Goal: Task Accomplishment & Management: Manage account settings

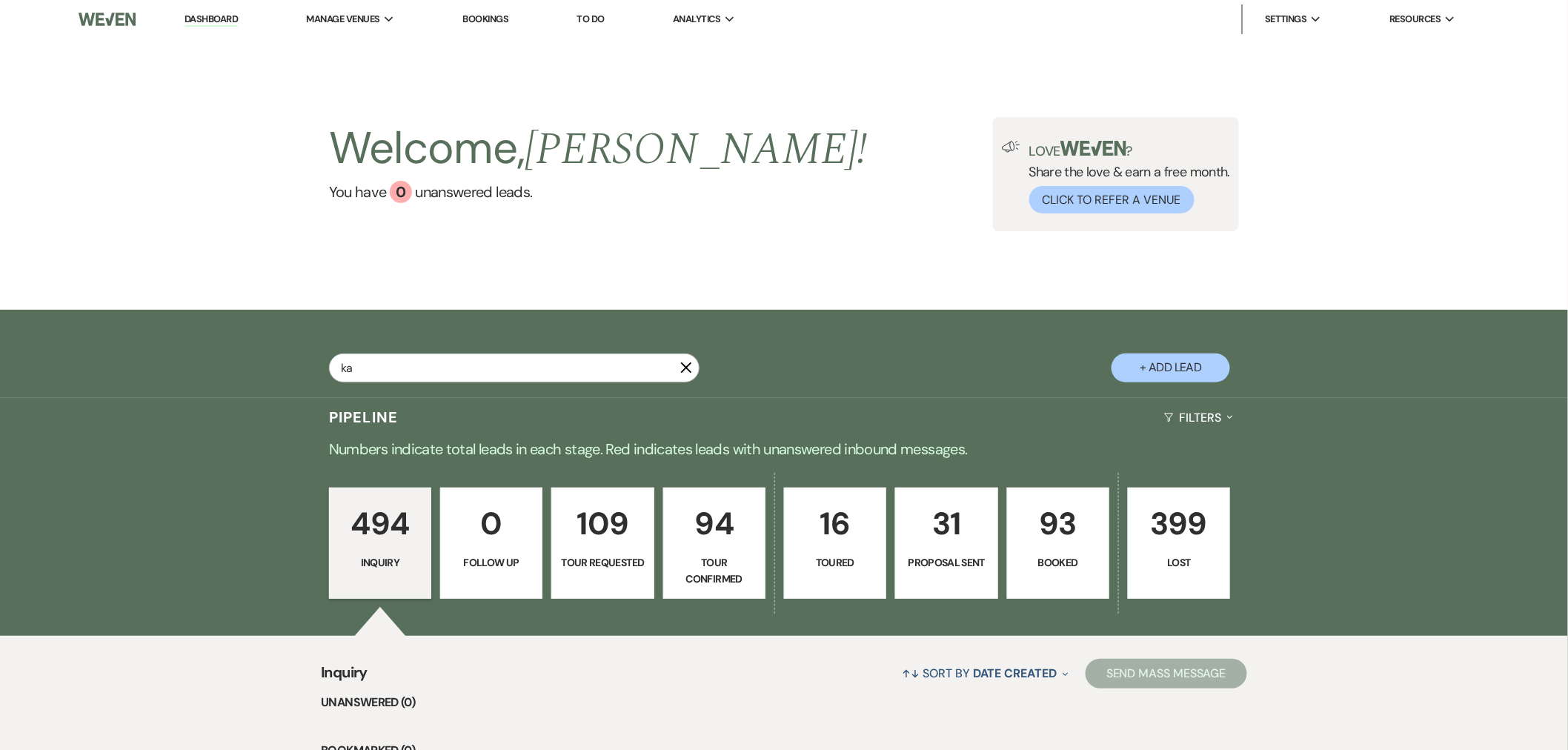
type input "kat"
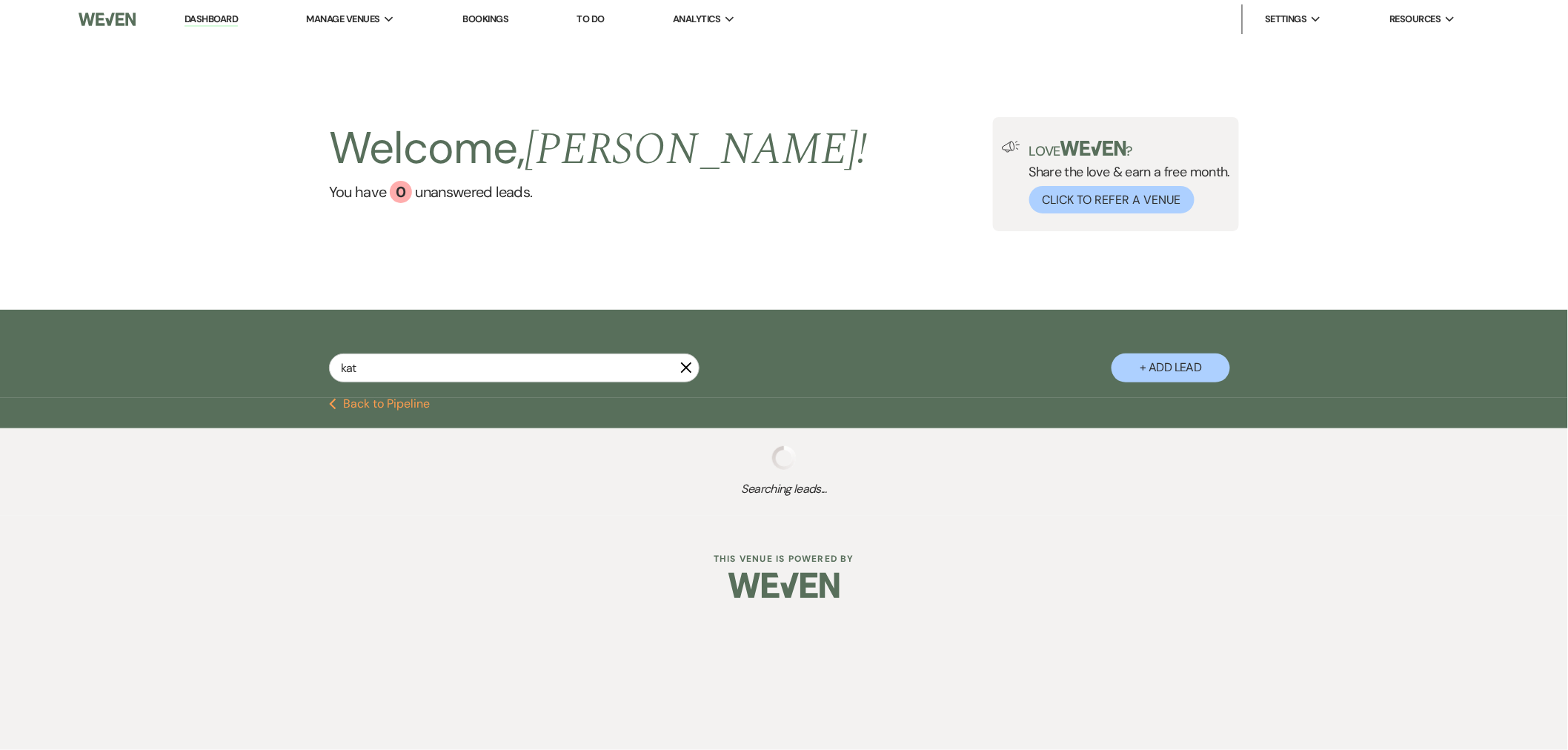
select select "4"
select select "8"
select select "4"
select select "2"
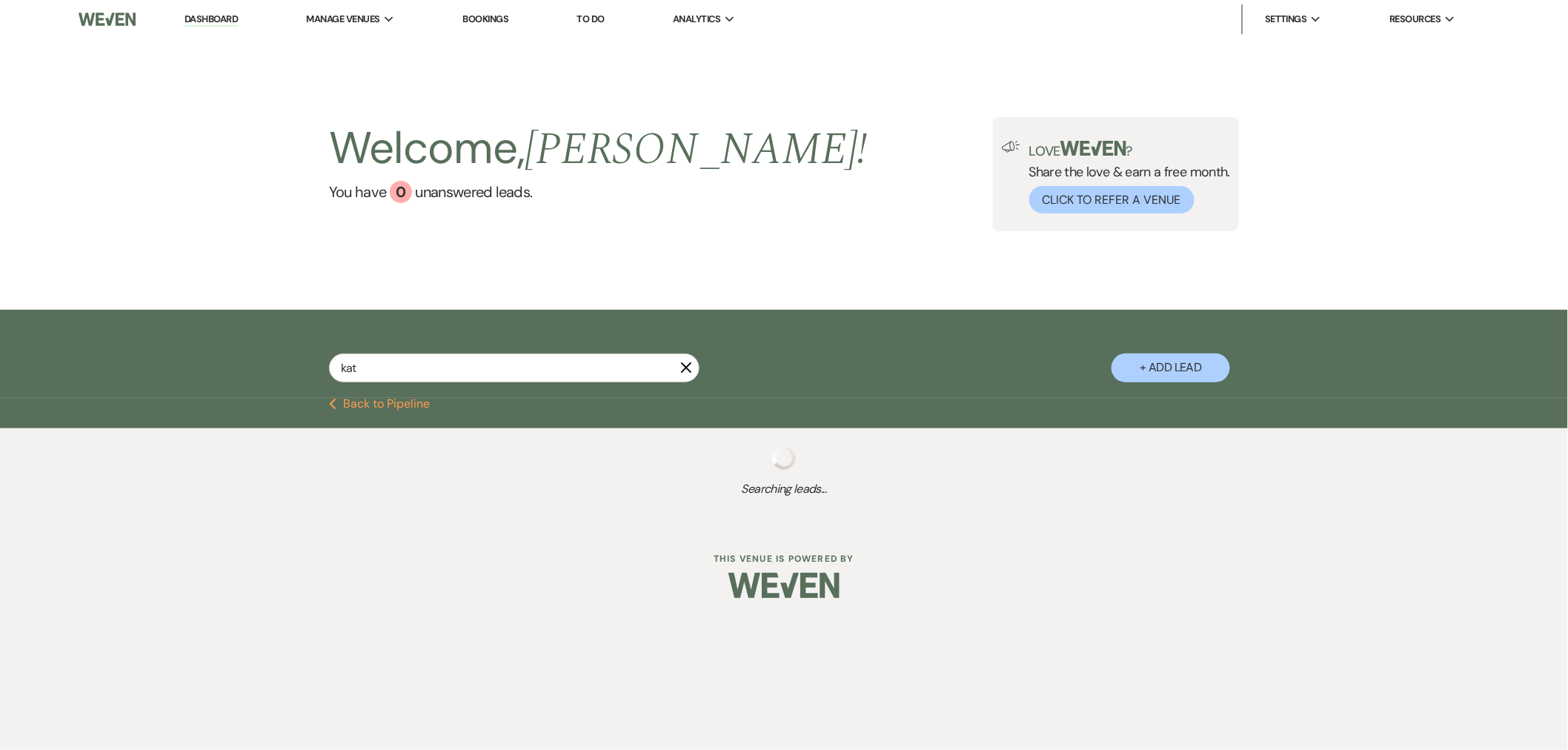
select select "6"
select select "2"
select select "4"
select select "2"
select select "8"
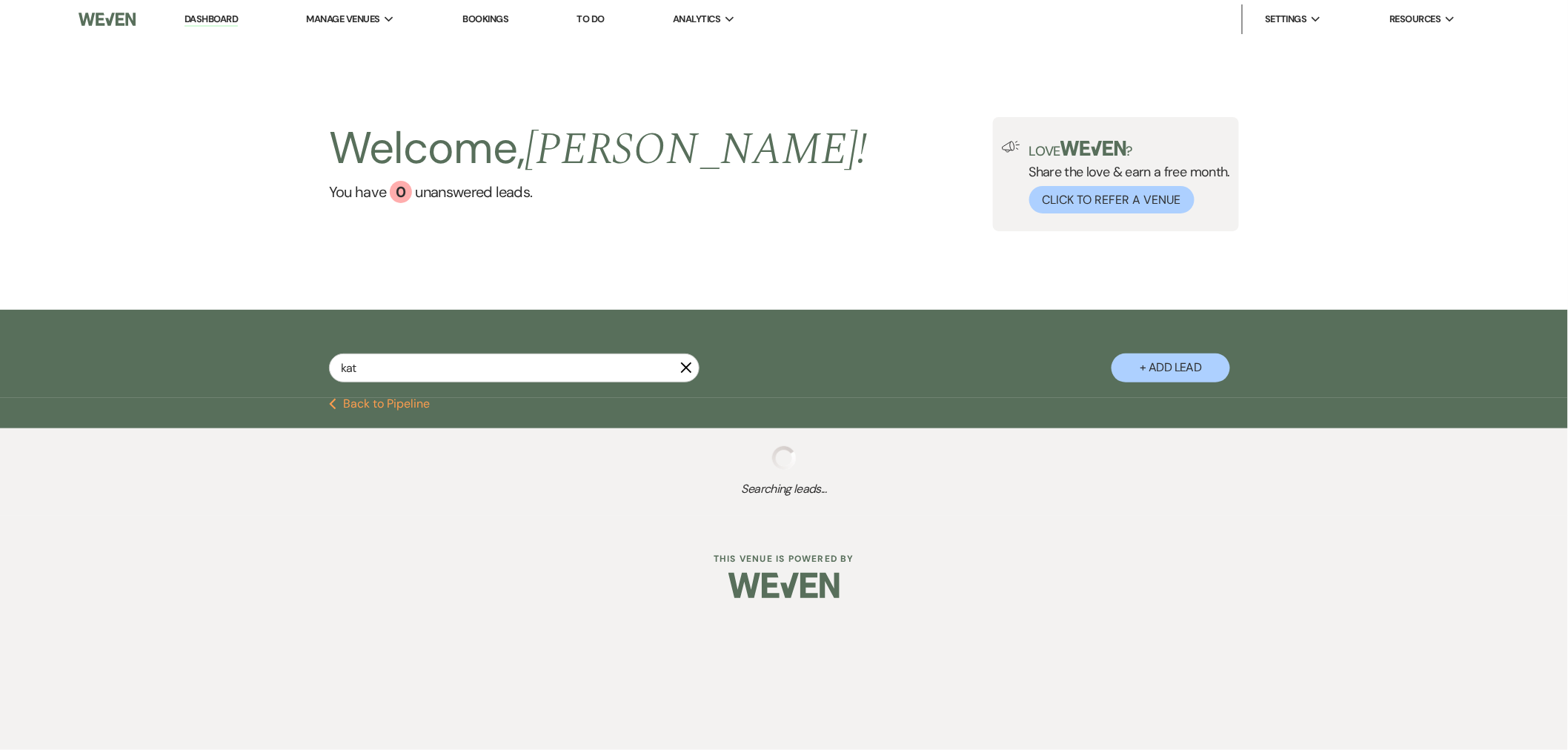
select select "2"
select select "6"
select select "2"
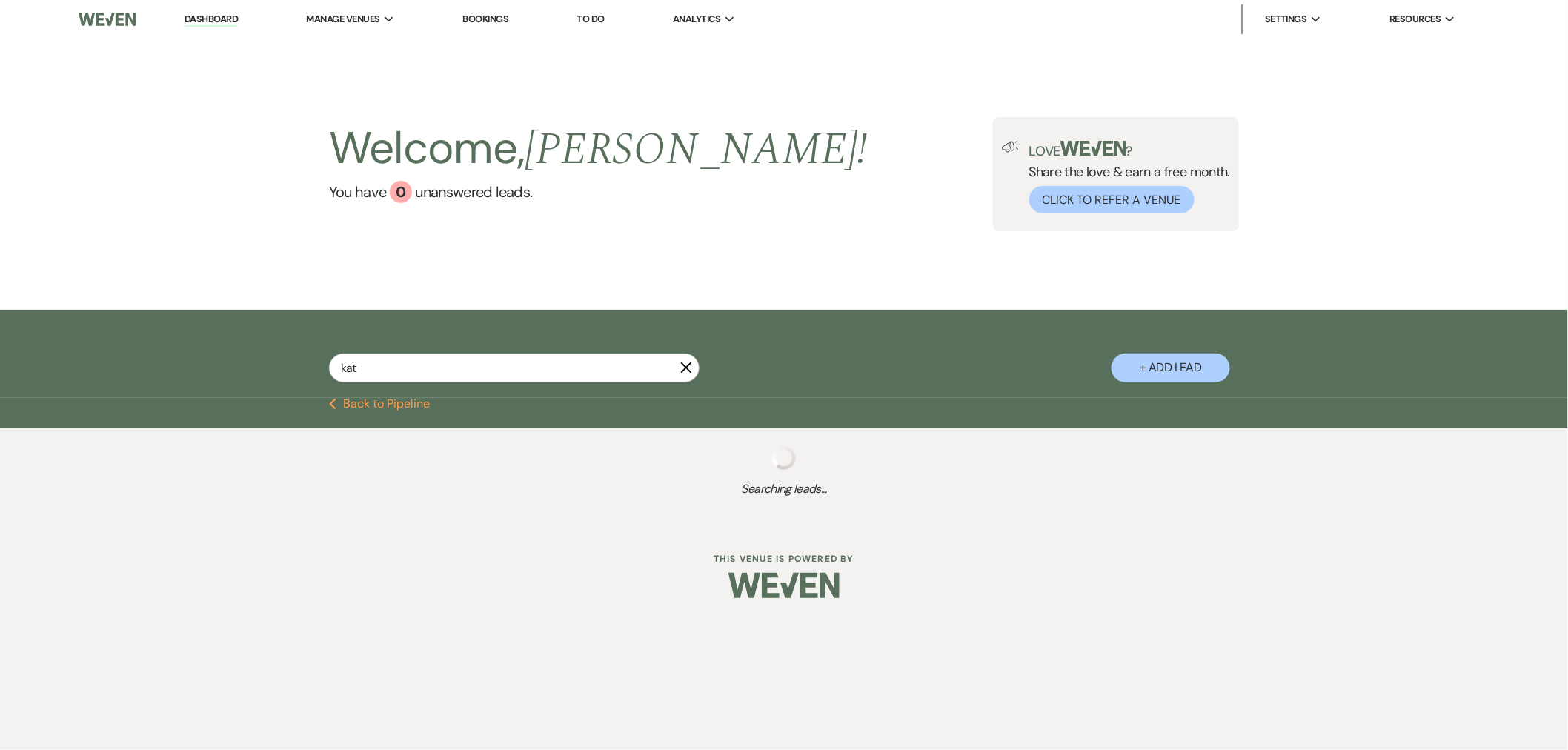
select select "8"
select select "2"
select select "8"
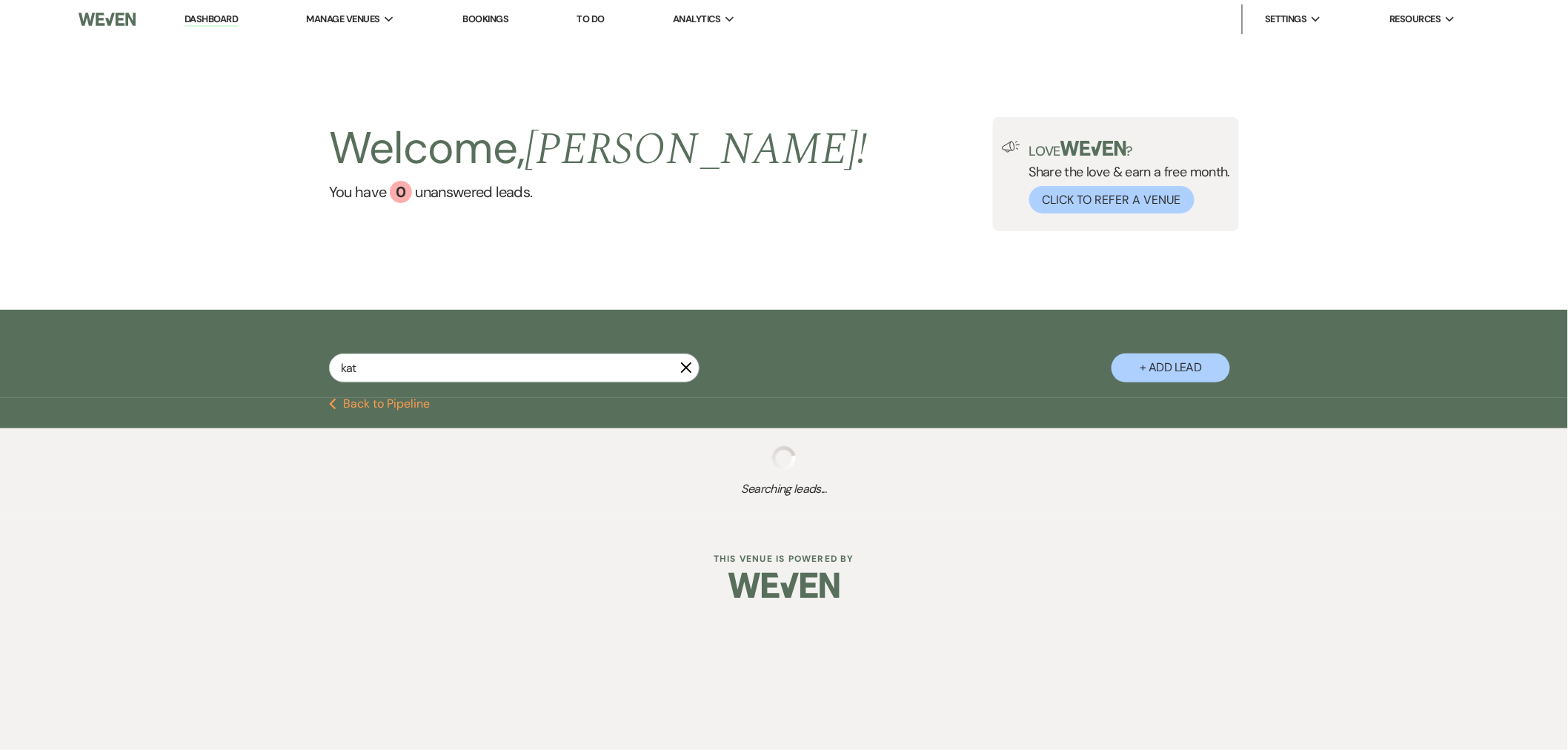
select select "8"
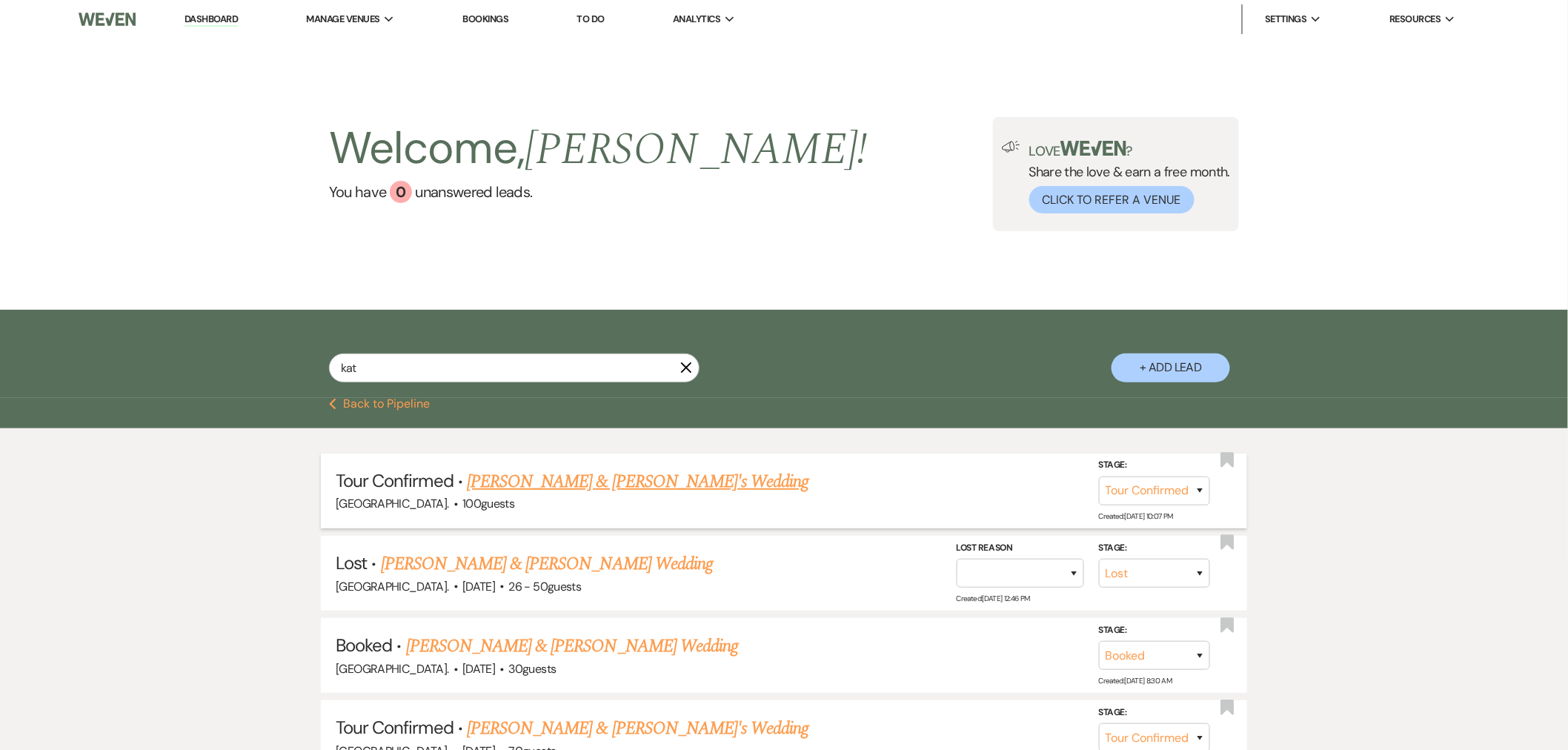
type input "kat"
click at [559, 472] on link "[PERSON_NAME] & [PERSON_NAME]'s Wedding" at bounding box center [638, 482] width 342 height 27
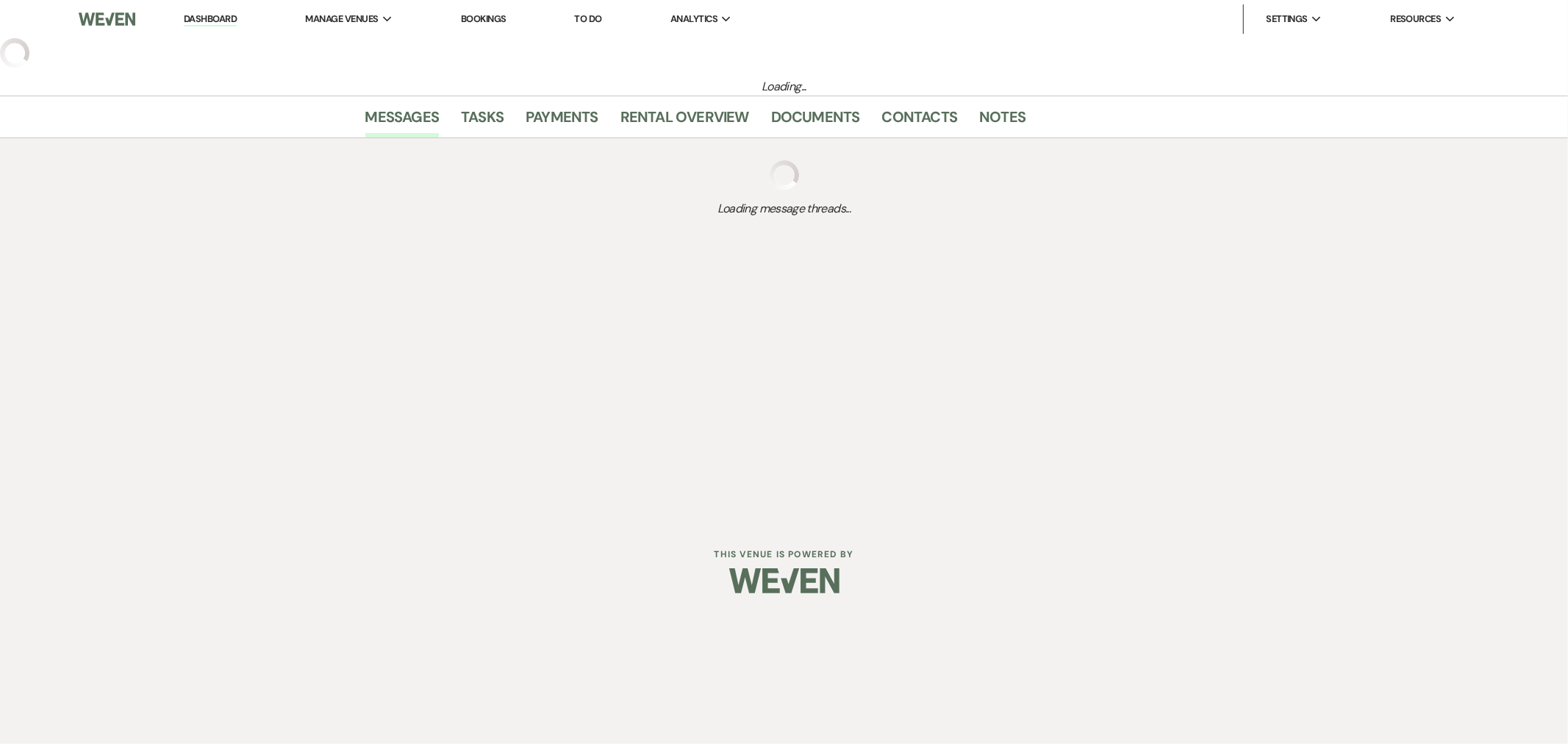
select select "4"
select select "6"
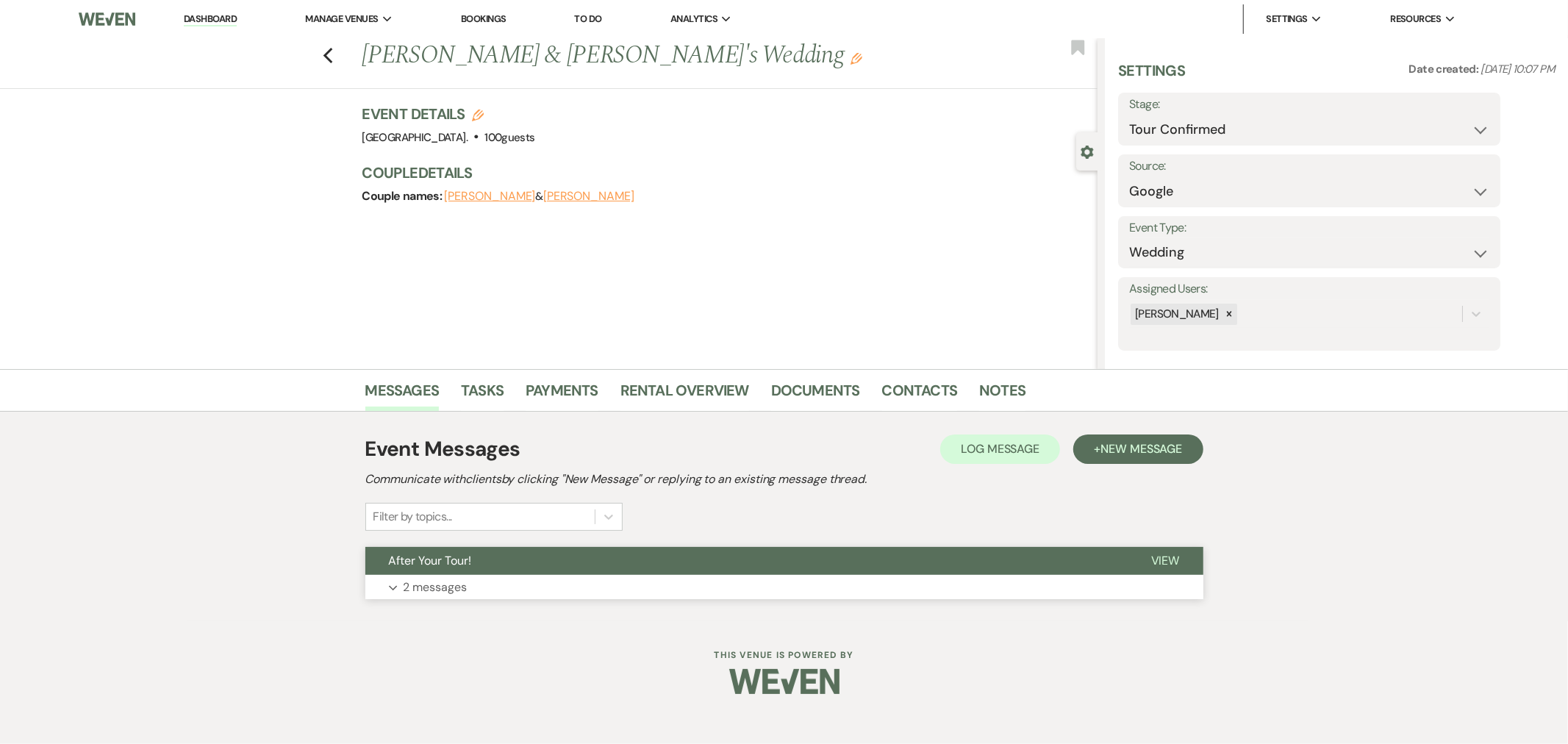
click at [534, 566] on button "After Your Tour!" at bounding box center [747, 561] width 763 height 28
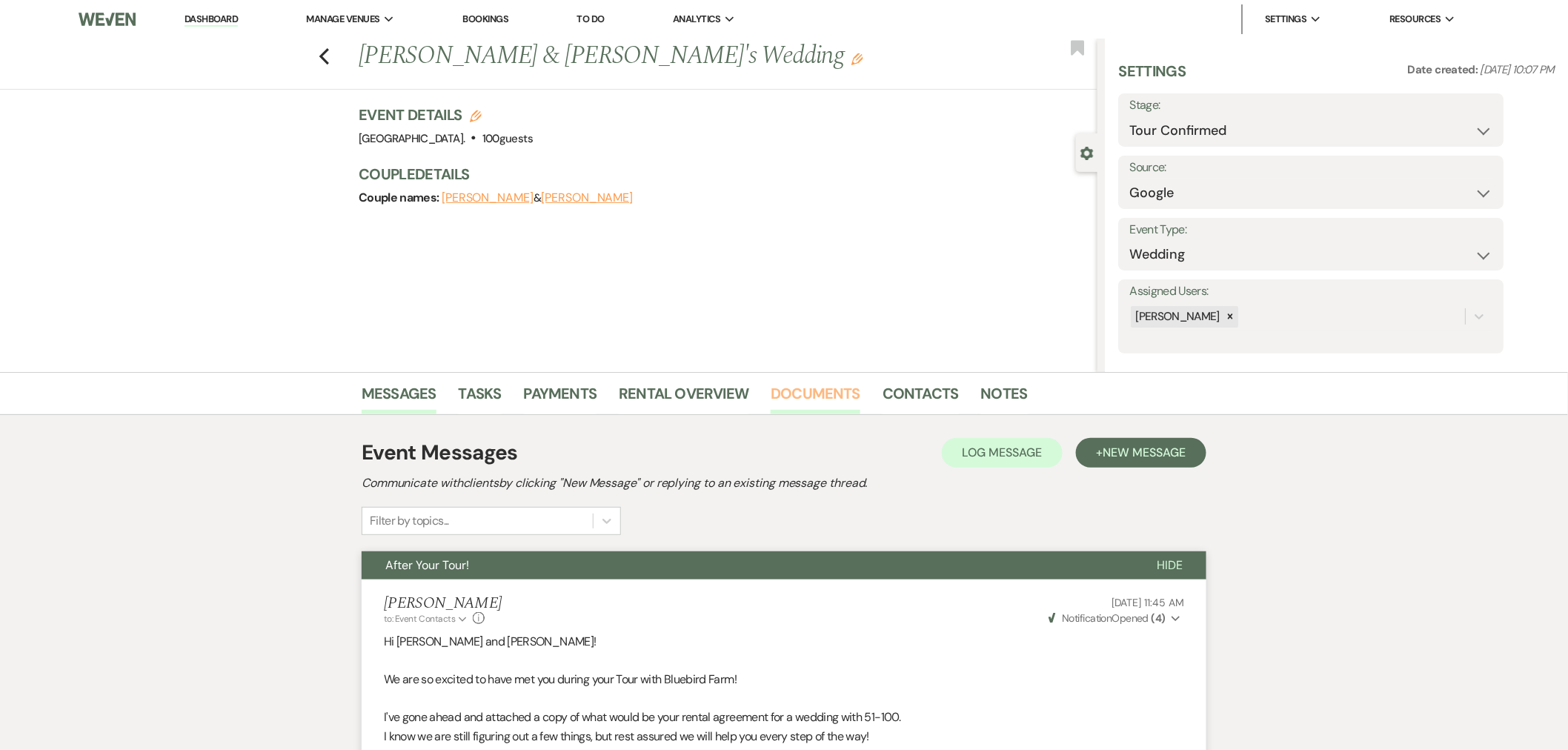
click at [833, 389] on link "Documents" at bounding box center [815, 398] width 90 height 32
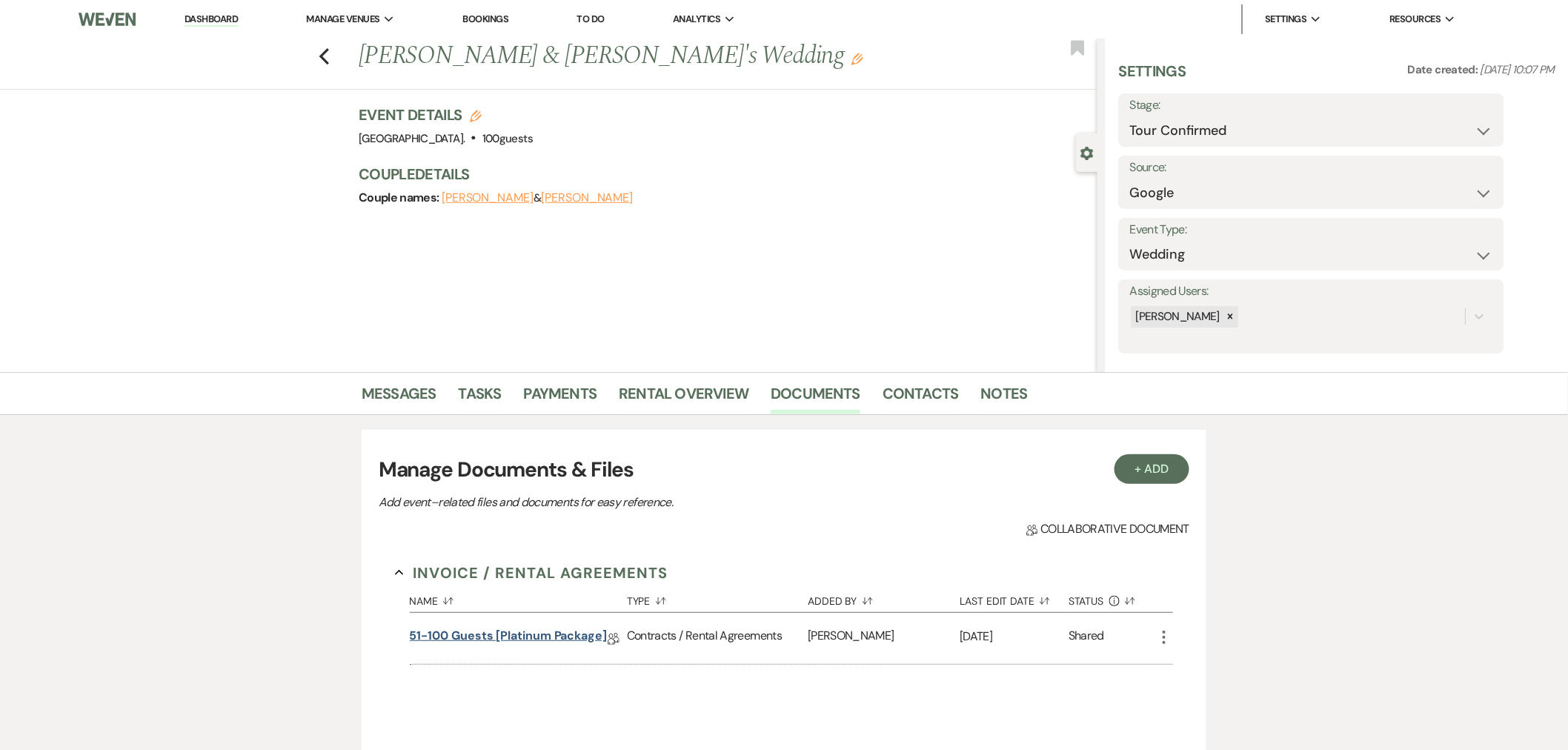
click at [494, 634] on link "51-100 Guests [Platinum Package]" at bounding box center [508, 638] width 197 height 23
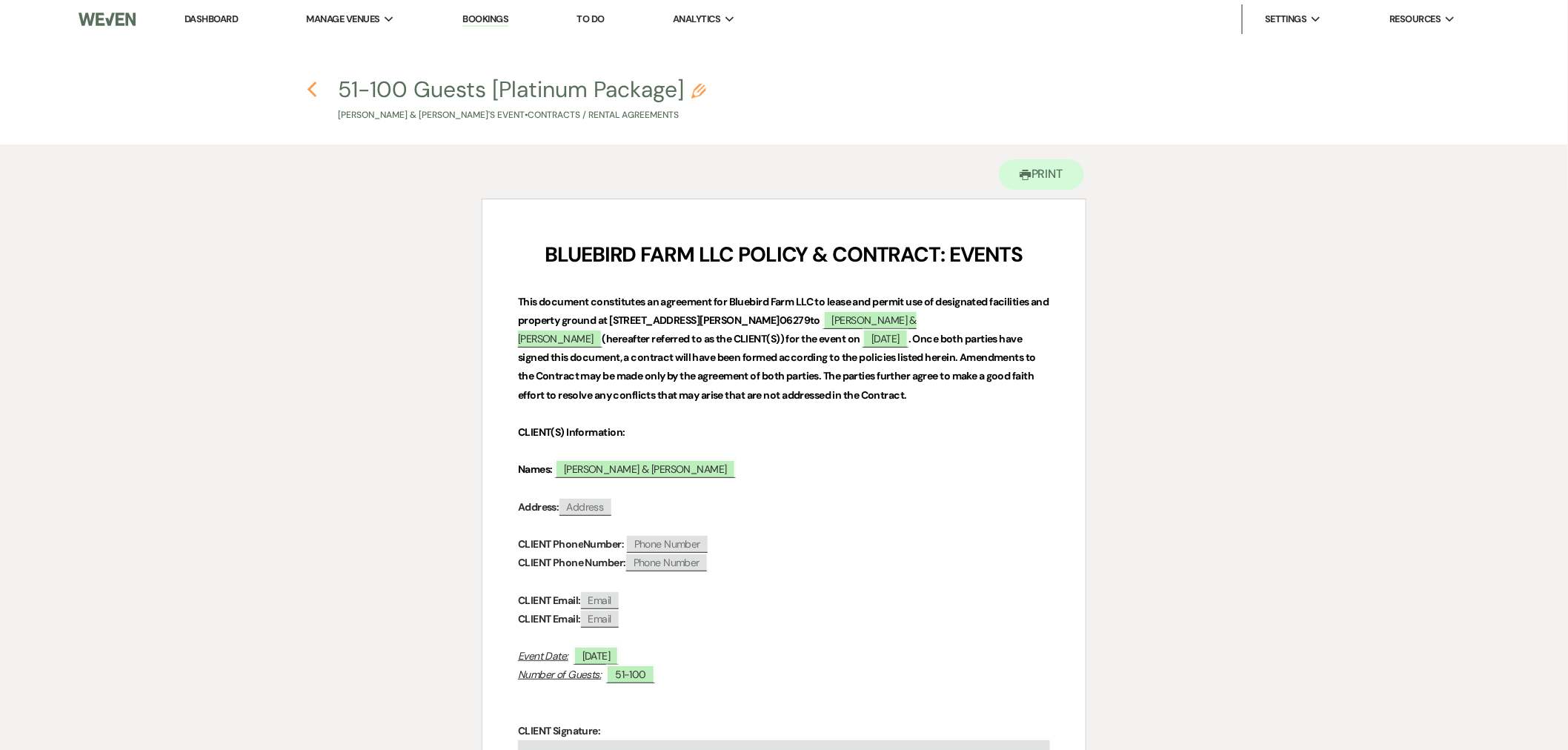
click at [311, 85] on icon "Previous" at bounding box center [313, 90] width 11 height 18
select select "4"
select select "6"
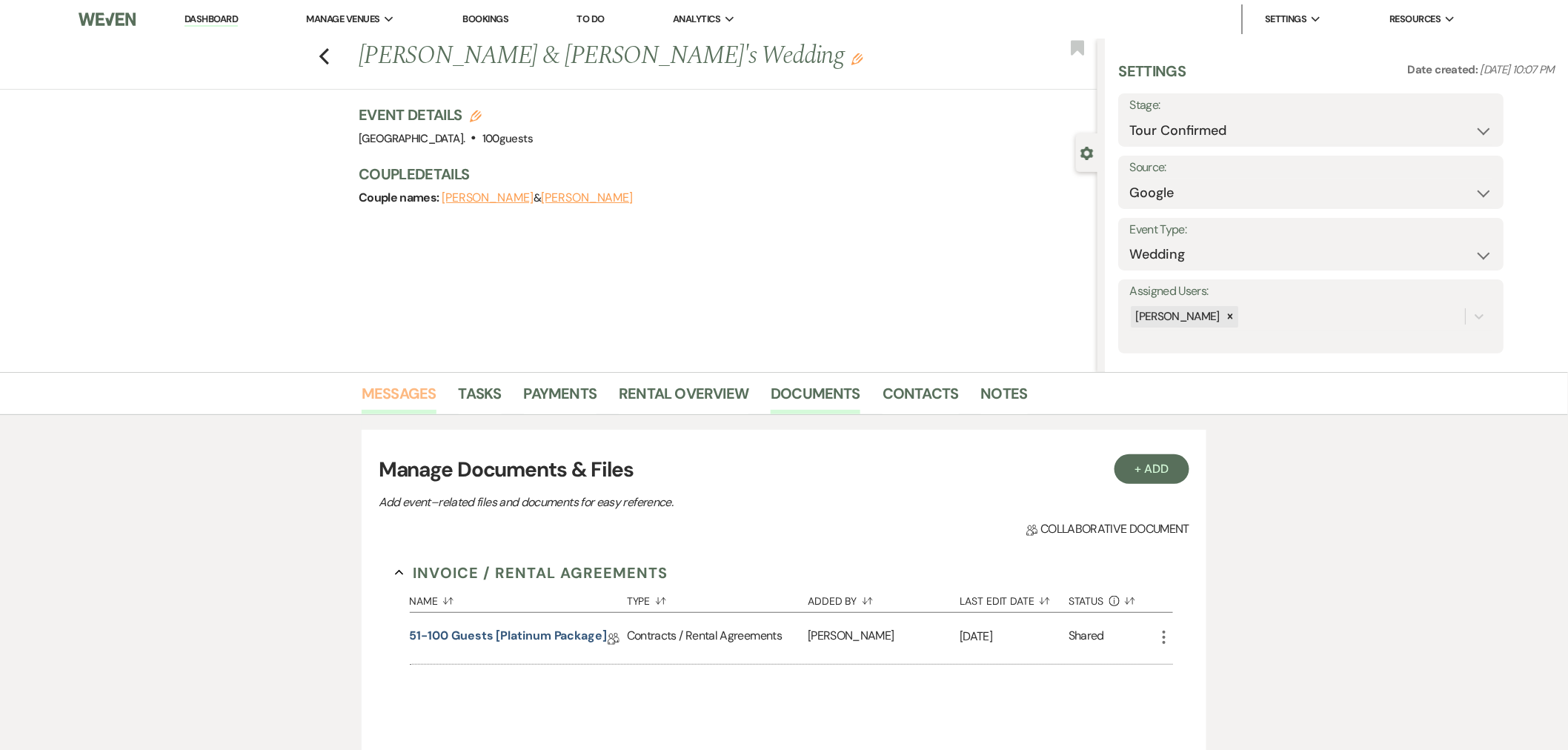
click at [393, 391] on link "Messages" at bounding box center [399, 398] width 74 height 32
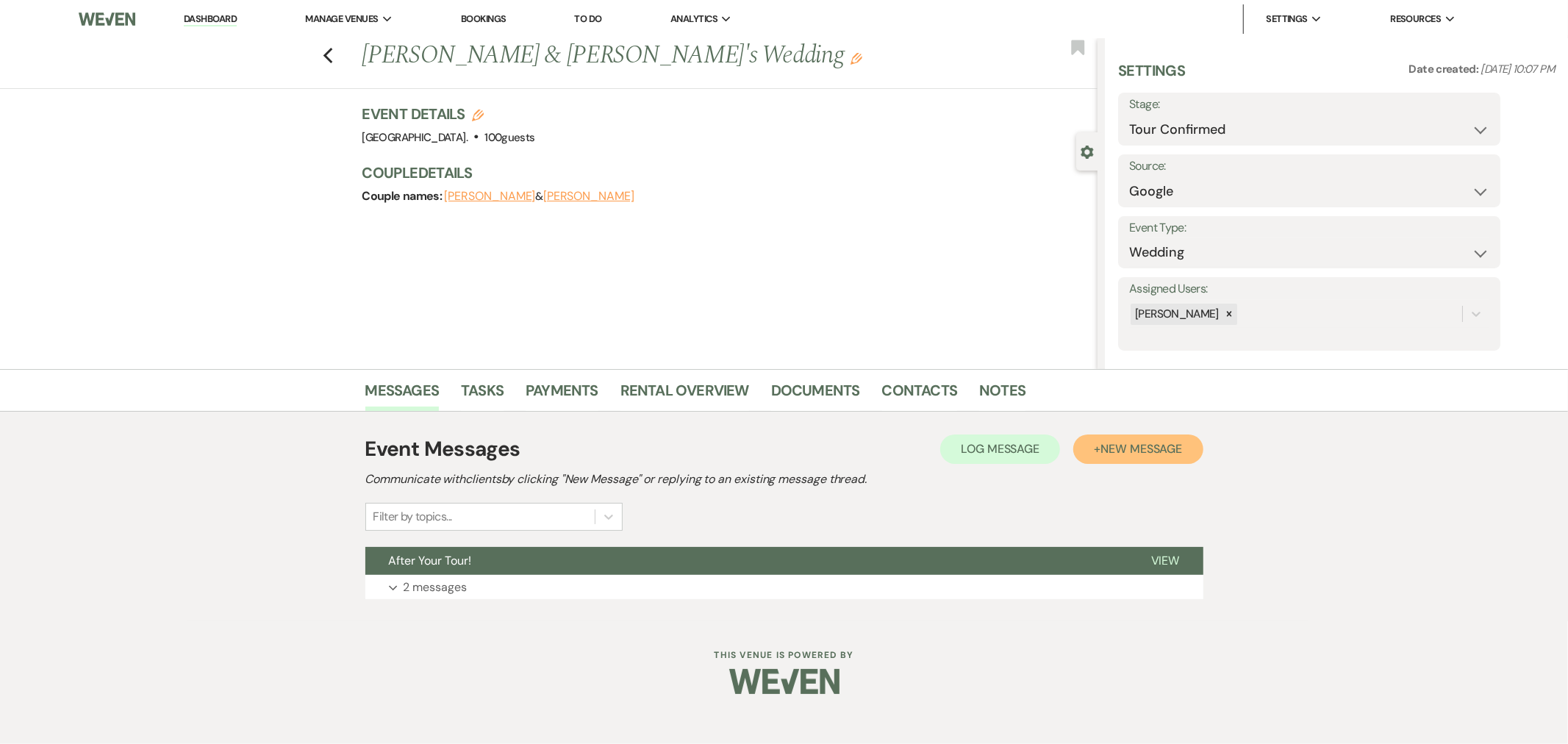
click at [1168, 451] on span "New Message" at bounding box center [1141, 449] width 81 height 15
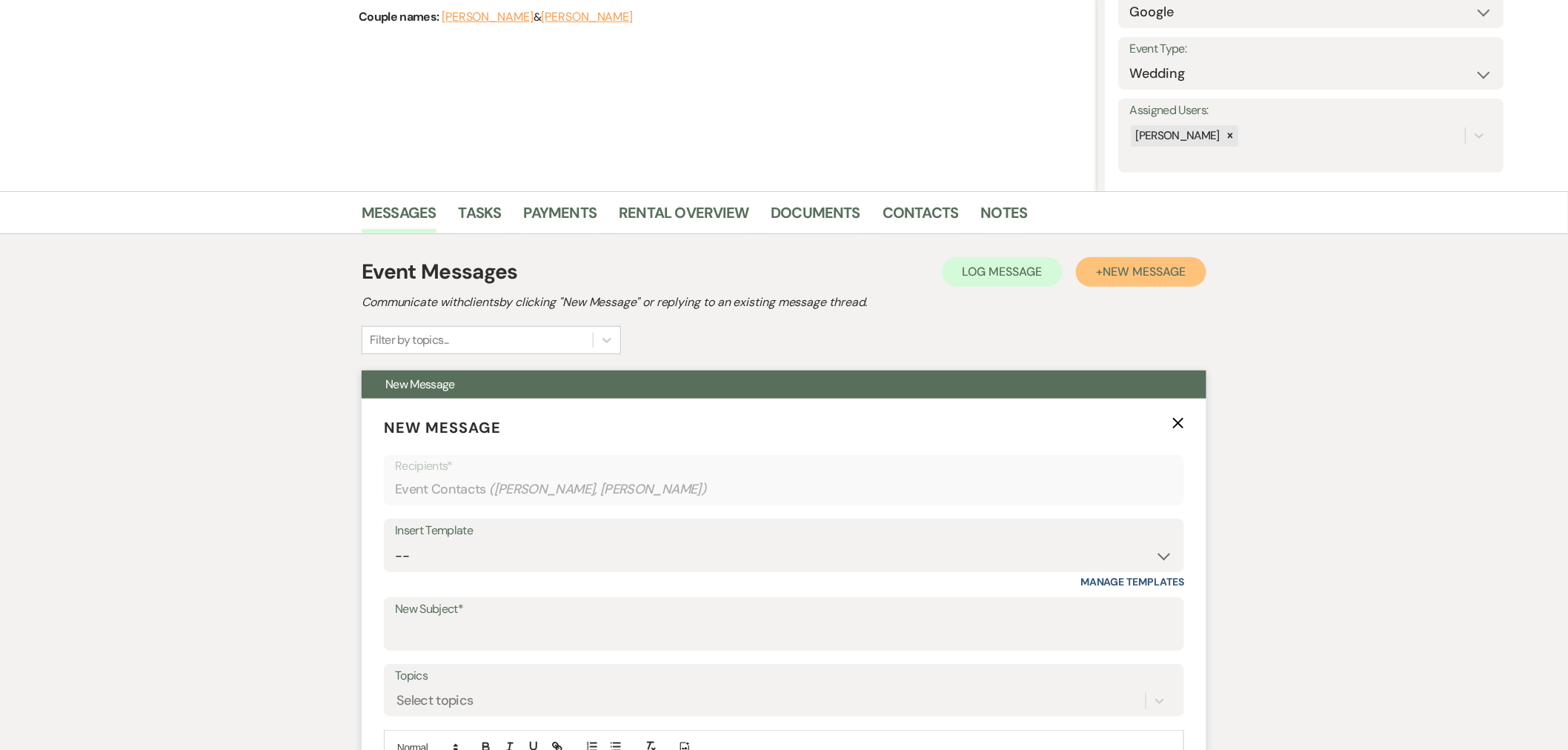
scroll to position [411, 0]
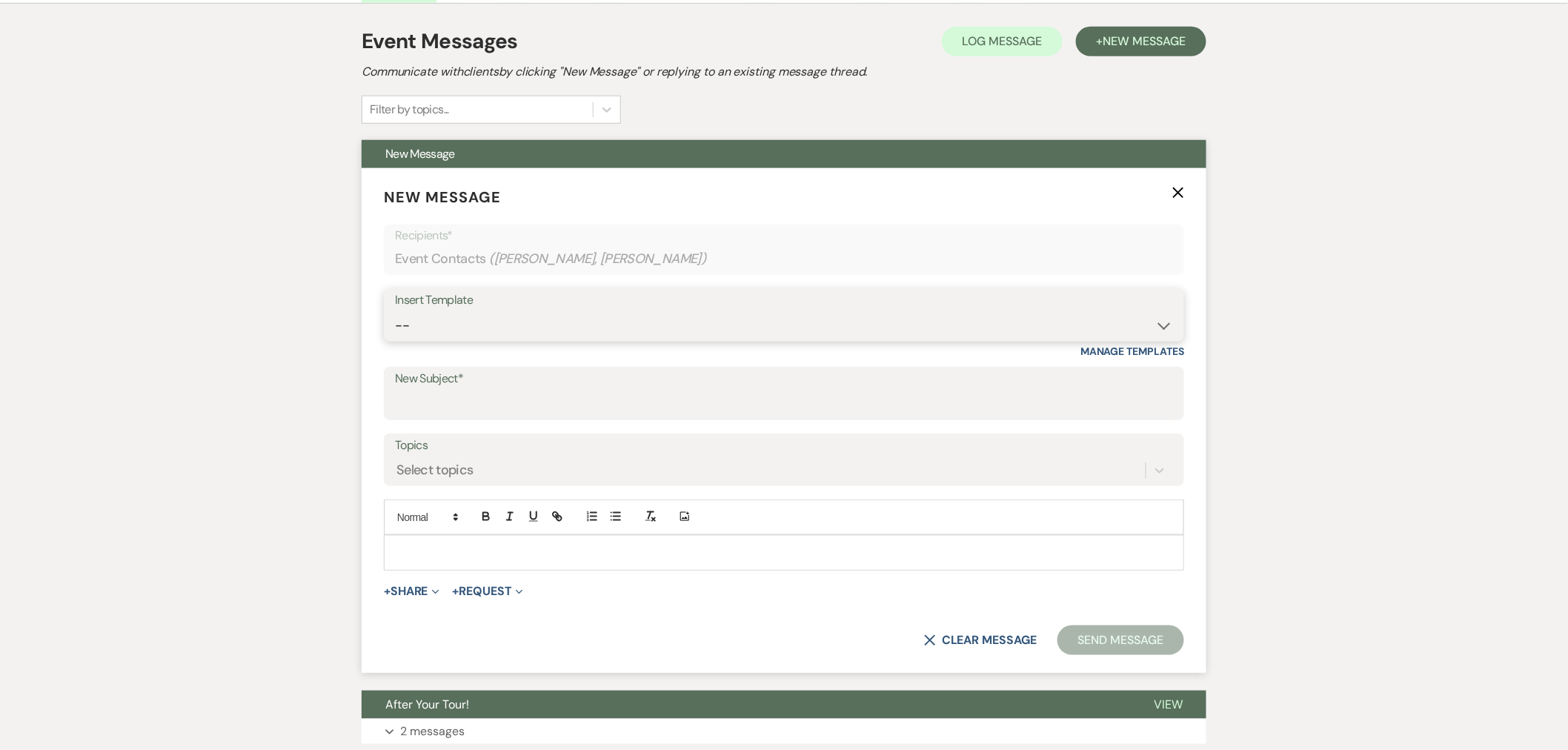
click at [527, 317] on select "-- Initial Inquiry Response Tour Request Response Follow Up You are booked! Sec…" at bounding box center [784, 325] width 778 height 29
select select "1470"
click at [395, 311] on select "-- Initial Inquiry Response Tour Request Response Follow Up You are booked! Sec…" at bounding box center [784, 325] width 778 height 29
type input "Booking your event!"
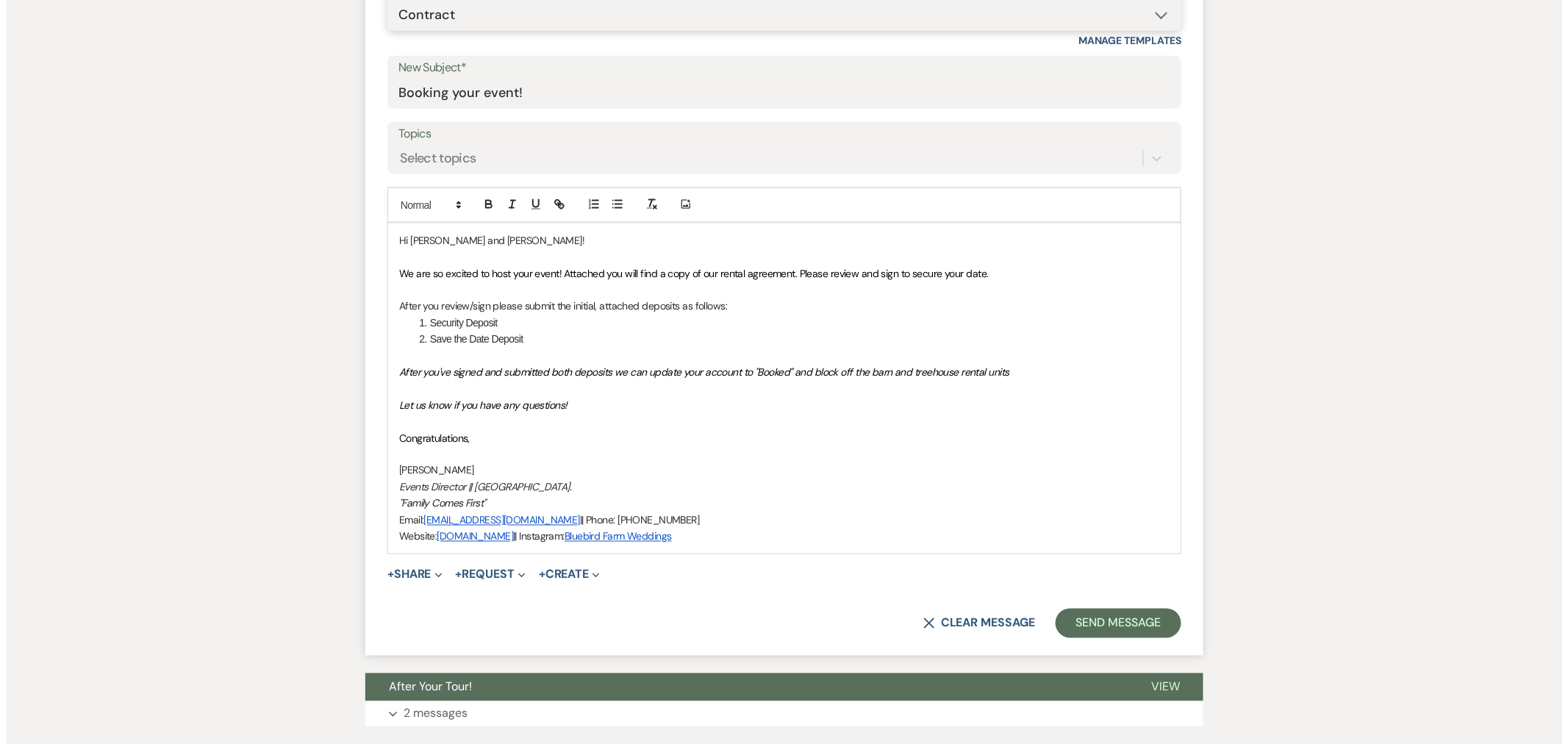
scroll to position [815, 0]
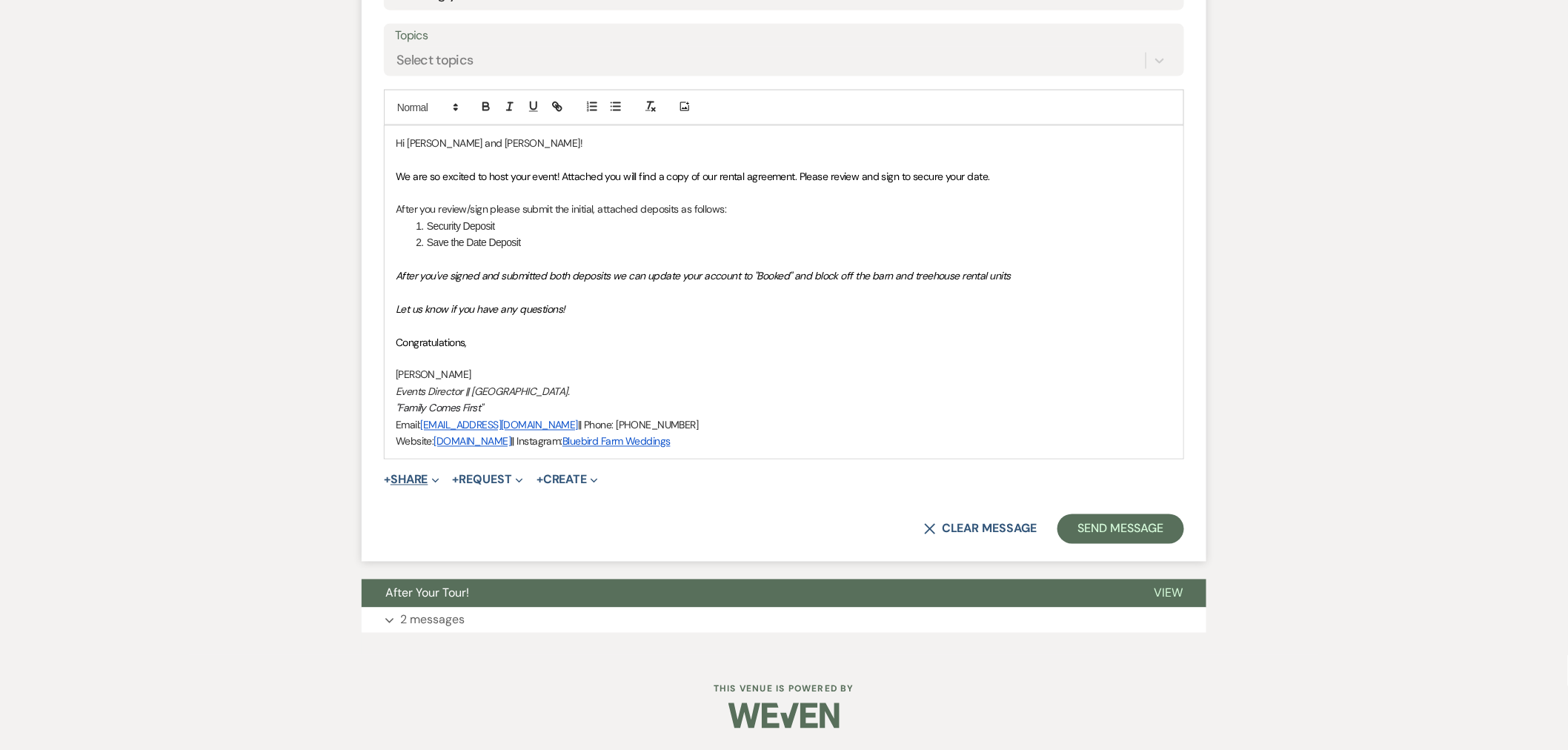
click at [398, 486] on button "+ Share Expand" at bounding box center [412, 480] width 55 height 11
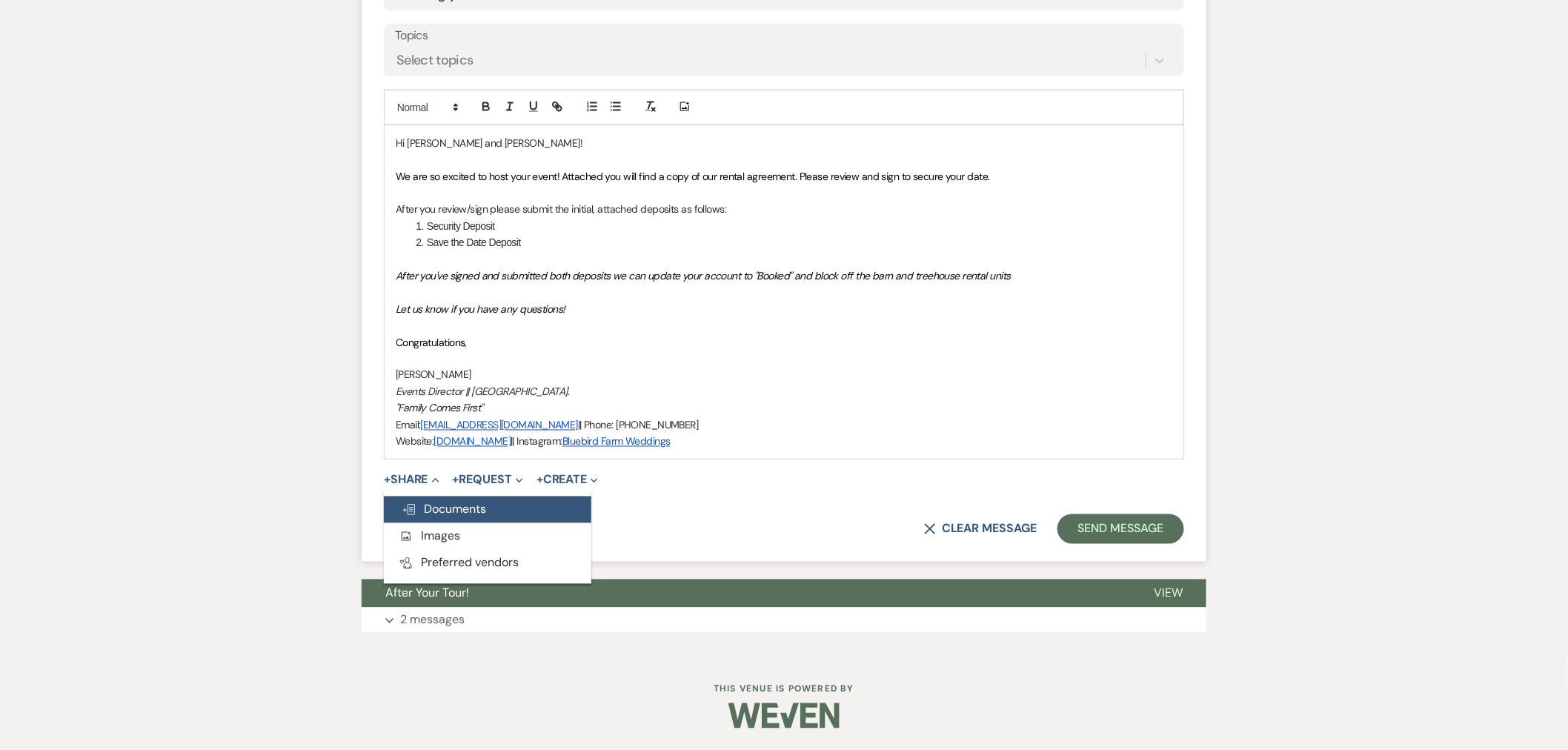
click at [438, 513] on span "Doc Upload Documents" at bounding box center [444, 510] width 85 height 15
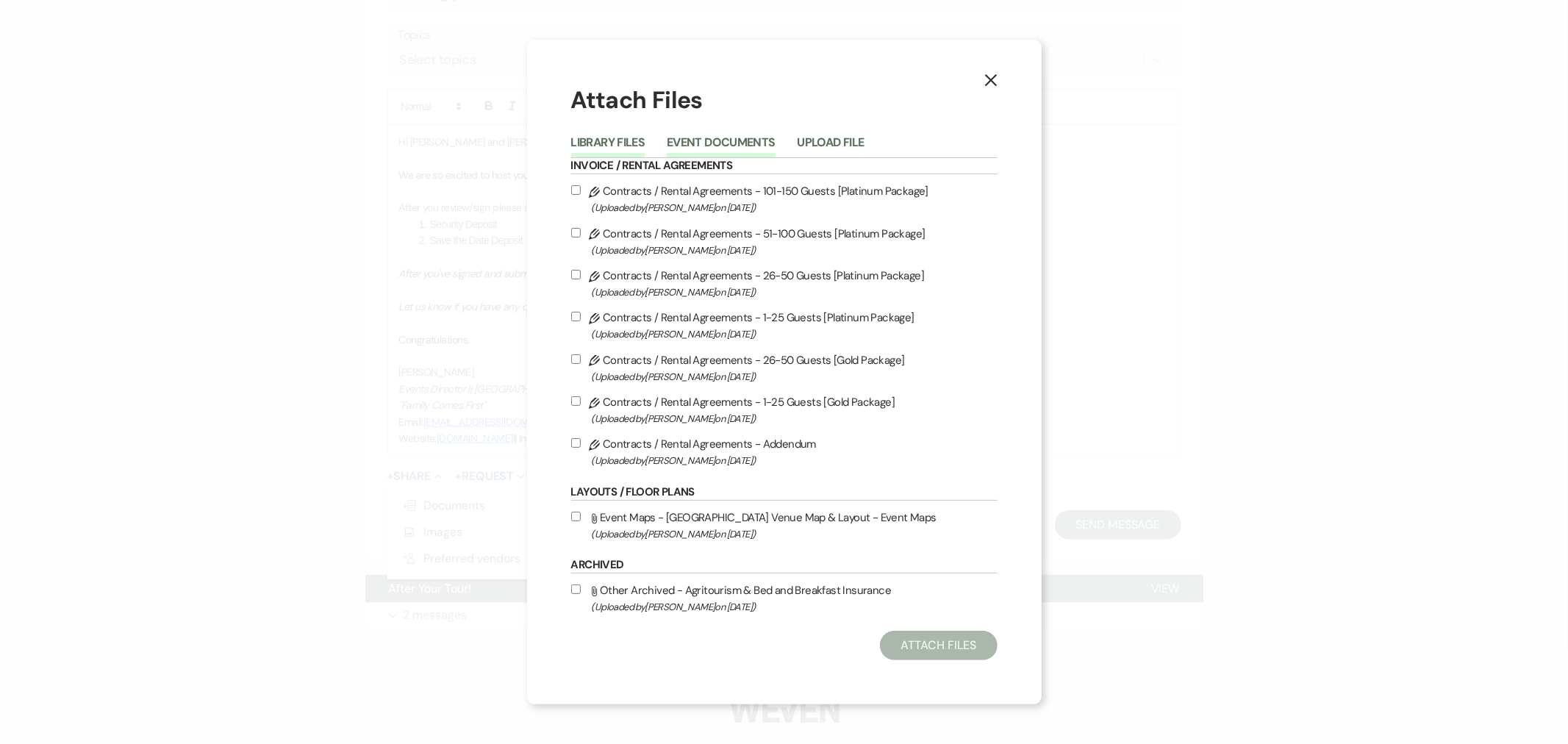
click at [745, 138] on button "Event Documents" at bounding box center [721, 148] width 108 height 21
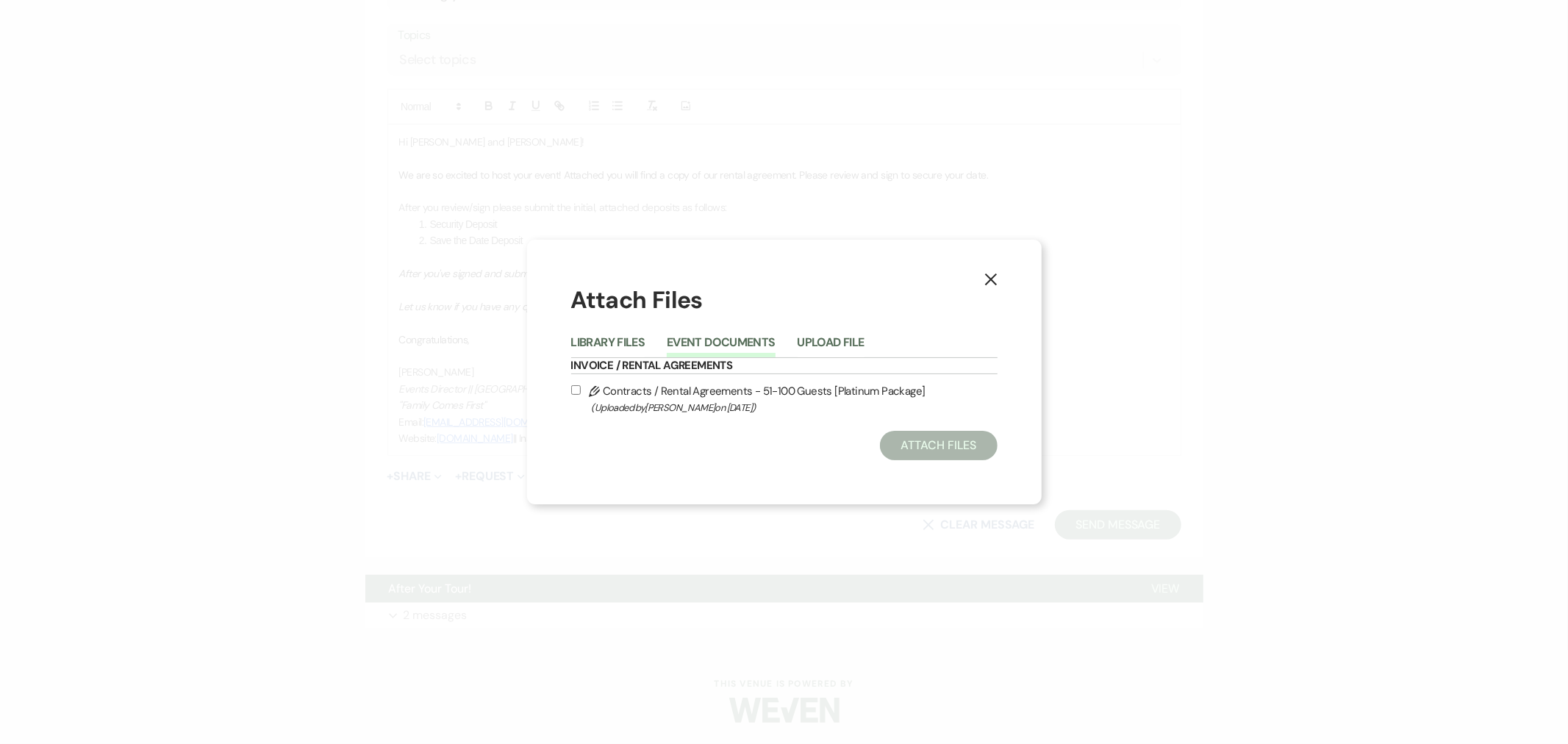
click at [724, 399] on span "(Uploaded by [PERSON_NAME] on [DATE] )" at bounding box center [795, 408] width 406 height 17
click at [581, 395] on input "Pencil Contracts / Rental Agreements - 51-100 Guests [Platinum Package] (Upload…" at bounding box center [576, 390] width 9 height 9
checkbox input "true"
click at [939, 453] on button "Attach Files" at bounding box center [939, 445] width 117 height 29
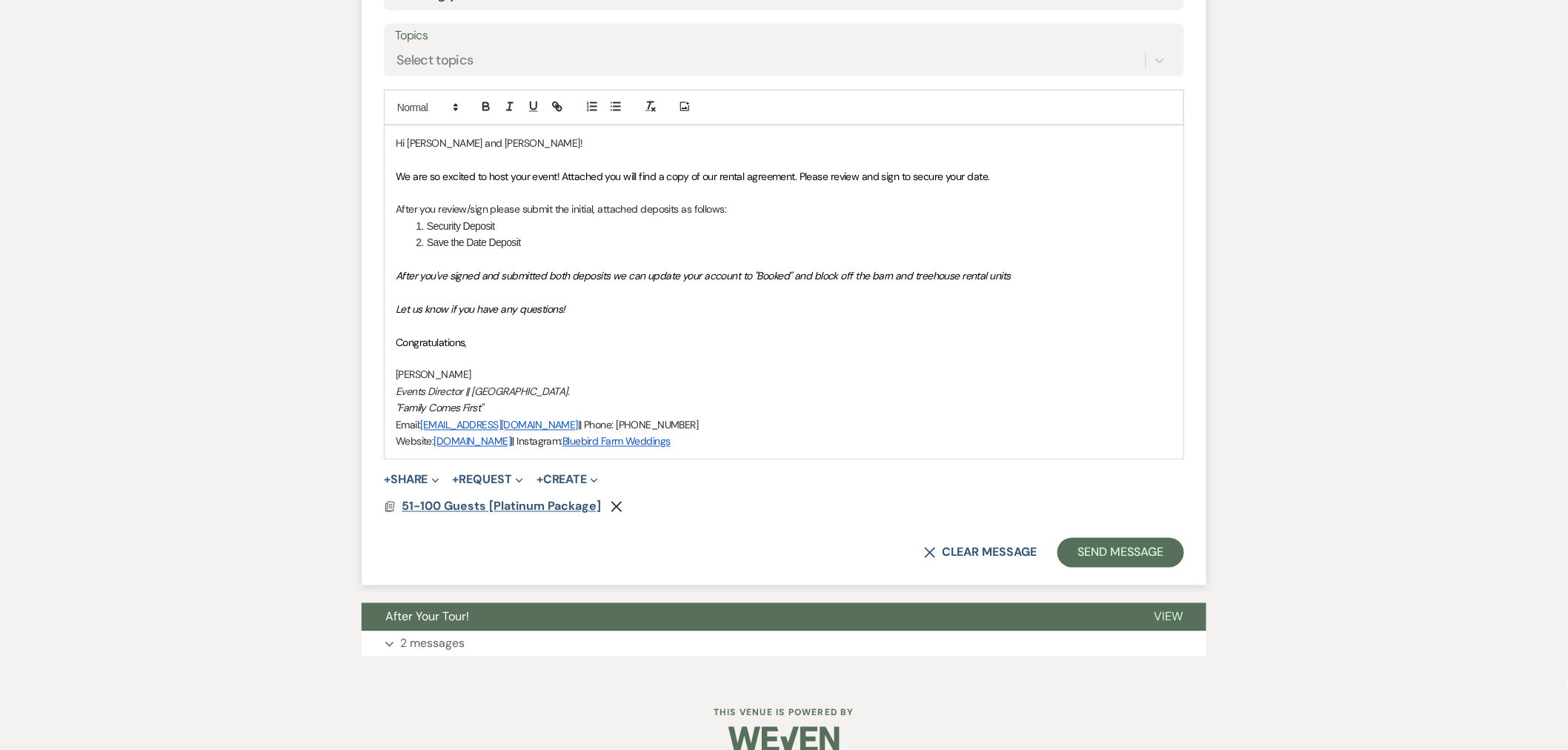
click at [449, 503] on span "51-100 Guests [Platinum Package]" at bounding box center [501, 507] width 199 height 15
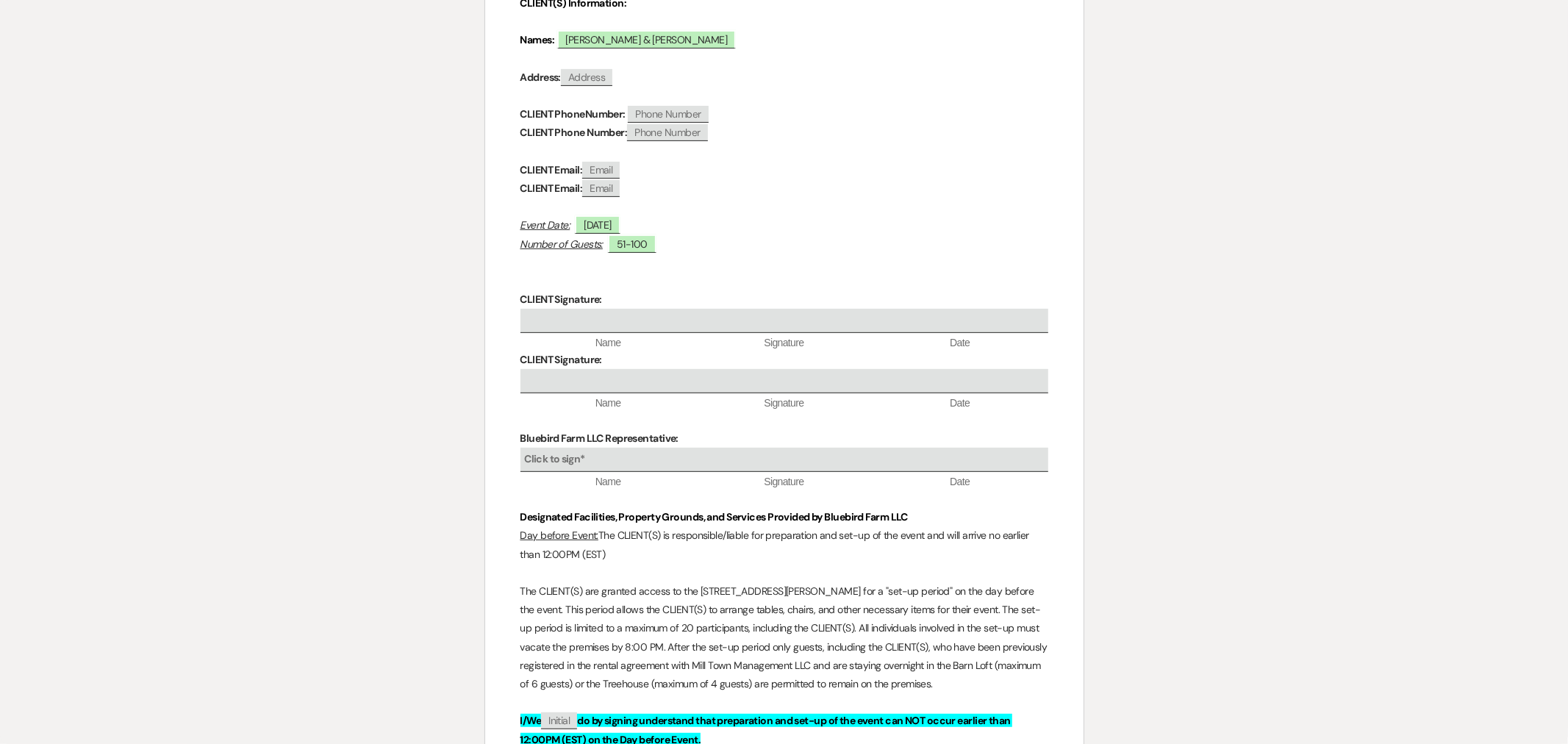
scroll to position [0, 0]
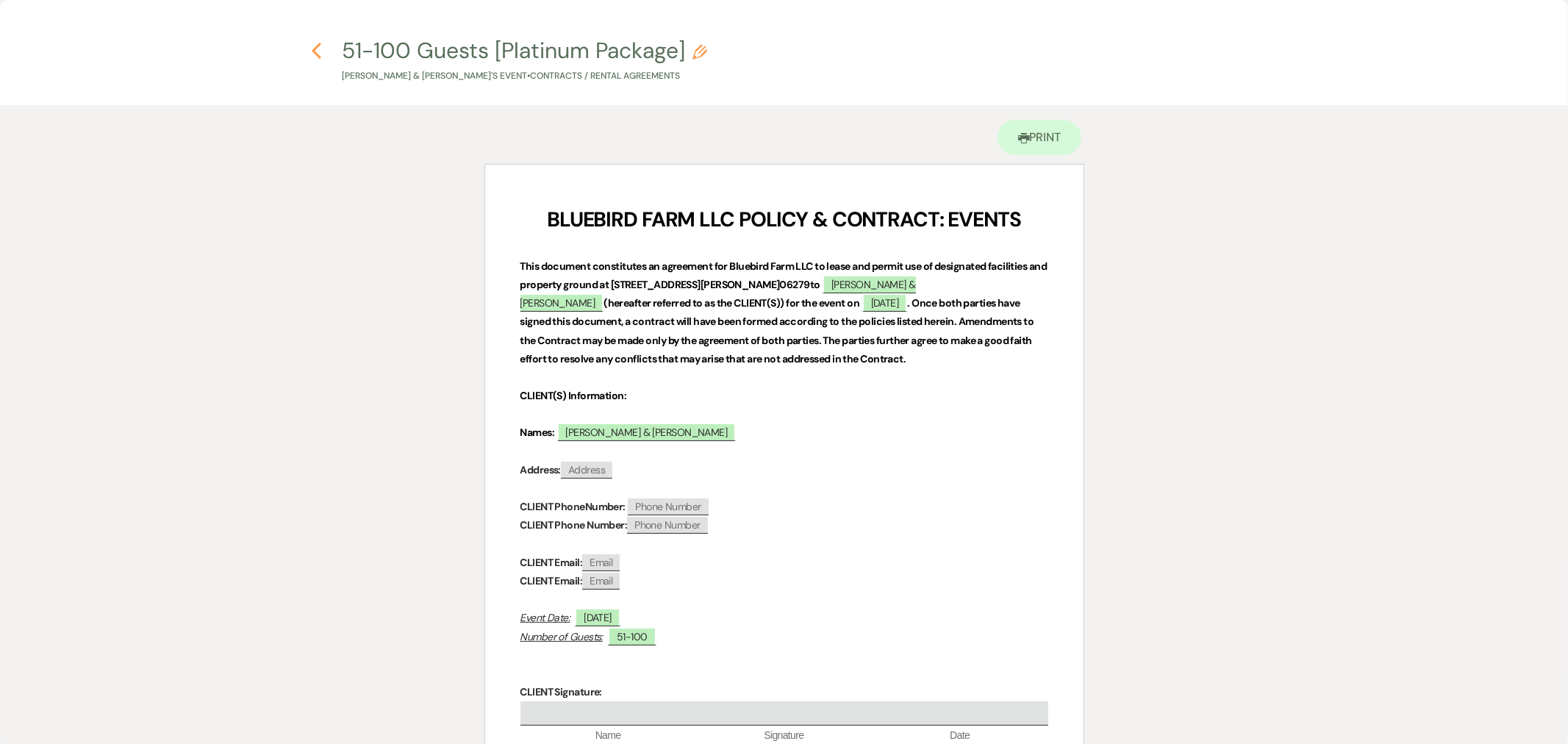
click at [318, 55] on use "button" at bounding box center [316, 50] width 9 height 16
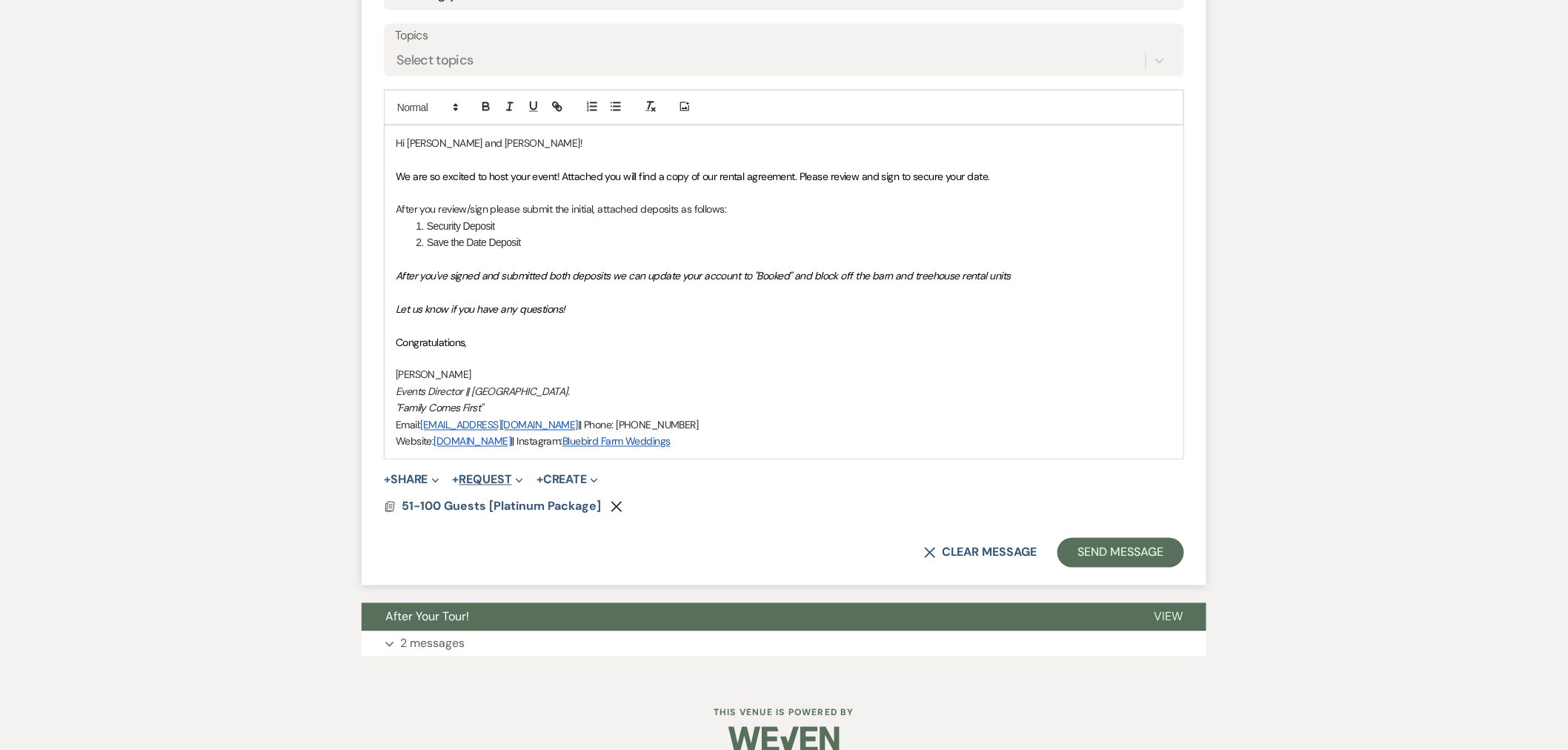
click at [485, 477] on button "+ Request Expand" at bounding box center [488, 480] width 71 height 11
click at [493, 510] on button "Generate Payment Payment" at bounding box center [557, 510] width 208 height 27
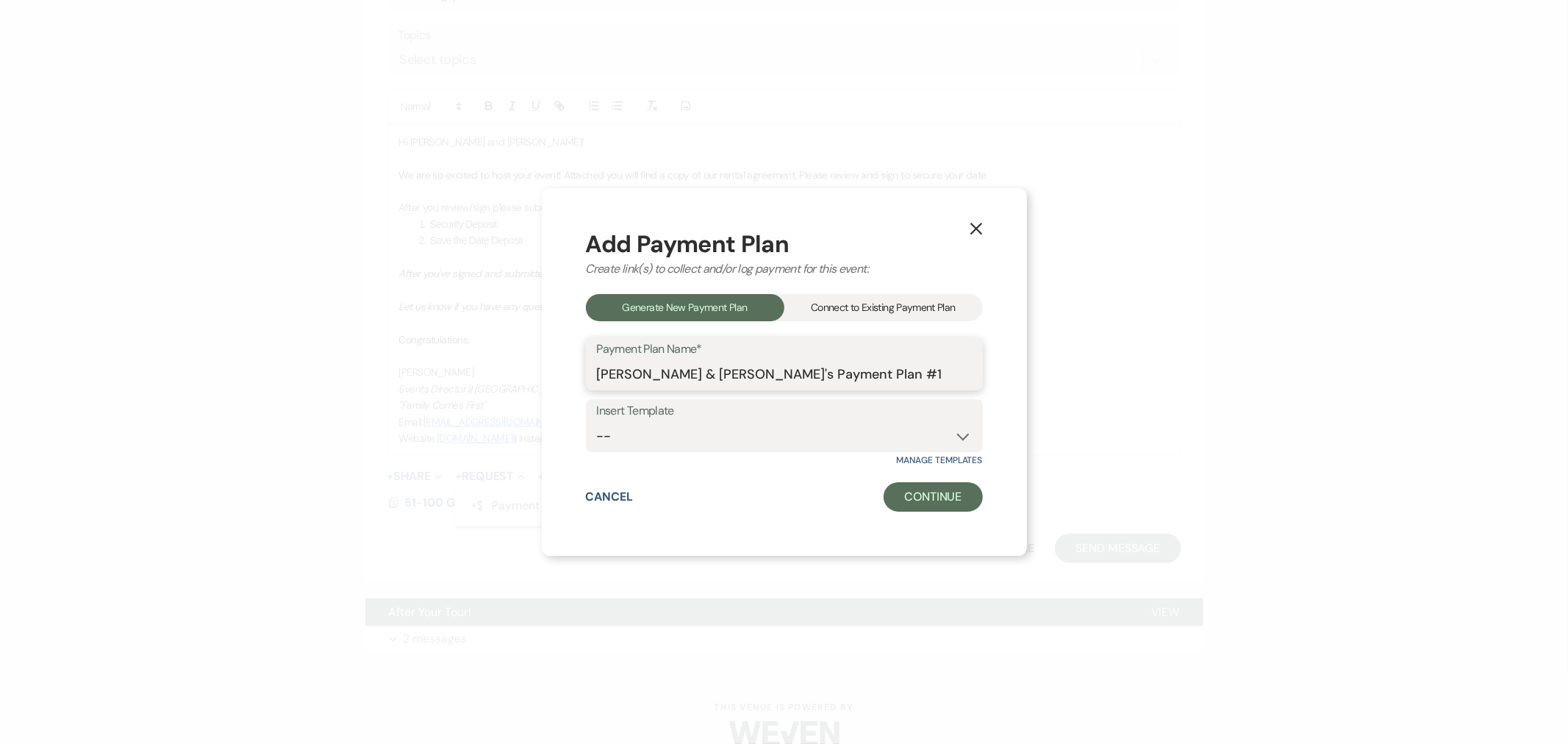
drag, startPoint x: 856, startPoint y: 379, endPoint x: 836, endPoint y: 377, distance: 20.1
click at [836, 377] on input "[PERSON_NAME] & [PERSON_NAME]'s Payment Plan #1" at bounding box center [784, 375] width 375 height 28
type input "[PERSON_NAME] & [PERSON_NAME]'s Payment Plan"
click at [952, 490] on button "Continue" at bounding box center [933, 497] width 98 height 29
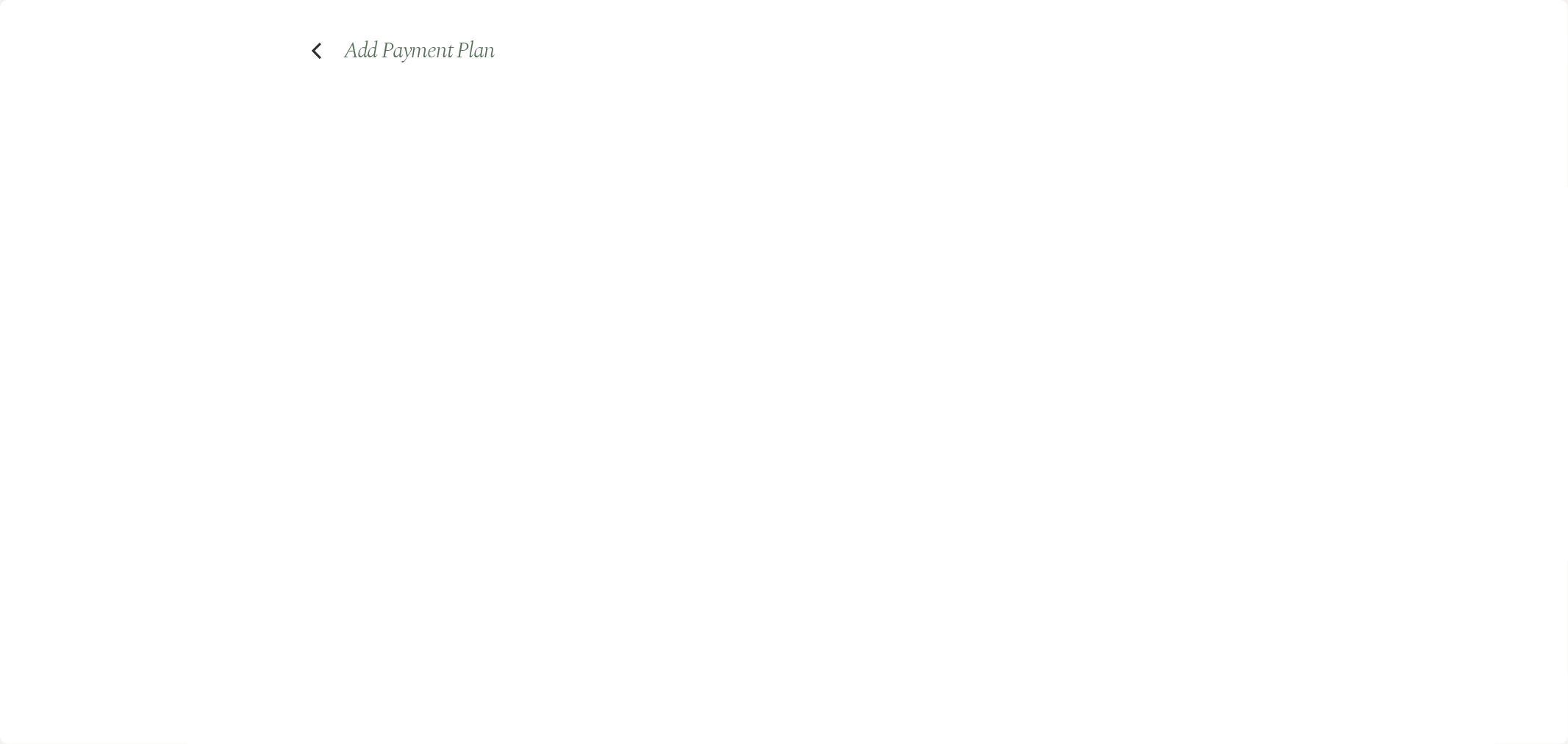
select select "2"
select select "percentage"
select select "false"
select select "client"
select select "weeks"
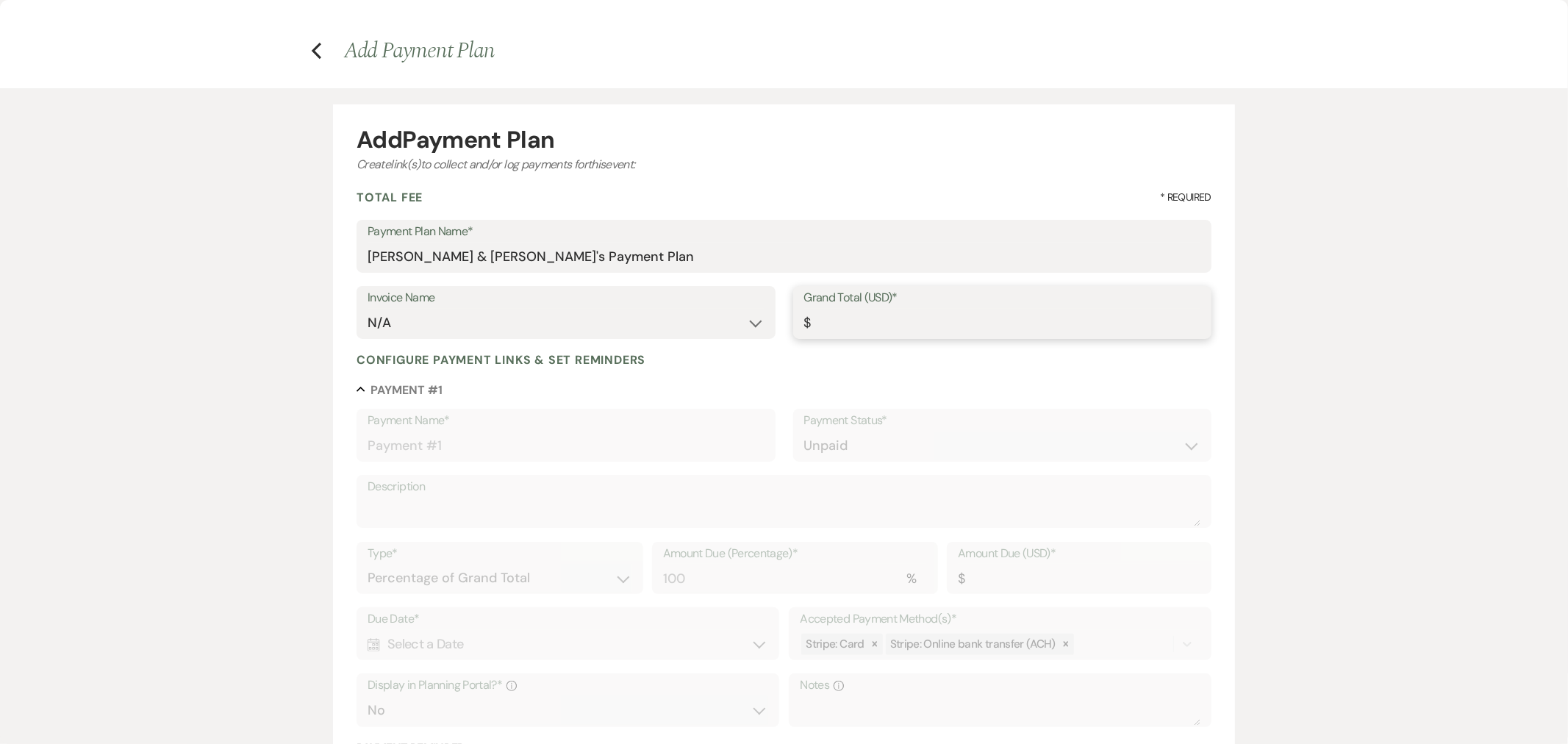
click at [834, 317] on input "Grand Total (USD)*" at bounding box center [1002, 323] width 396 height 28
type input "6"
type input "6.00"
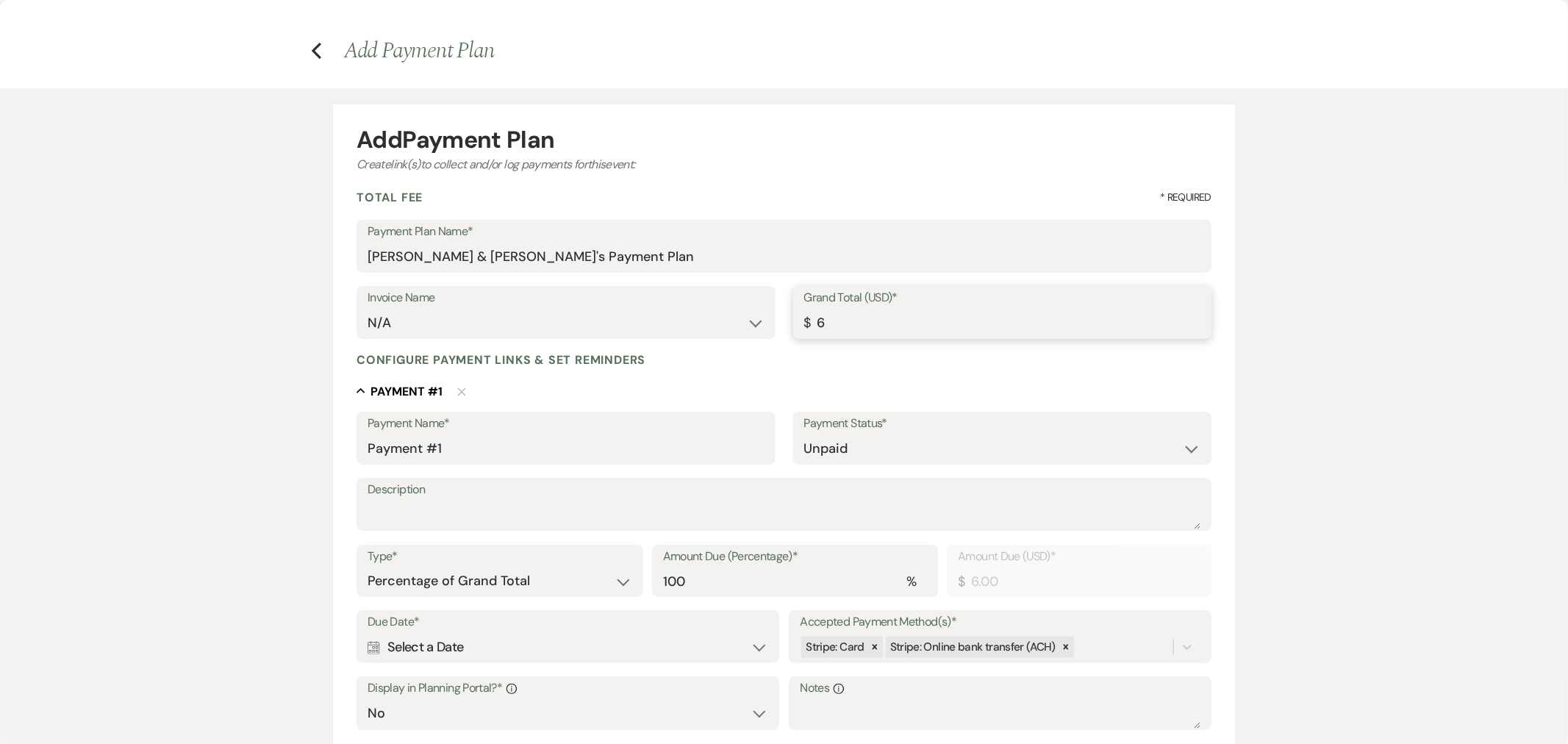
type input "60"
type input "60.00"
type input "600"
type input "600.00"
type input "6000"
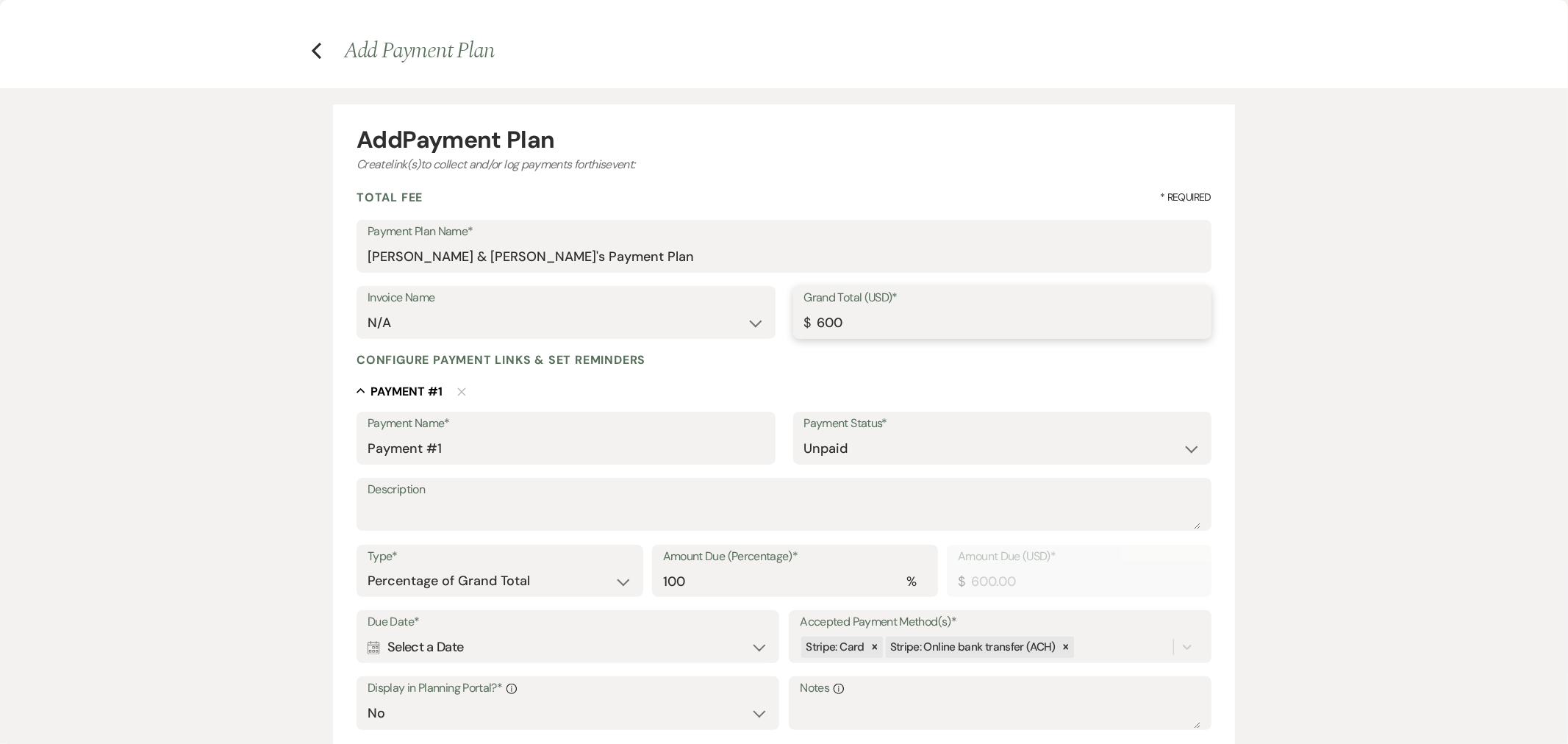
type input "6000.00"
drag, startPoint x: 486, startPoint y: 453, endPoint x: 322, endPoint y: 452, distance: 164.0
click at [320, 454] on div "Add Payment Plan Create link(s) to collect and/or log payments for this event: …" at bounding box center [784, 537] width 1059 height 897
click at [502, 450] on input "Save the Date Deposit" at bounding box center [566, 449] width 396 height 28
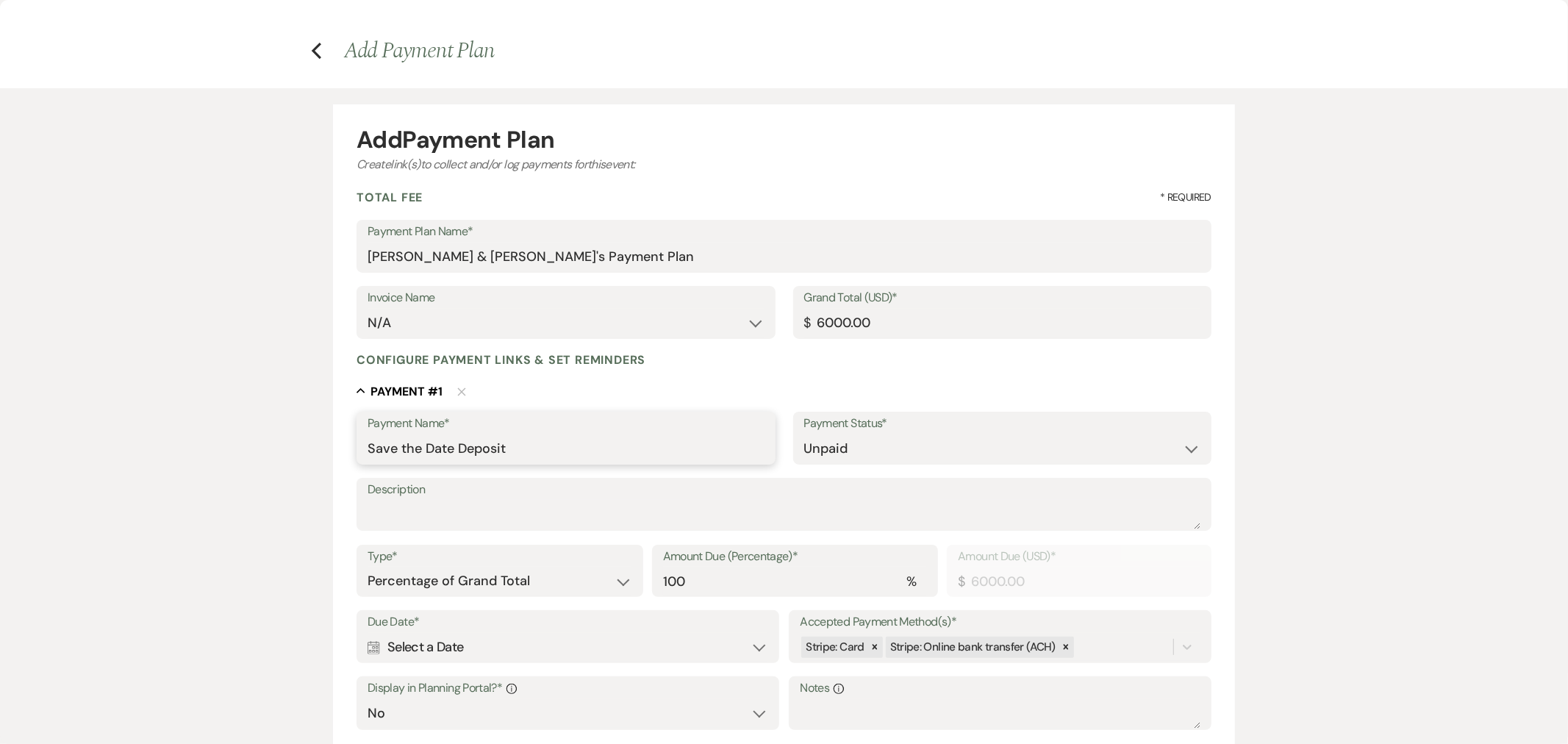
click at [502, 449] on input "Save the Date Deposit" at bounding box center [566, 449] width 396 height 28
type input "Save the Date Deposit"
paste textarea "Save the Date Deposit"
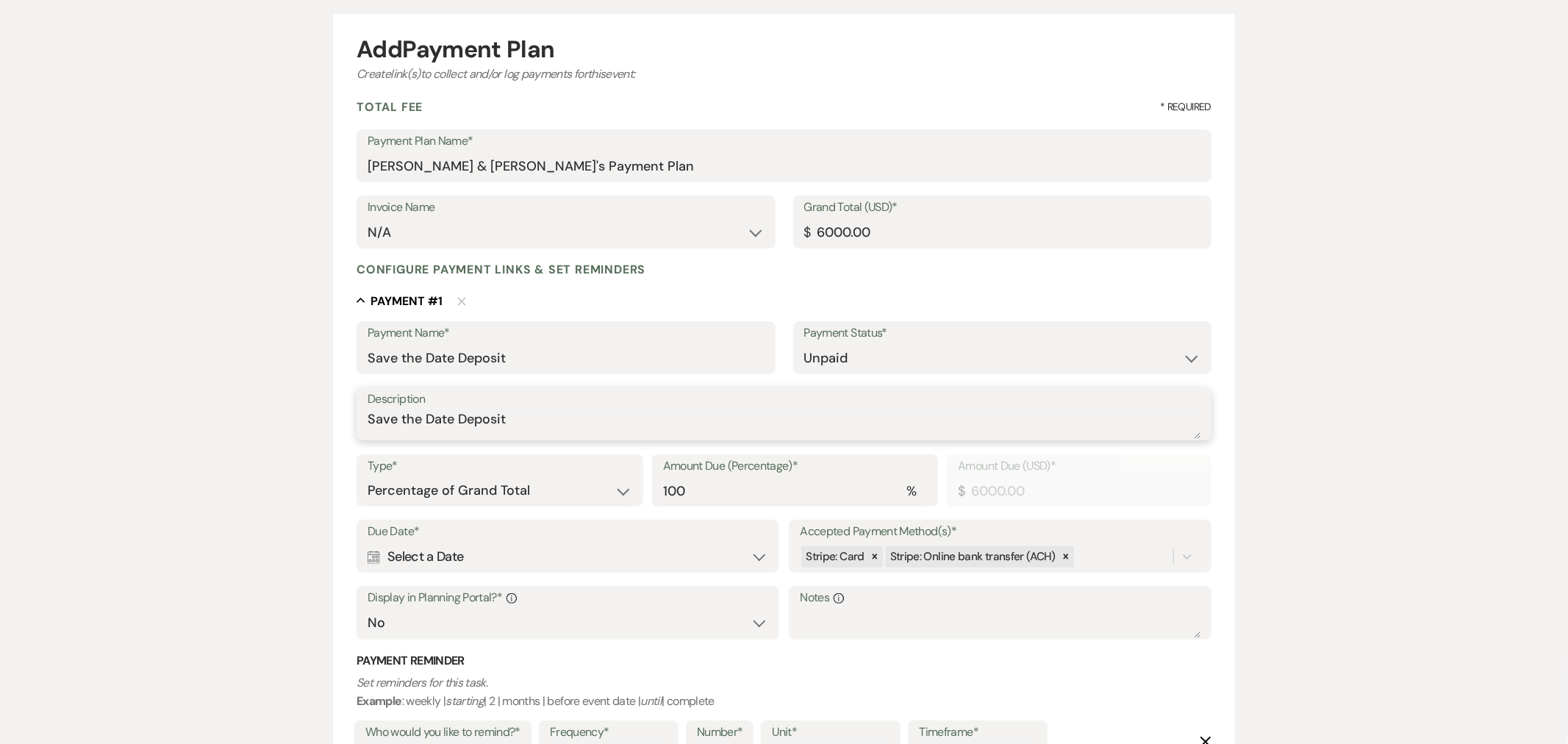
scroll to position [164, 0]
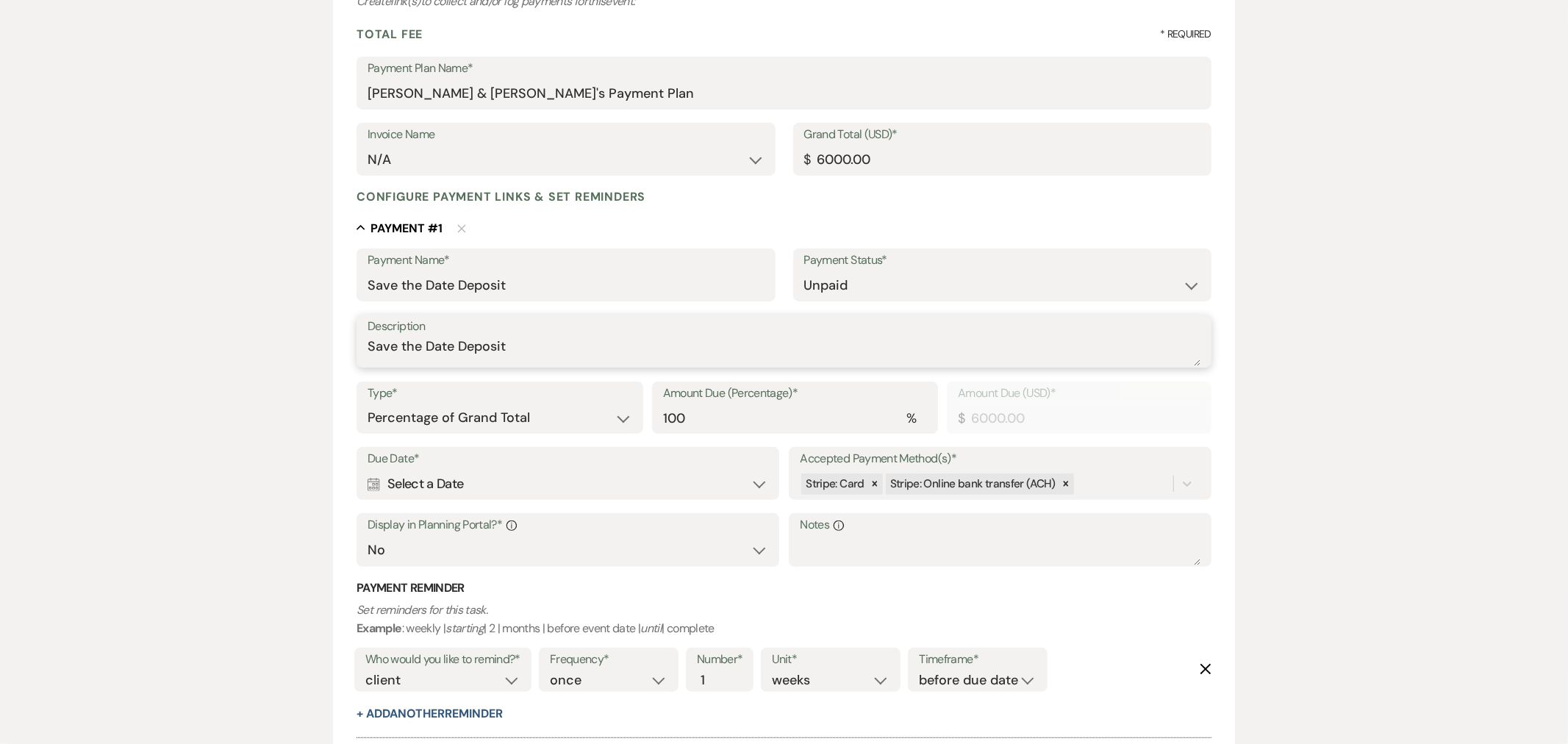
type textarea "Save the Date Deposit"
drag, startPoint x: 522, startPoint y: 416, endPoint x: 524, endPoint y: 425, distance: 9.2
click at [522, 416] on select "Dollar Amount Percentage of Grand Total" at bounding box center [501, 418] width 265 height 28
select select "flat"
click at [368, 404] on select "Dollar Amount Percentage of Grand Total" at bounding box center [501, 418] width 265 height 28
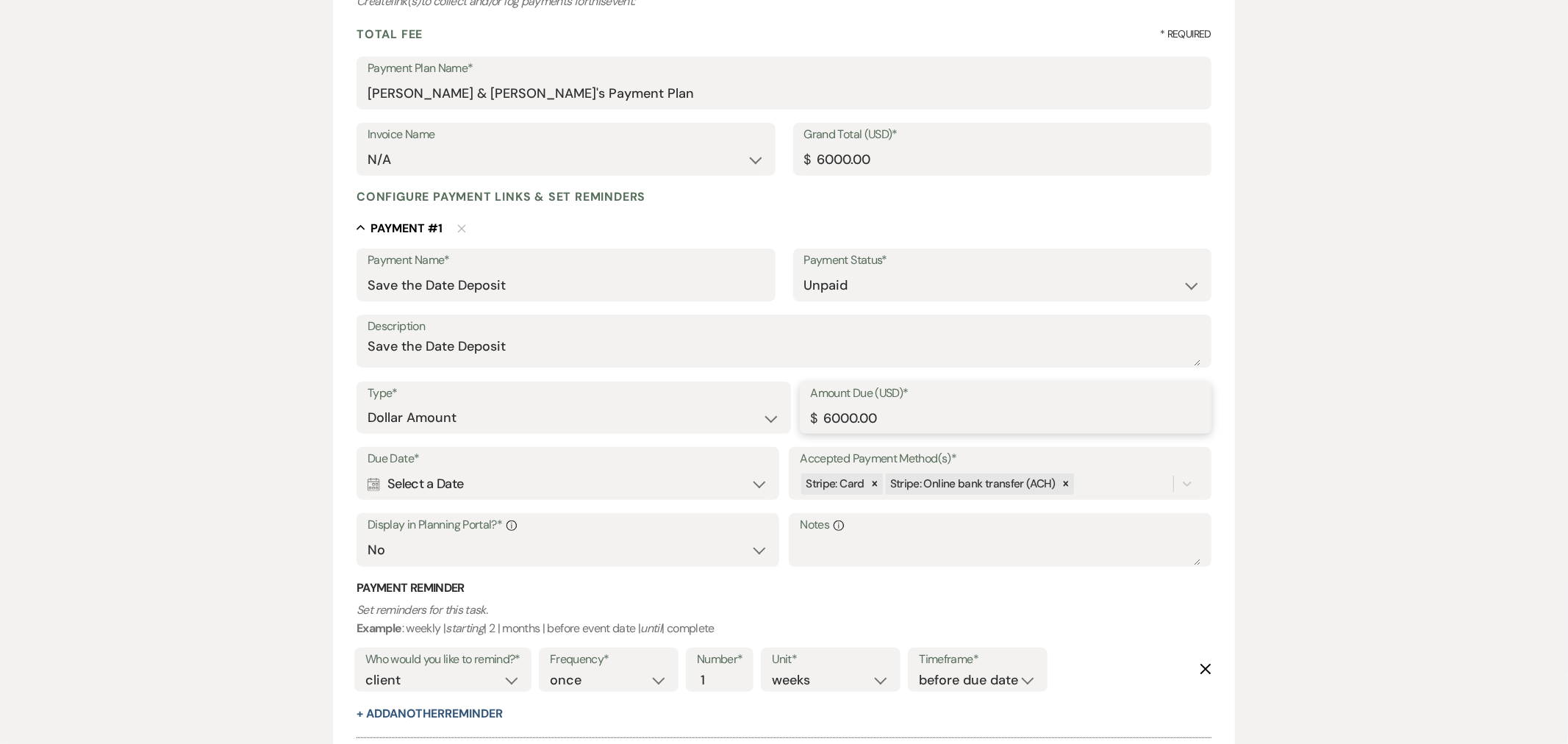
drag, startPoint x: 849, startPoint y: 419, endPoint x: 821, endPoint y: 416, distance: 28.2
click at [821, 416] on input "6000.00" at bounding box center [1006, 418] width 390 height 28
type input "750.00"
click at [634, 471] on div "Calendar Select a Date Expand" at bounding box center [568, 485] width 400 height 28
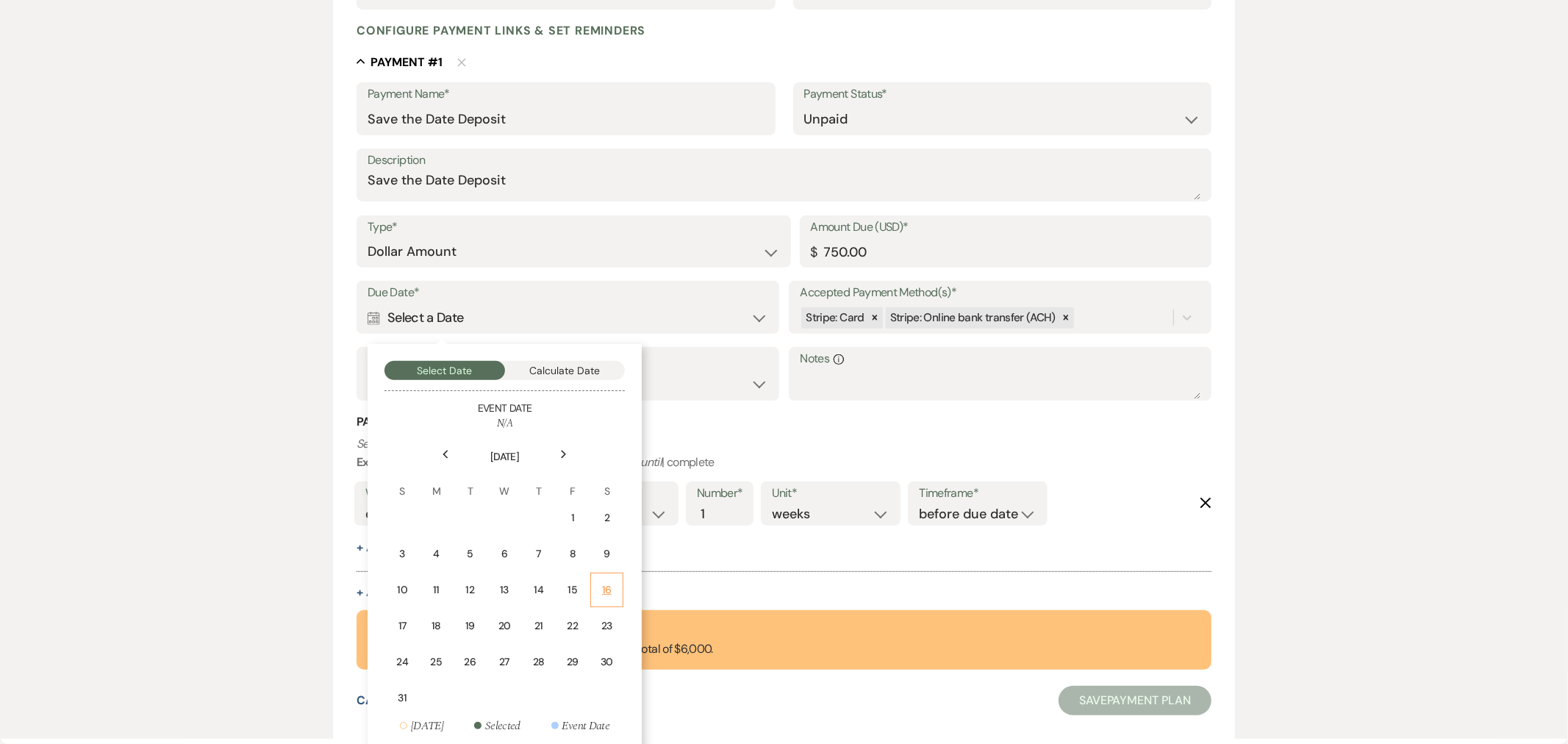
scroll to position [331, 0]
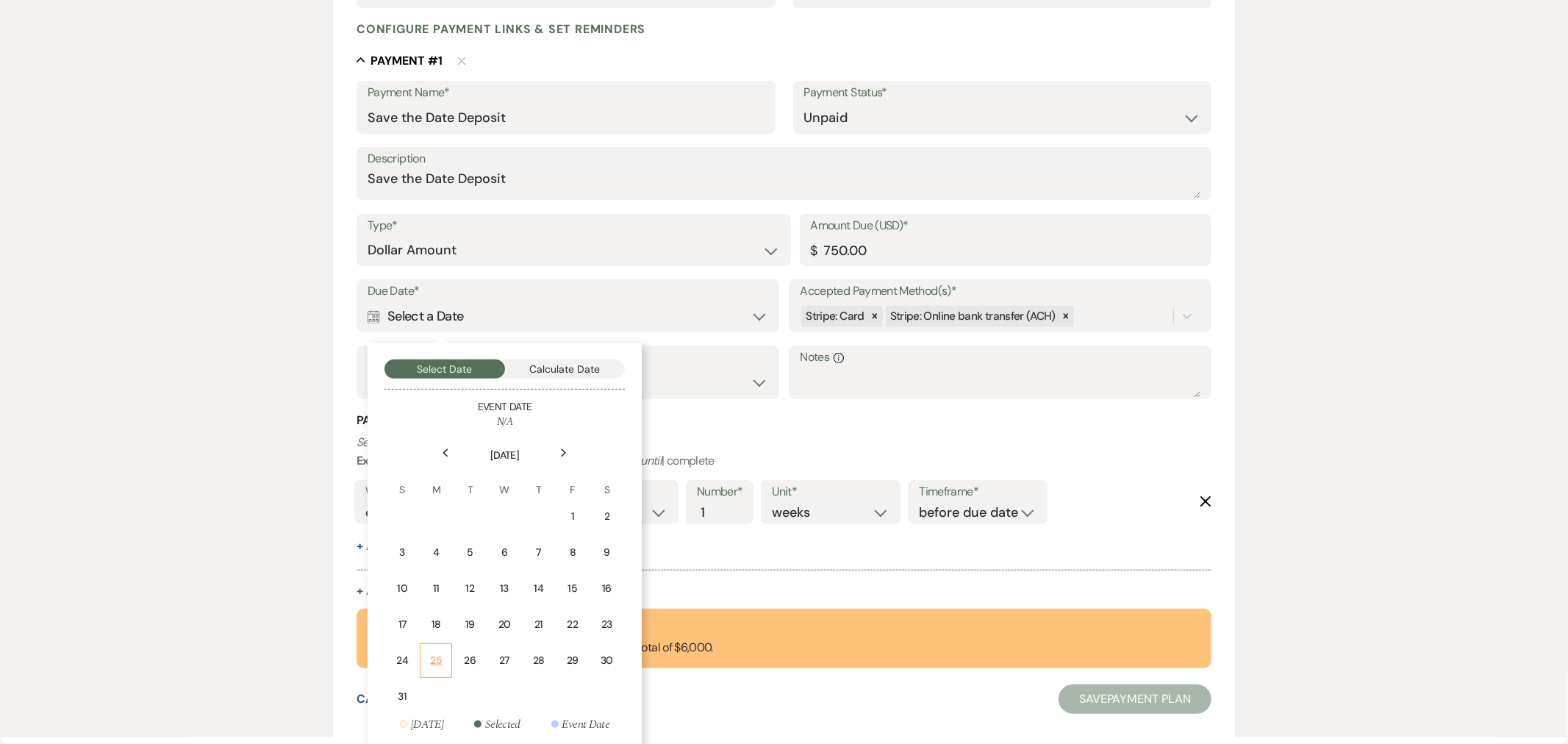
click at [431, 658] on div "25" at bounding box center [436, 661] width 13 height 15
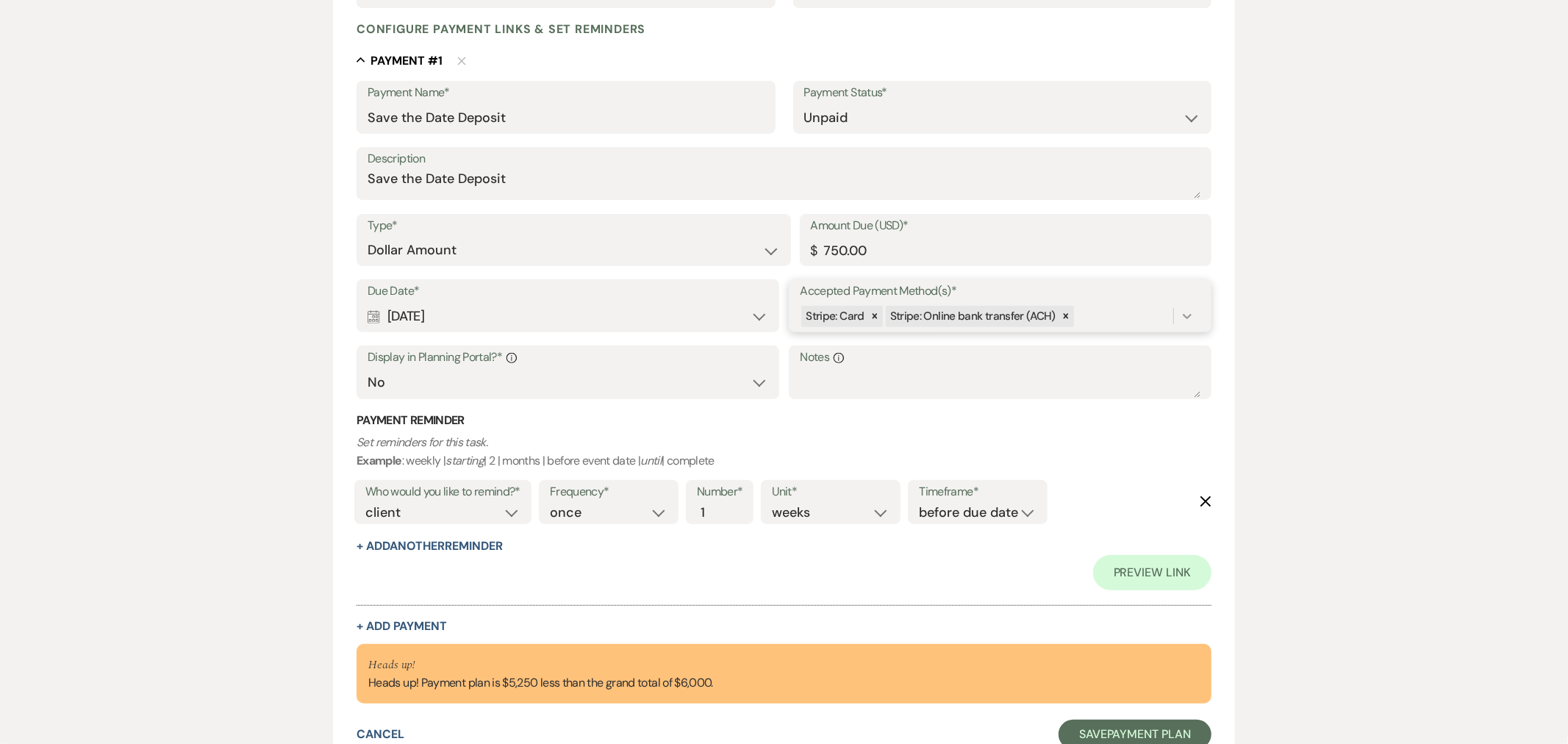
click at [1189, 309] on icon at bounding box center [1188, 316] width 15 height 15
click at [888, 382] on div "Card" at bounding box center [891, 375] width 184 height 29
click at [1192, 310] on div at bounding box center [1188, 316] width 26 height 27
click at [846, 436] on span "Online bank transfer (ACH)" at bounding box center [874, 434] width 132 height 15
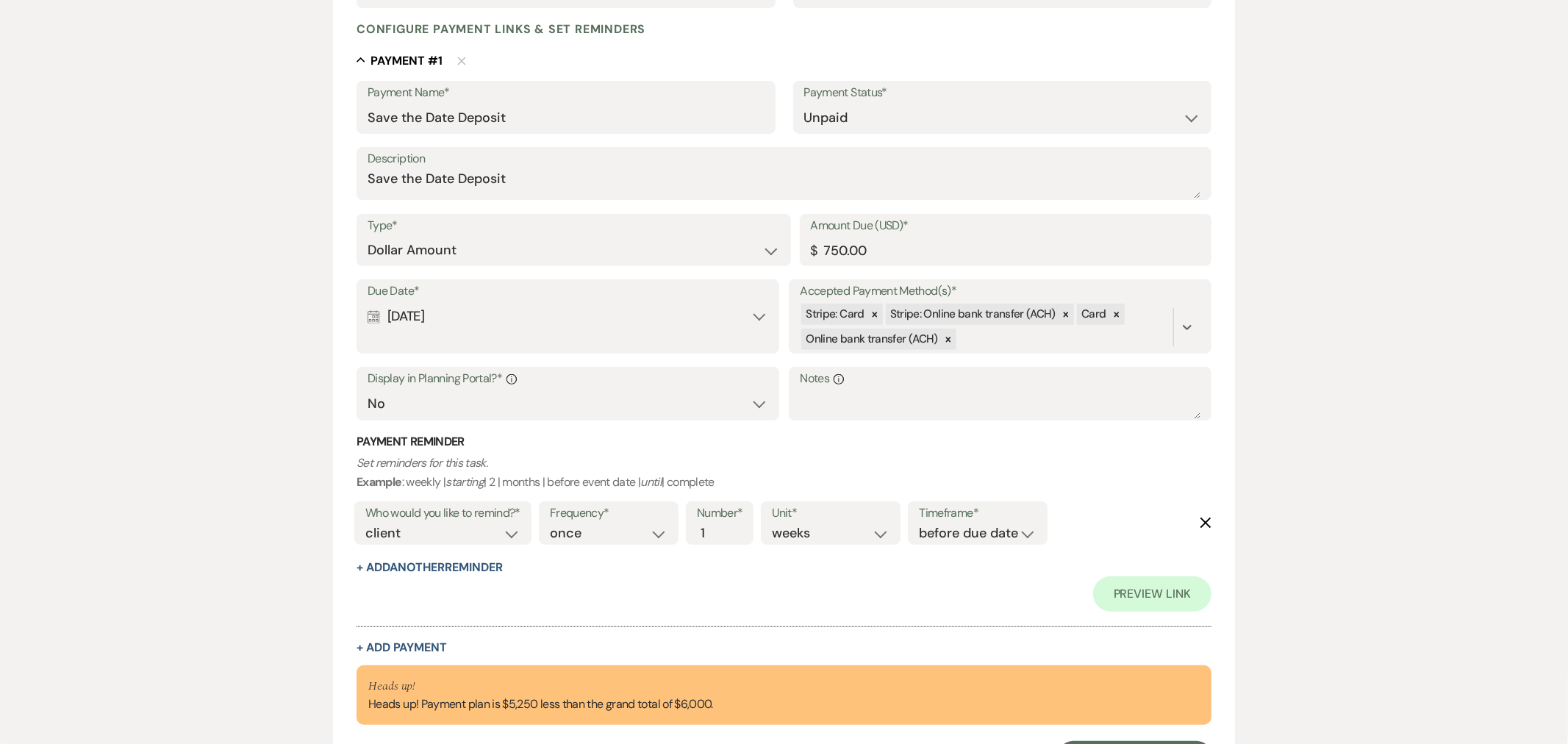
click at [1202, 519] on icon "Delete" at bounding box center [1206, 523] width 11 height 11
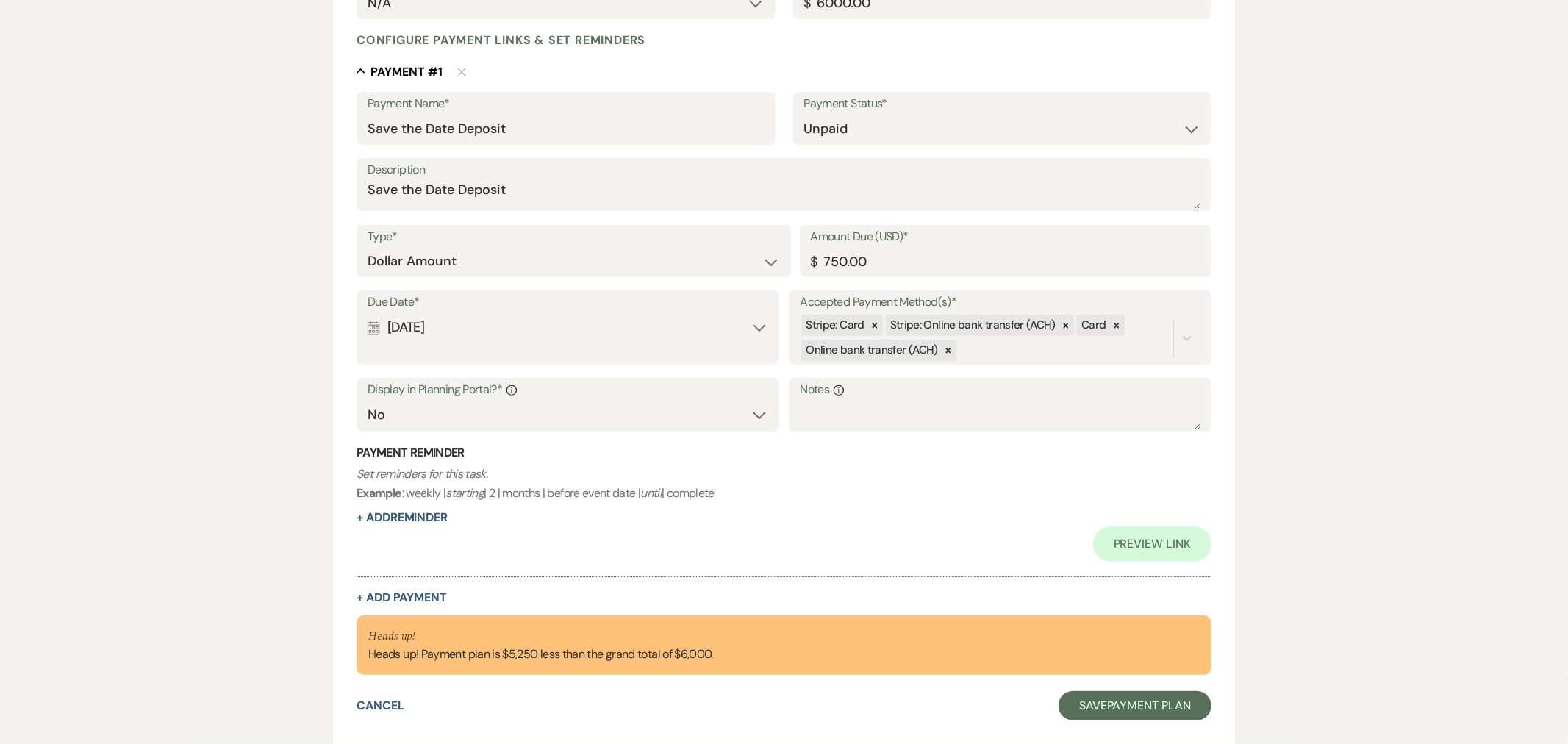
scroll to position [319, 0]
click at [429, 601] on button "+ Add Payment" at bounding box center [402, 598] width 91 height 11
select select "2"
select select "flat"
select select "false"
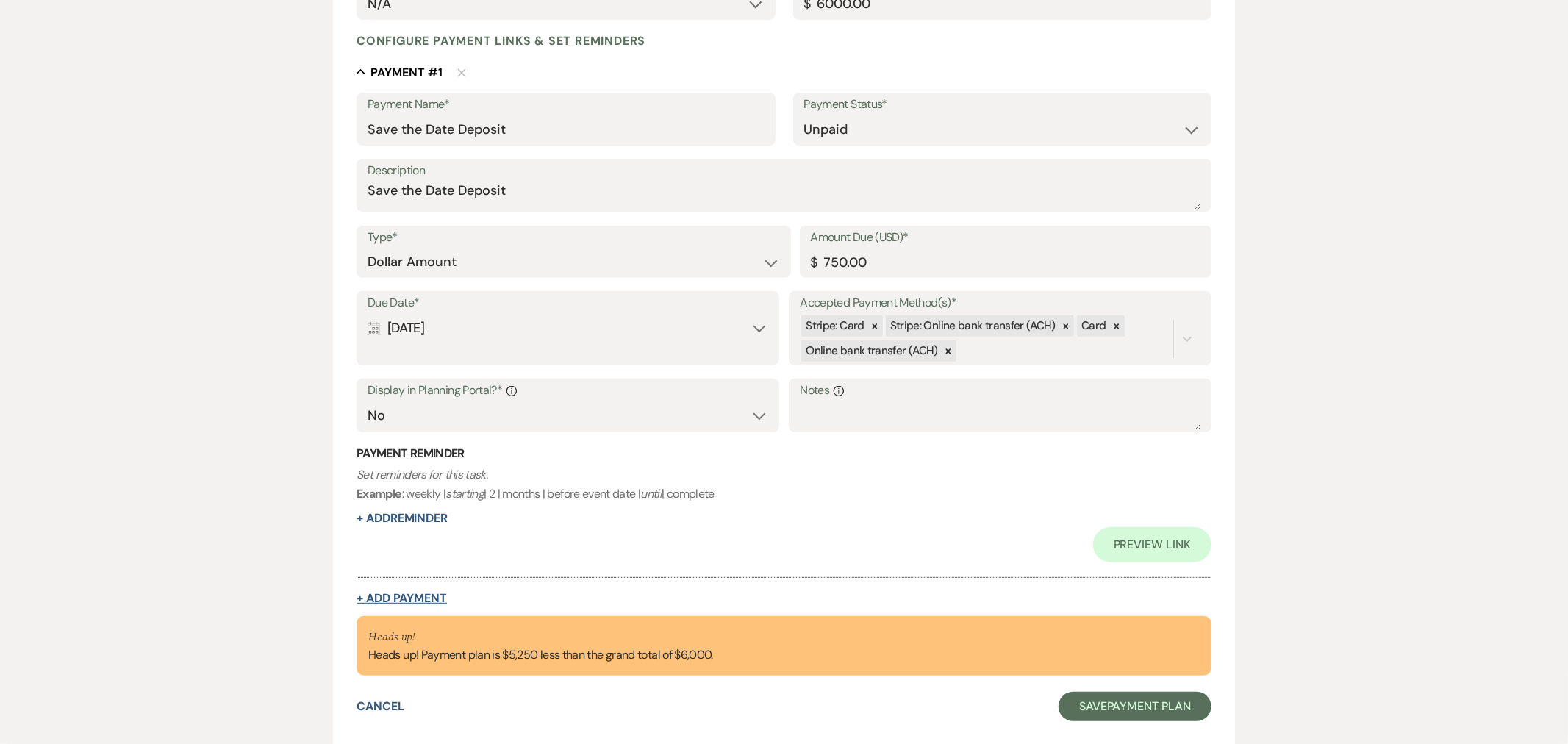
select select "client"
select select "weeks"
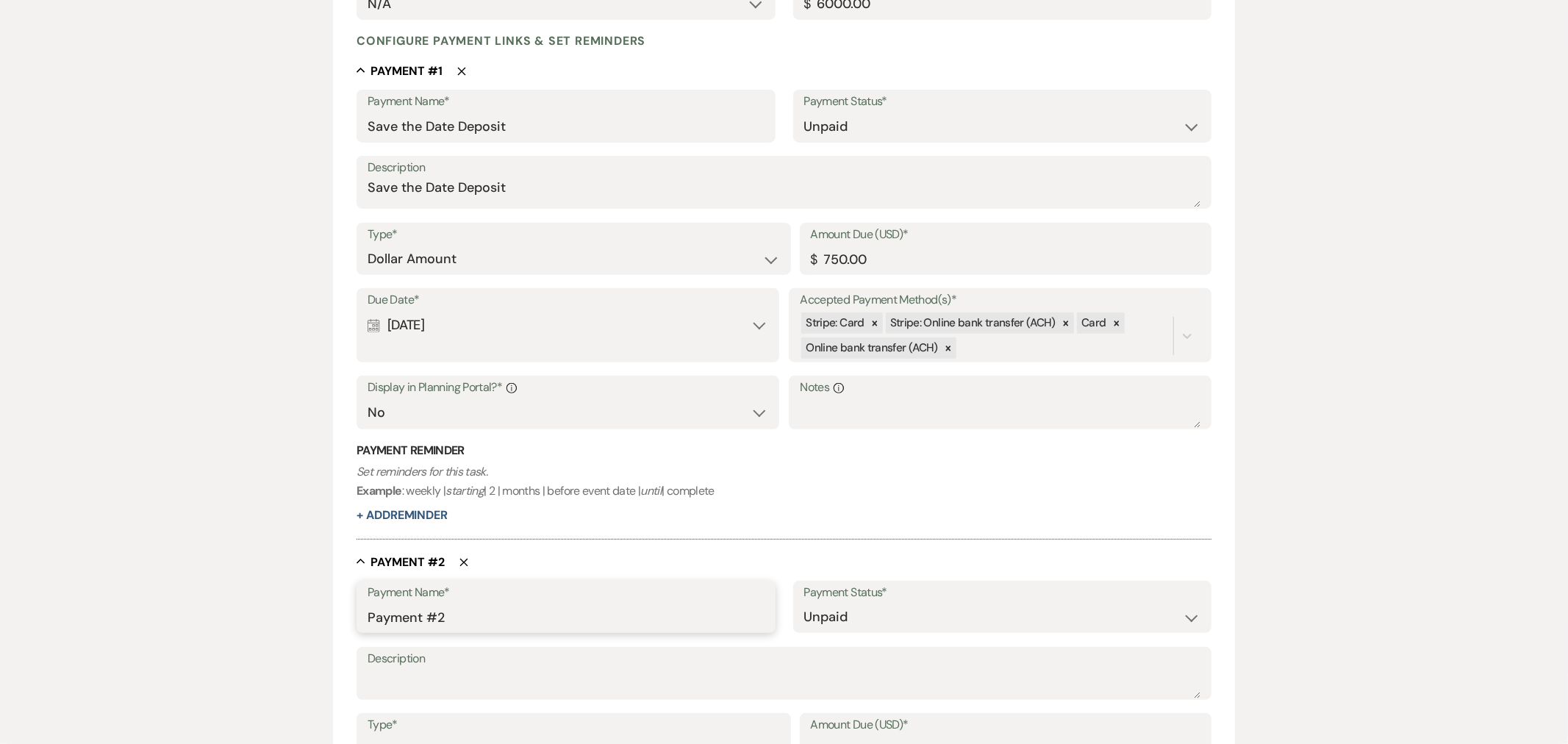
drag, startPoint x: 471, startPoint y: 618, endPoint x: 342, endPoint y: 582, distance: 133.9
click at [313, 619] on div "Add Payment Plan Create link(s) to collect and/or log payments for this event: …" at bounding box center [784, 472] width 1059 height 1407
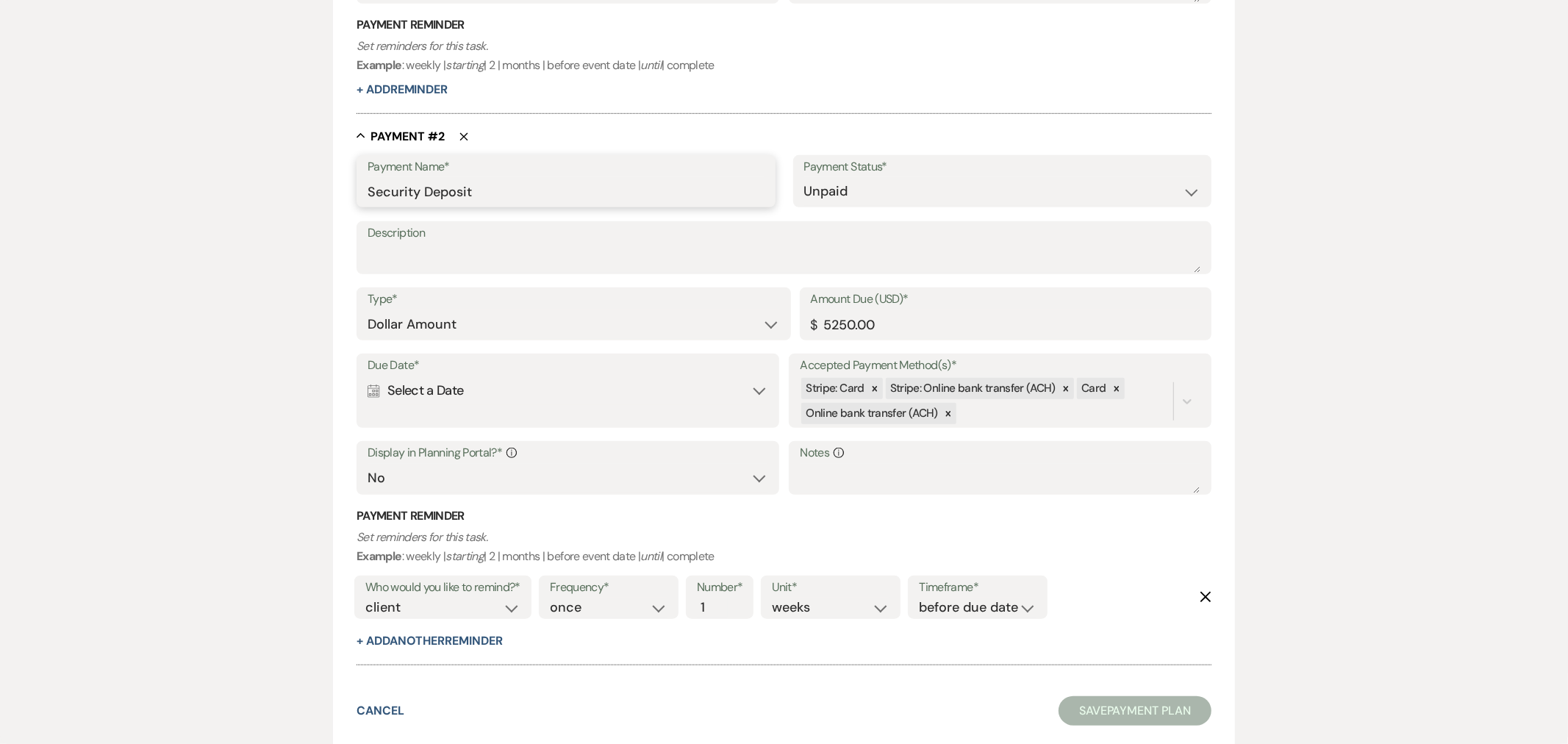
scroll to position [749, 0]
click at [409, 189] on input "Security Deposit" at bounding box center [566, 187] width 396 height 28
click at [408, 189] on input "Security Deposit" at bounding box center [566, 187] width 396 height 28
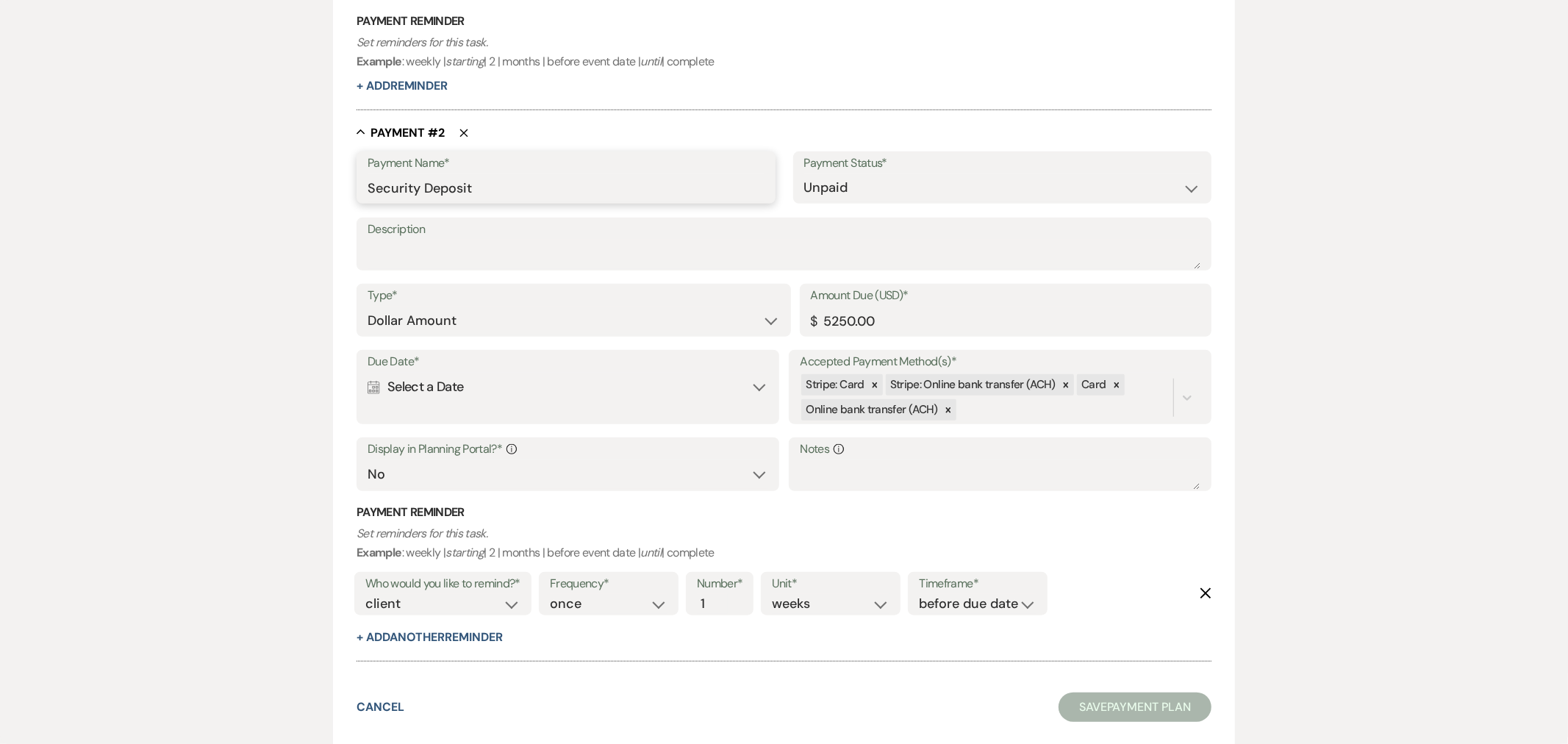
click at [408, 189] on input "Security Deposit" at bounding box center [566, 187] width 396 height 28
type input "Security Deposit"
paste textarea "Security Deposit"
type textarea "Security Deposit"
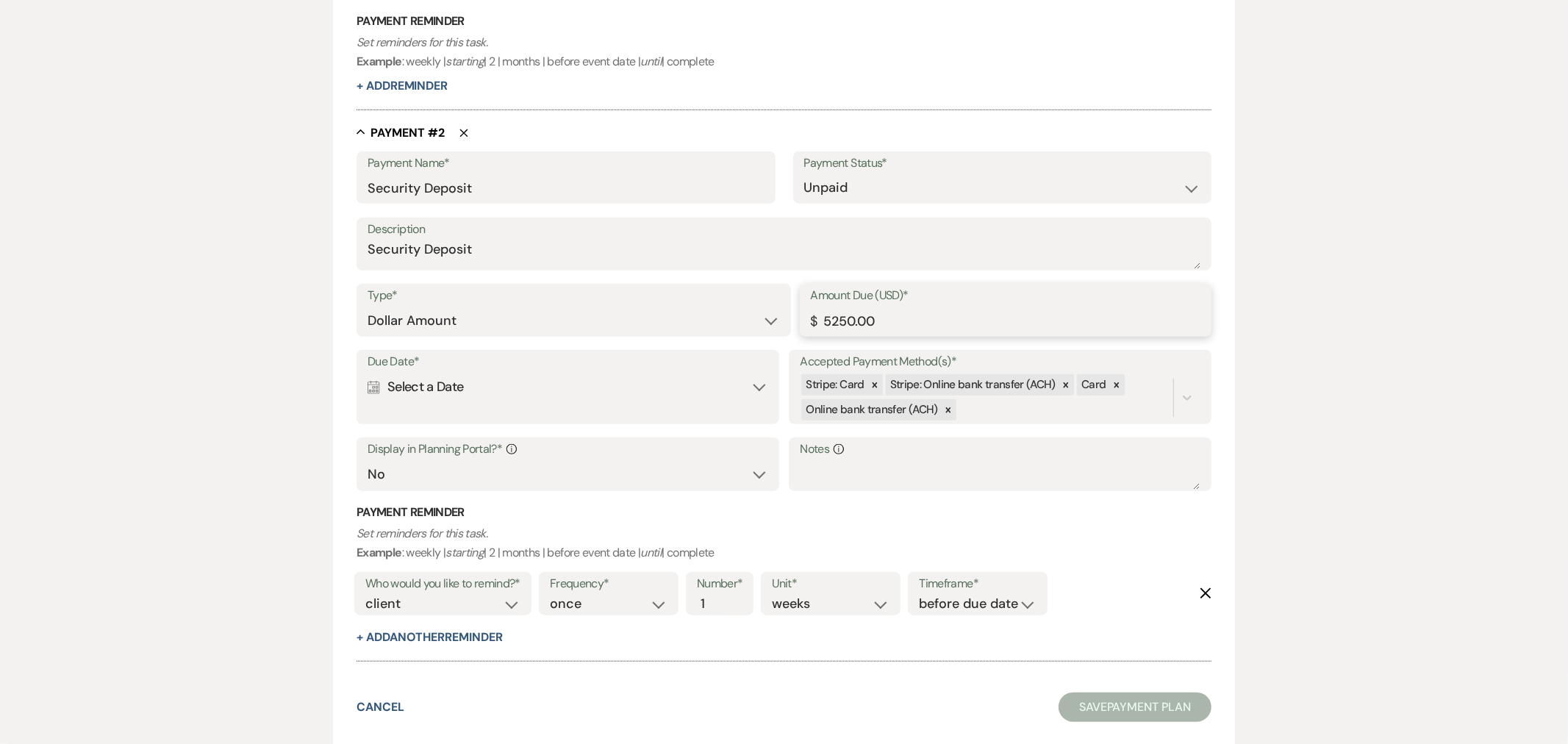
drag, startPoint x: 832, startPoint y: 325, endPoint x: 826, endPoint y: 308, distance: 18.0
click at [819, 322] on input "5250.00" at bounding box center [1006, 321] width 390 height 28
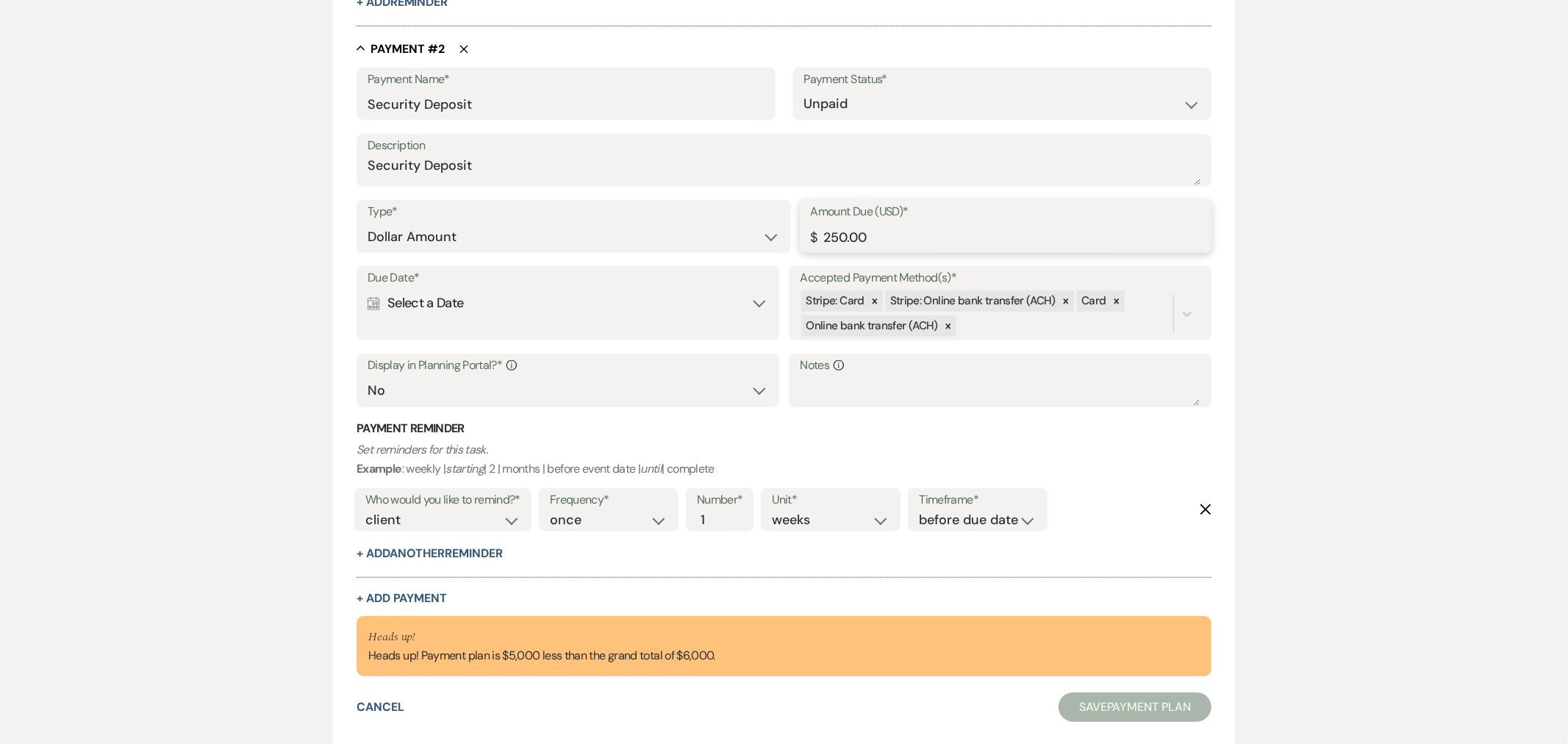
type input "250.00"
click at [1204, 504] on icon "Delete" at bounding box center [1206, 509] width 11 height 11
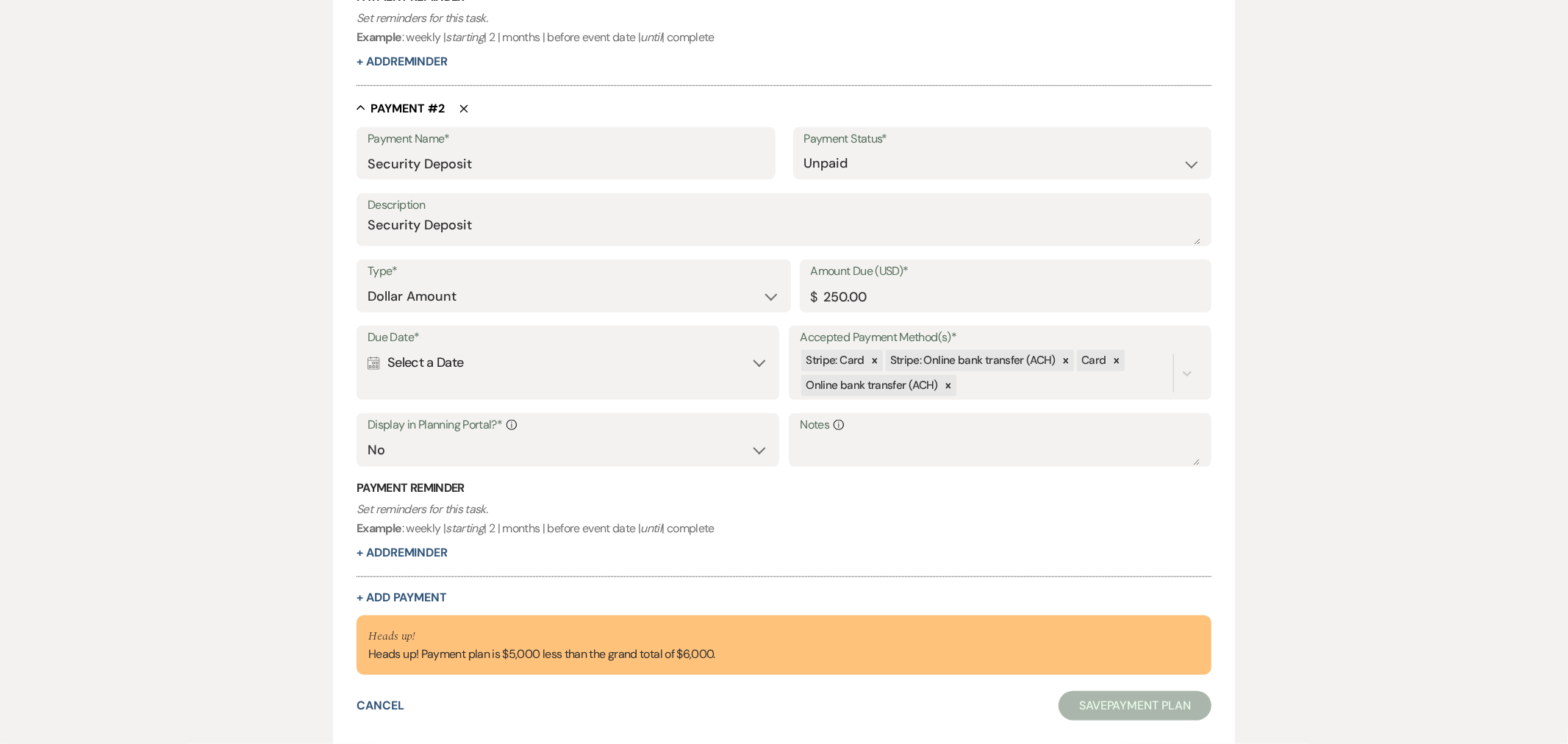
scroll to position [772, 0]
click at [427, 602] on button "+ Add Payment" at bounding box center [402, 598] width 91 height 11
select select "2"
select select "flat"
select select "false"
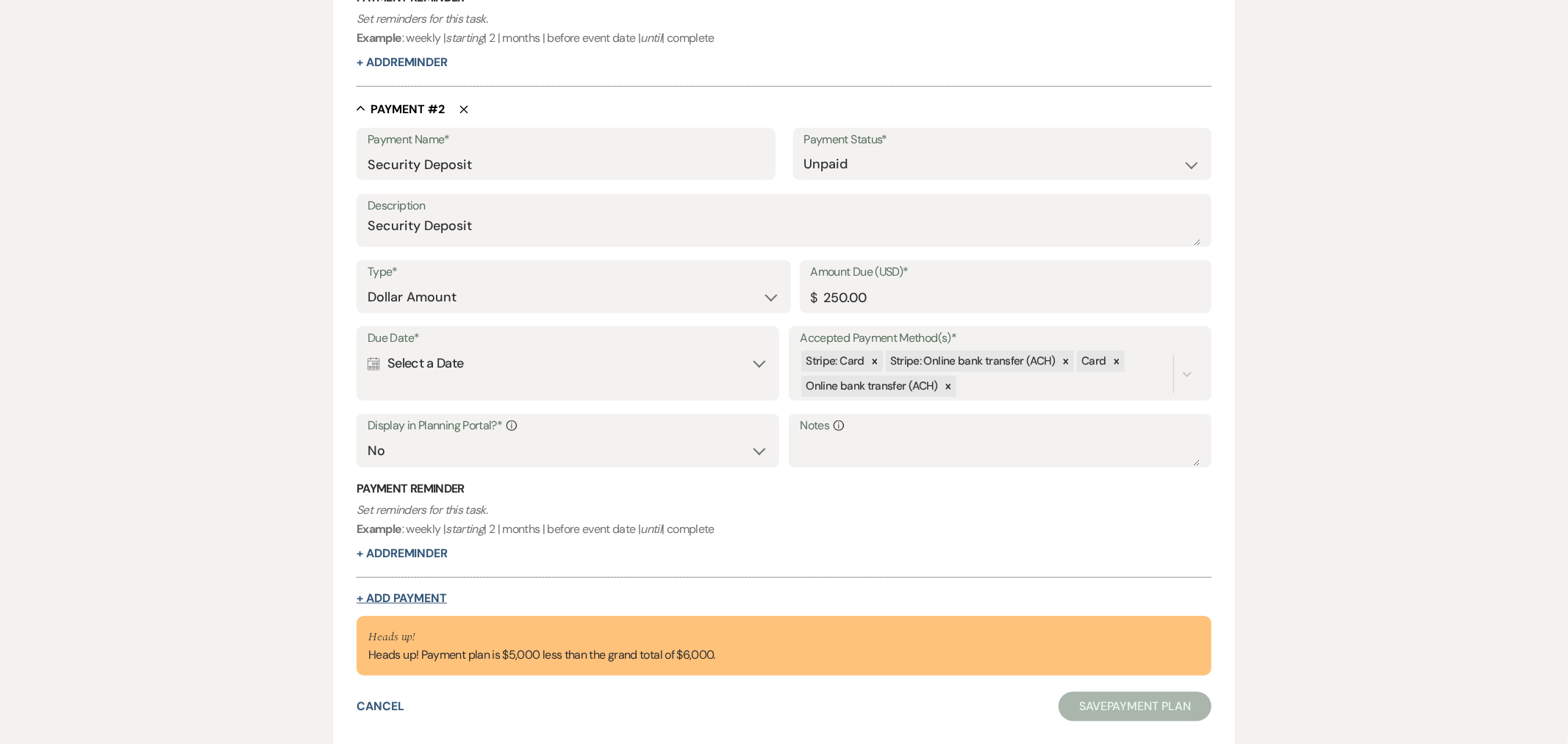
select select "client"
select select "weeks"
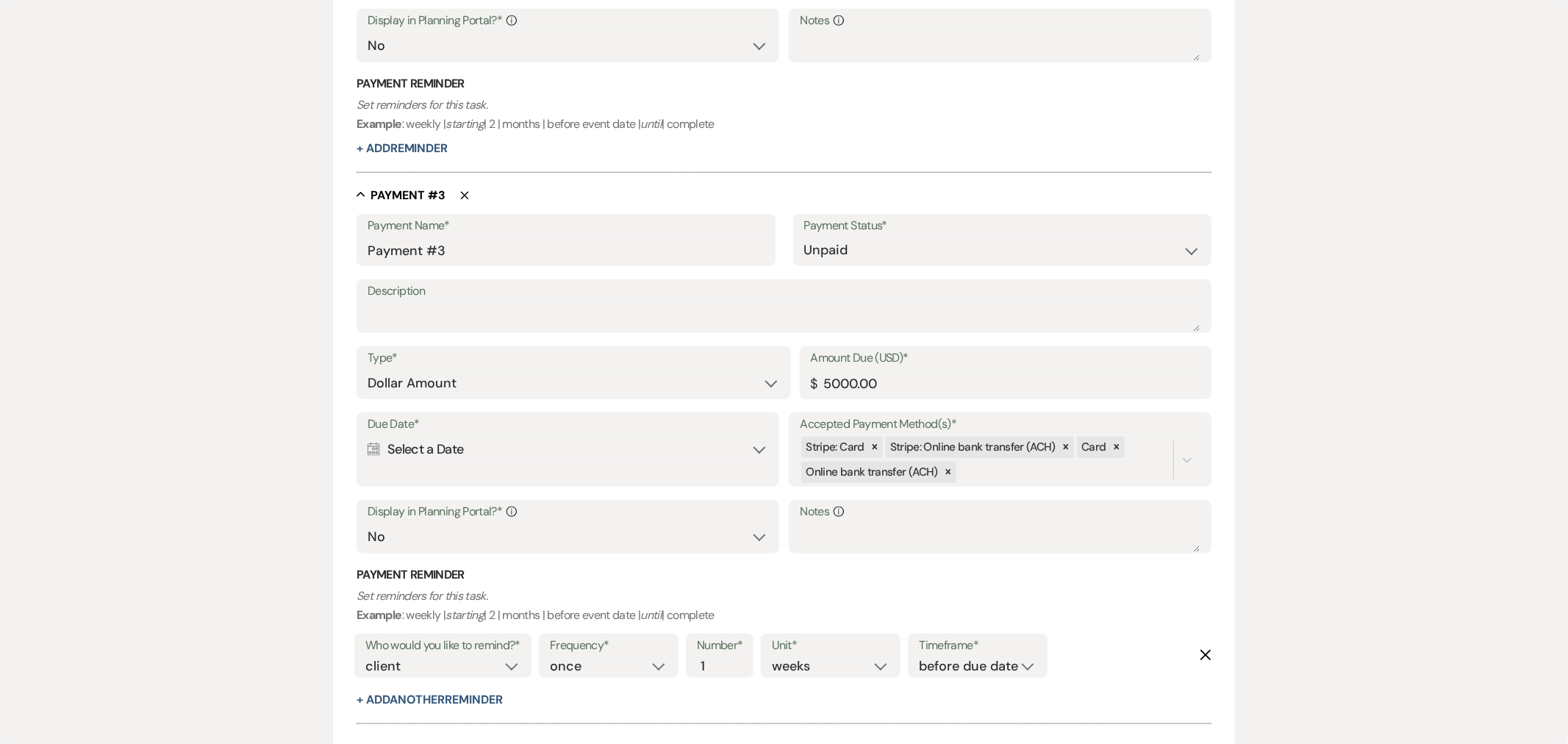
scroll to position [1180, 0]
drag, startPoint x: 476, startPoint y: 245, endPoint x: 304, endPoint y: 253, distance: 172.2
type input "Second Event Deposit"
click at [436, 251] on input "Second Event Deposit" at bounding box center [566, 247] width 396 height 28
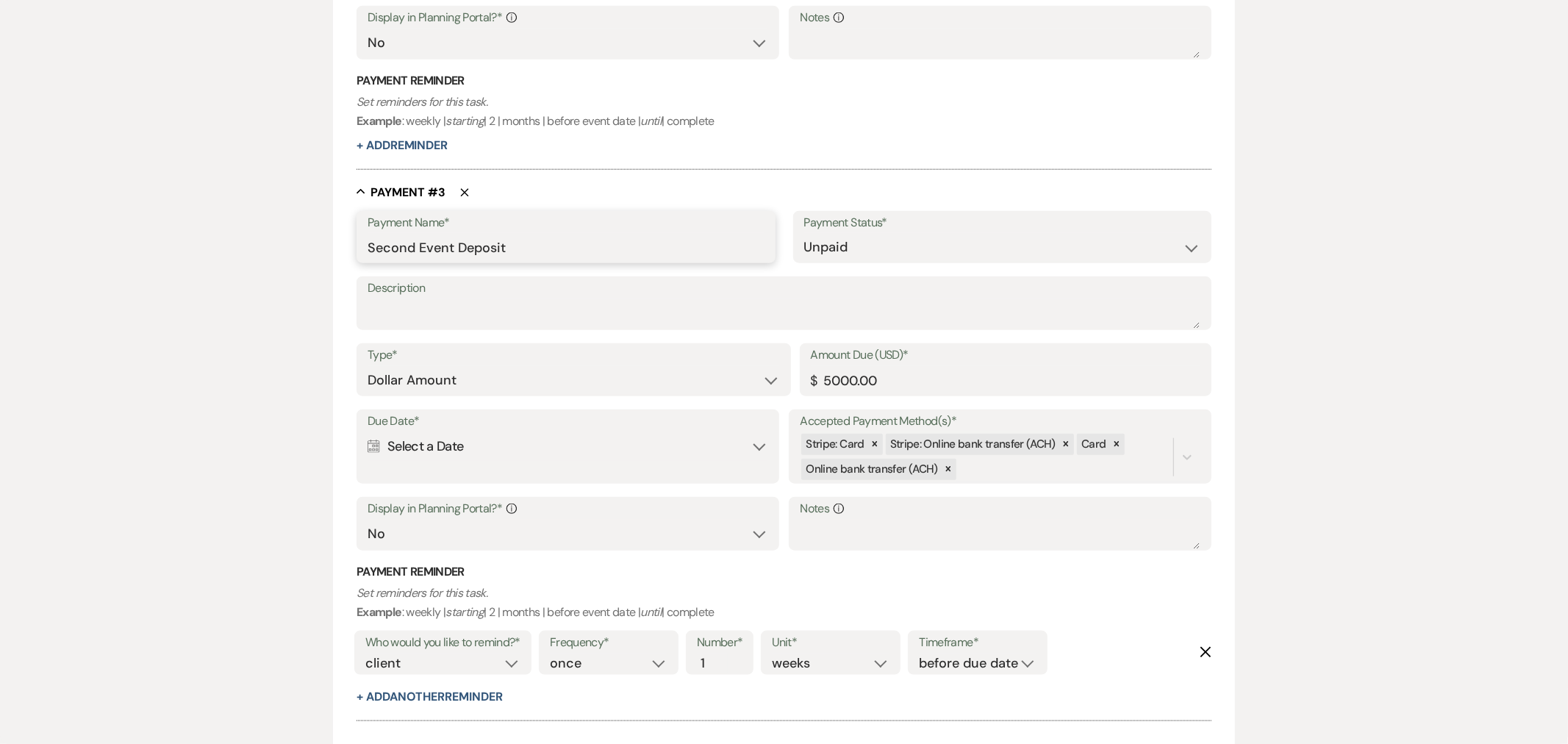
click at [436, 250] on input "Second Event Deposit" at bounding box center [566, 247] width 396 height 28
click at [436, 249] on input "Second Event Deposit" at bounding box center [566, 247] width 396 height 28
paste textarea "Second Event Deposit"
type textarea "Second Event Deposit"
click at [841, 377] on input "5000.00" at bounding box center [1006, 381] width 390 height 28
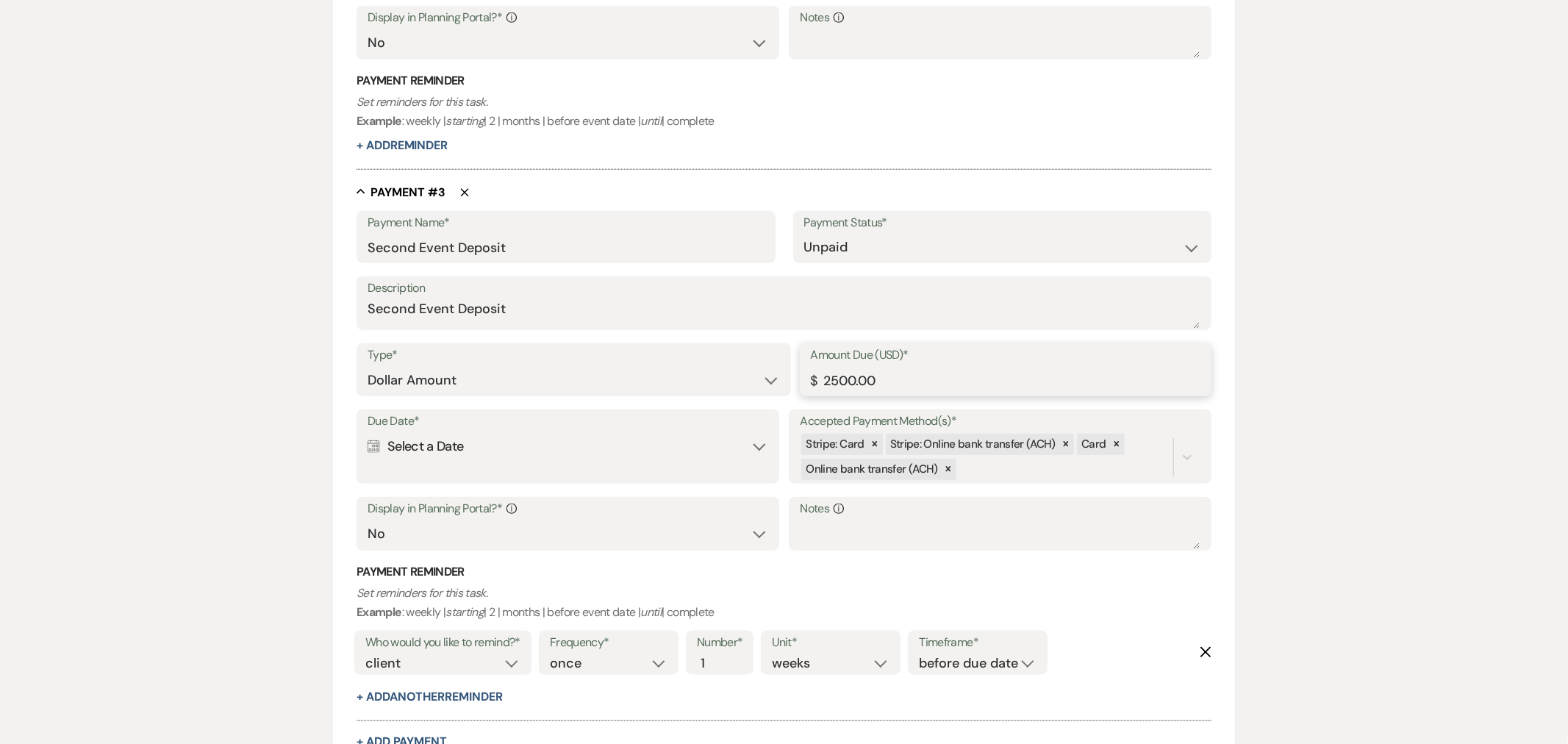
type input "2500.00"
click at [474, 461] on div "Due Date* Calendar Select a Date Expand" at bounding box center [568, 447] width 422 height 74
click at [759, 451] on div "Calendar Select a Date Expand" at bounding box center [568, 447] width 400 height 28
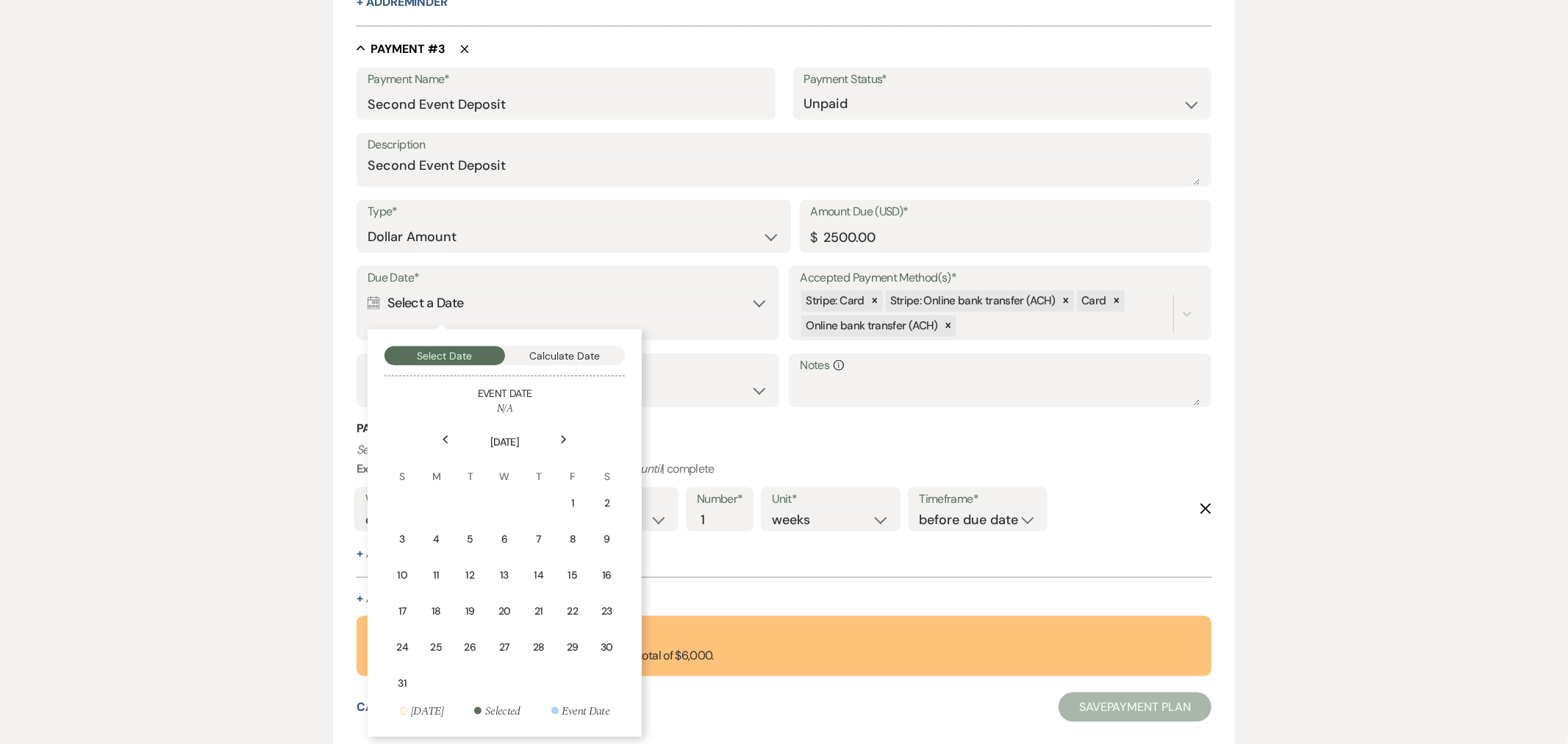
scroll to position [1324, 0]
click at [569, 433] on div "Next" at bounding box center [564, 438] width 24 height 24
click at [568, 433] on div "Next" at bounding box center [564, 438] width 24 height 24
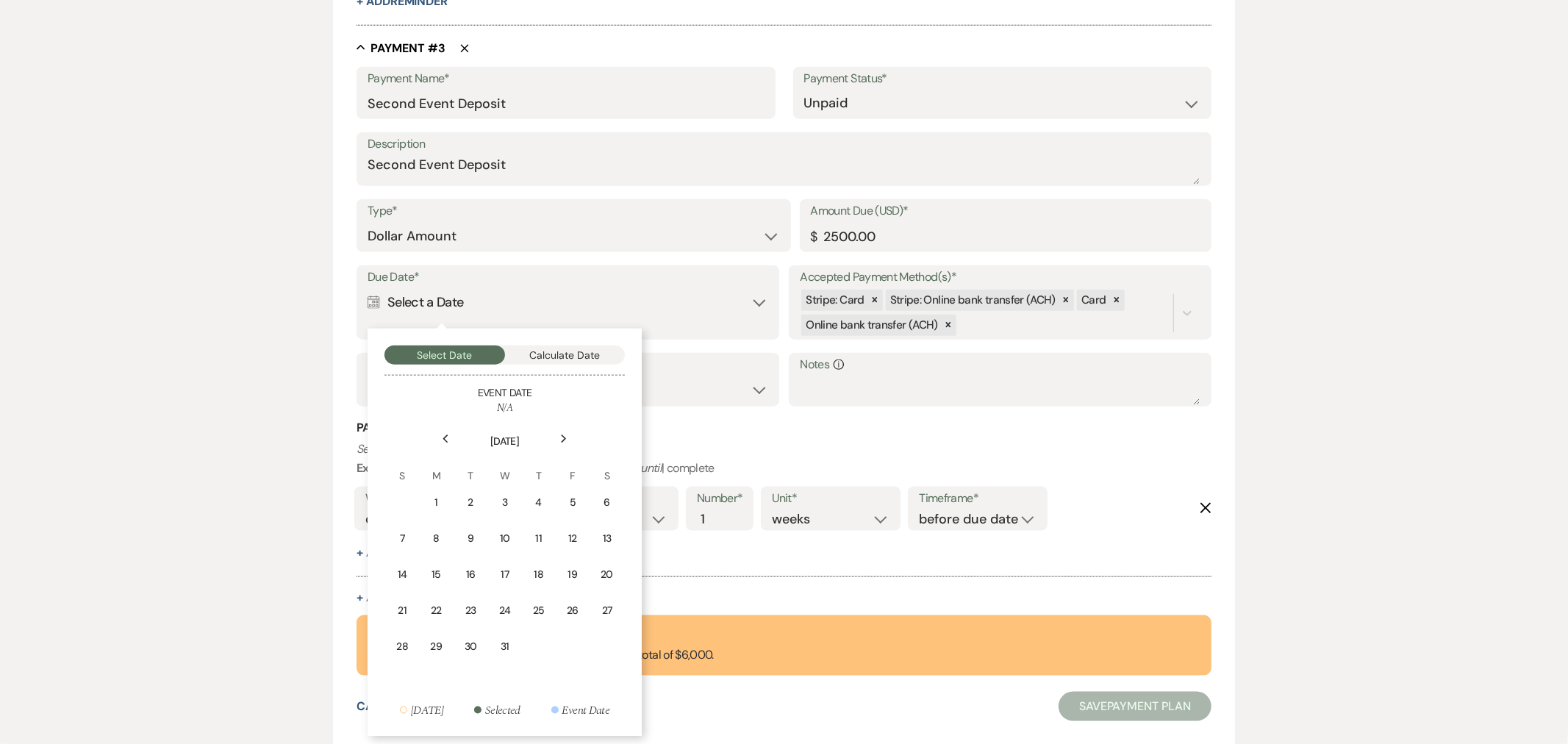
click at [568, 433] on div "Next" at bounding box center [564, 438] width 24 height 24
click at [537, 609] on div "26" at bounding box center [537, 611] width 14 height 15
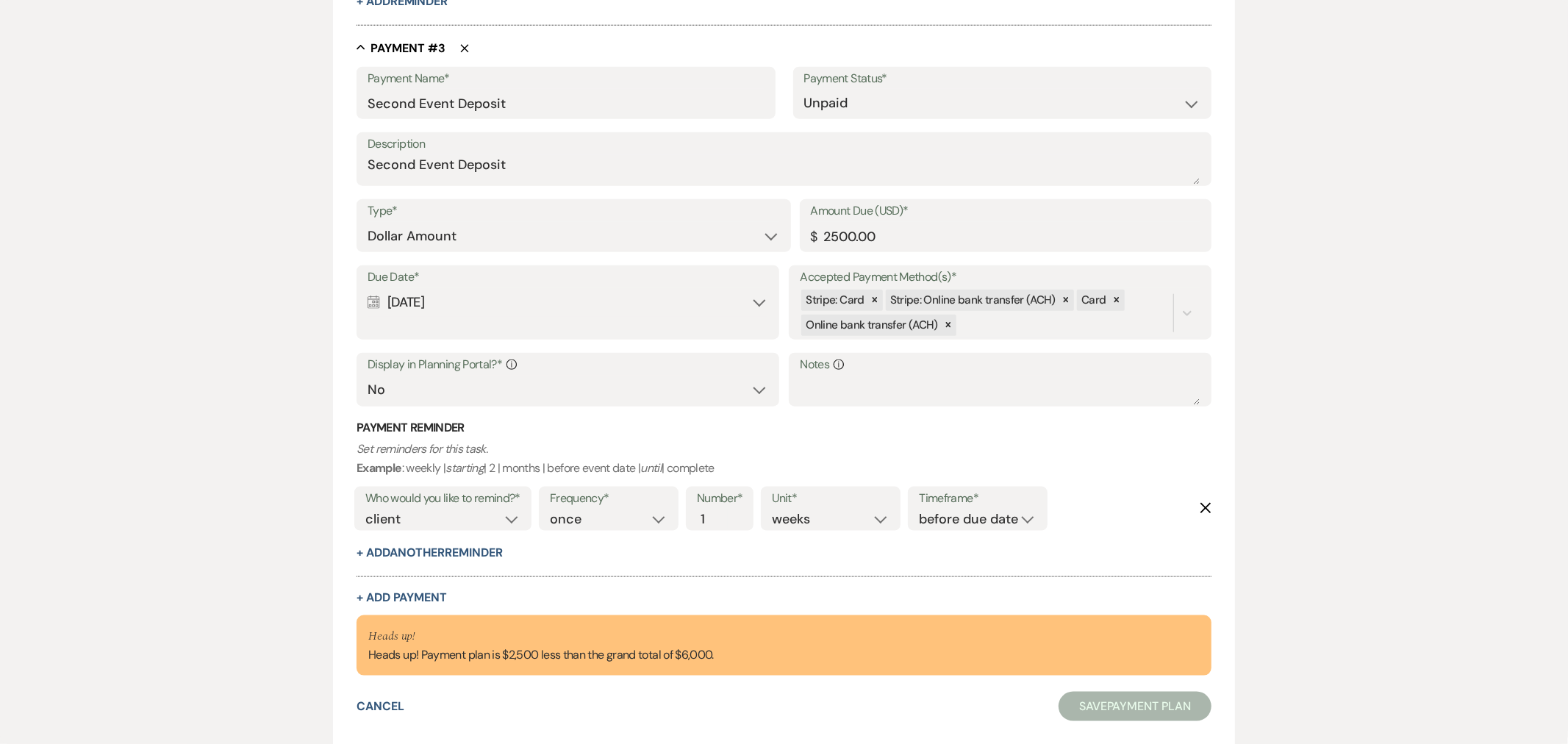
click at [490, 318] on div "Due Date* Calendar [DATE] Expand" at bounding box center [568, 303] width 422 height 74
click at [759, 292] on div "Calendar [DATE] Expand" at bounding box center [568, 303] width 400 height 28
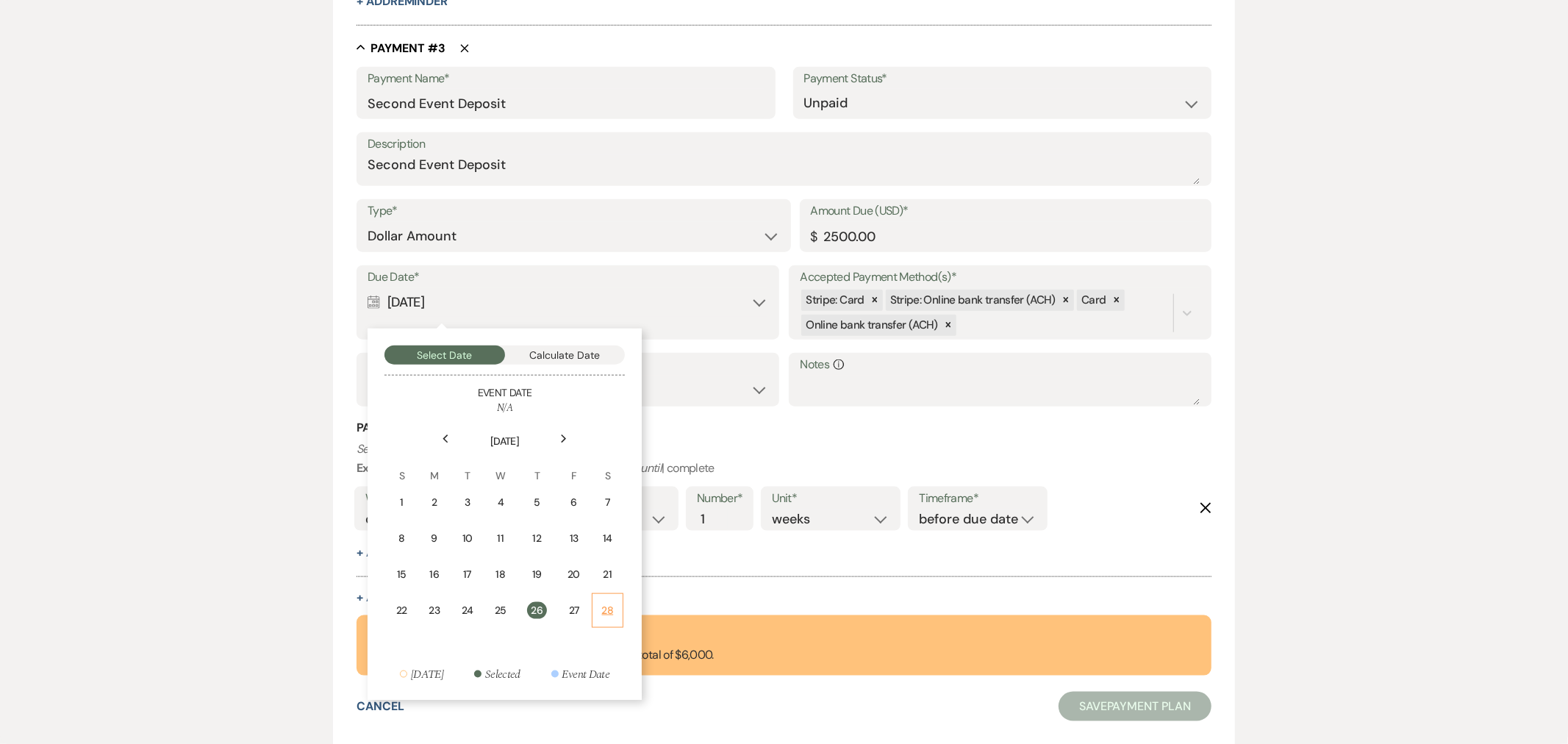
click at [604, 608] on div "28" at bounding box center [608, 611] width 12 height 15
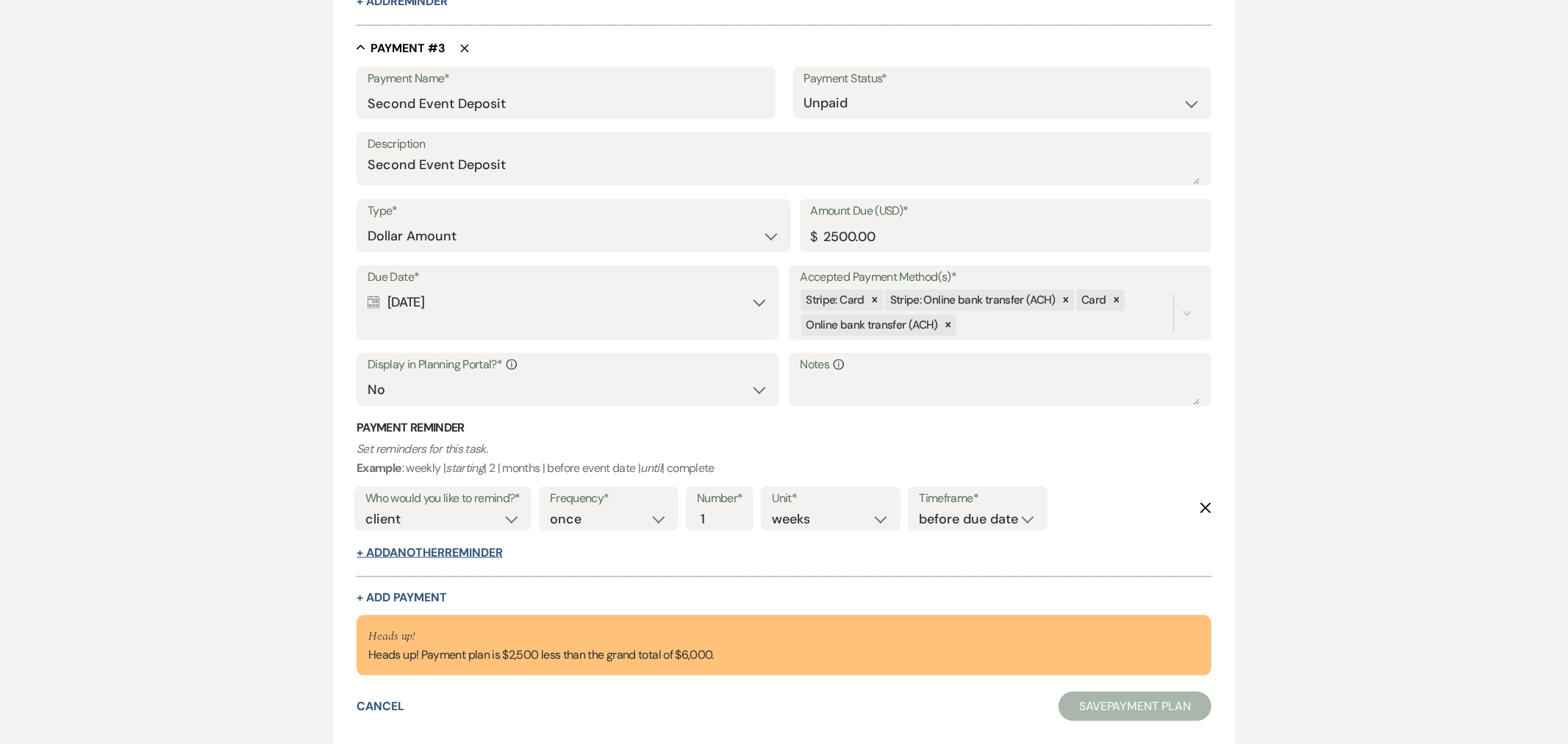
click at [467, 547] on button "+ Add Another Reminder" at bounding box center [430, 553] width 146 height 11
select select "client"
select select "days"
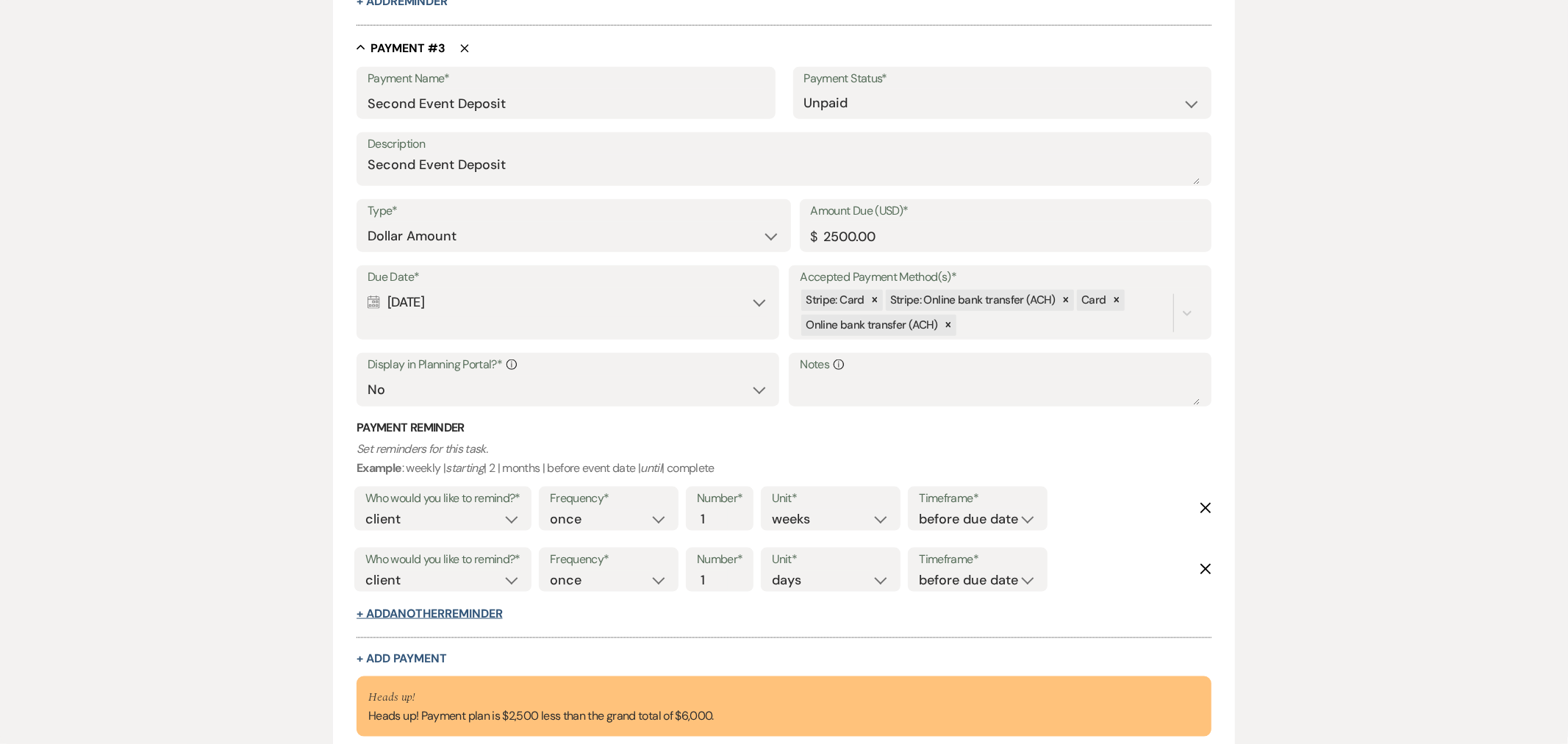
click at [437, 614] on button "+ Add Another Reminder" at bounding box center [430, 614] width 146 height 11
select select "client"
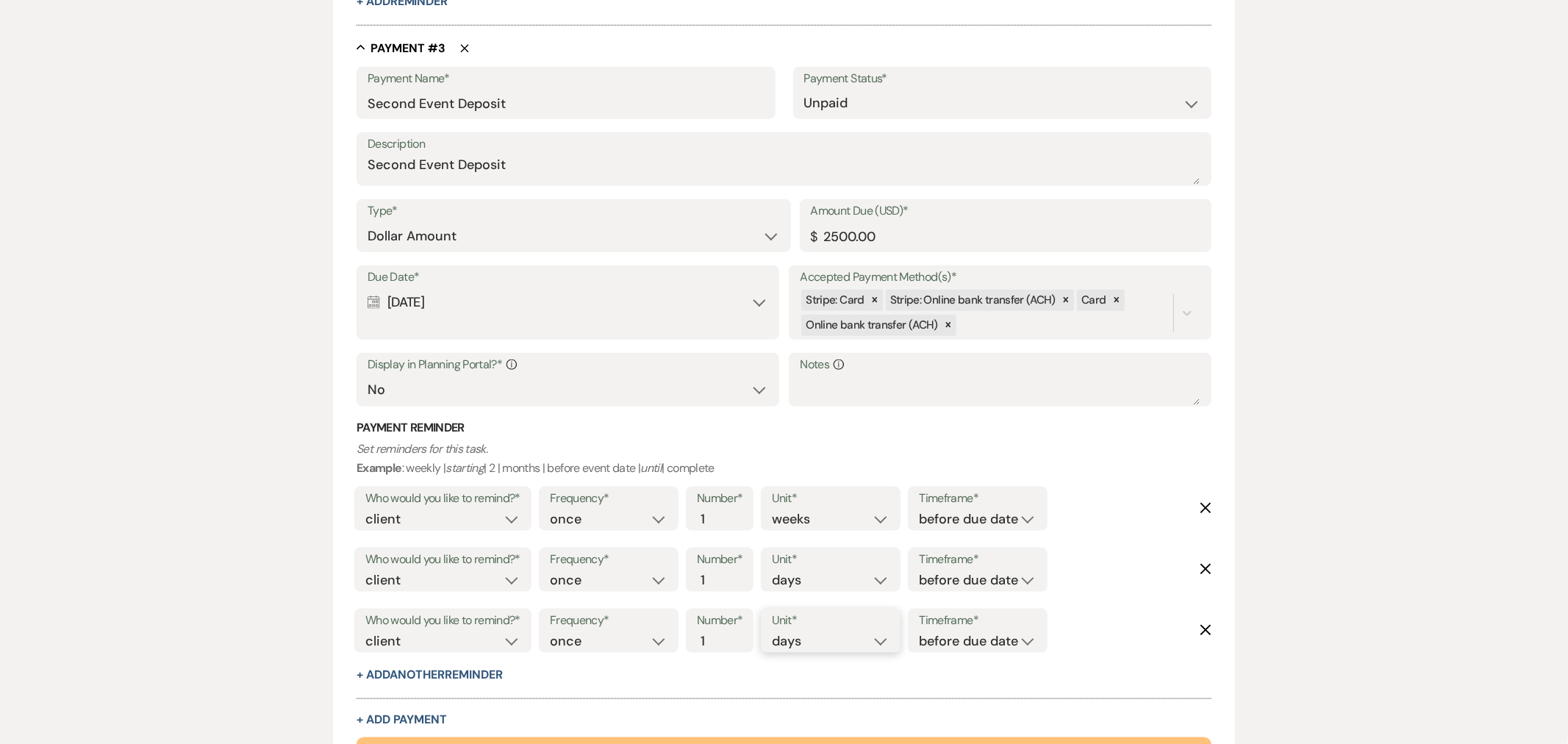
click at [800, 642] on select "days weeks months" at bounding box center [831, 641] width 117 height 20
select select "months"
click at [775, 631] on select "days weeks months" at bounding box center [831, 641] width 117 height 20
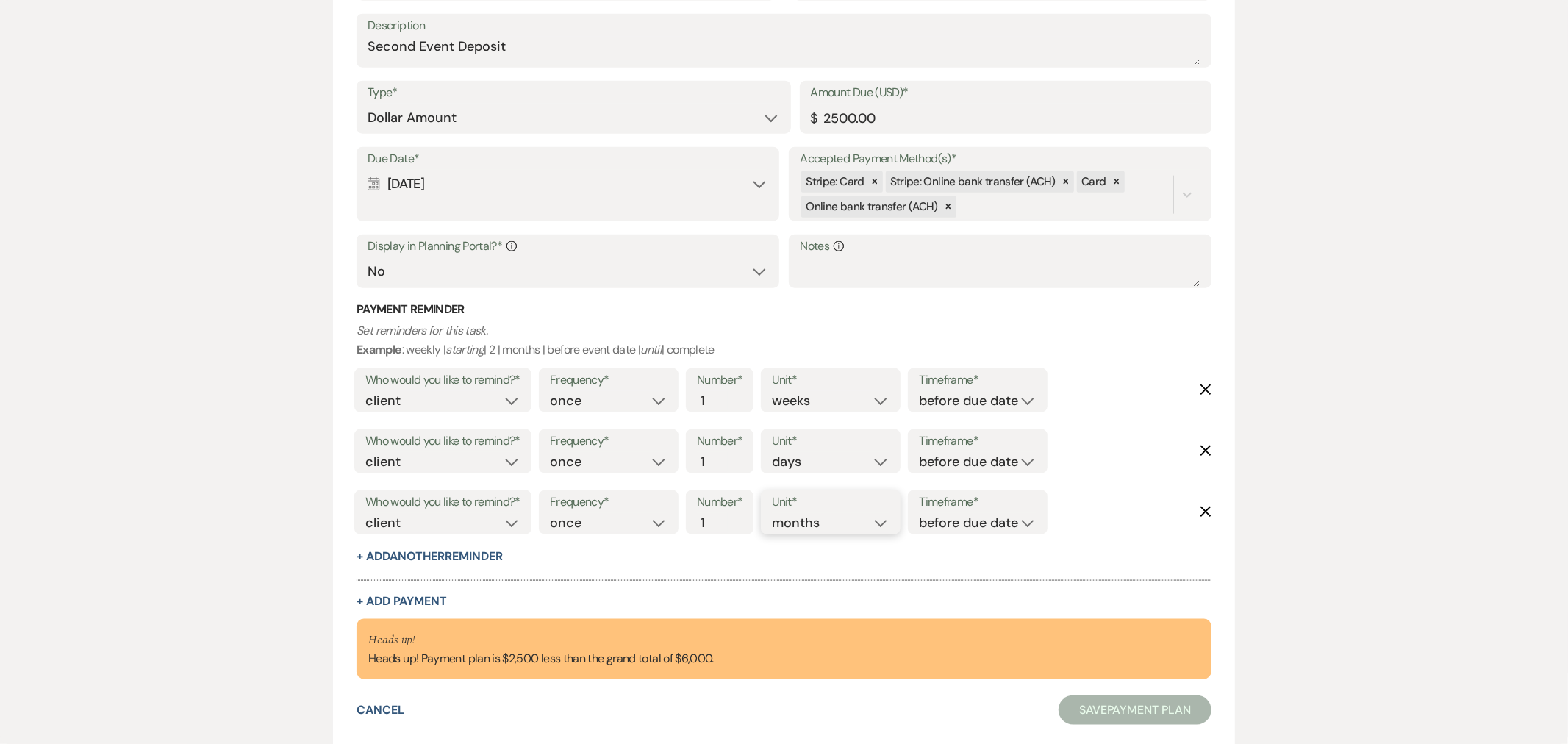
scroll to position [1446, 0]
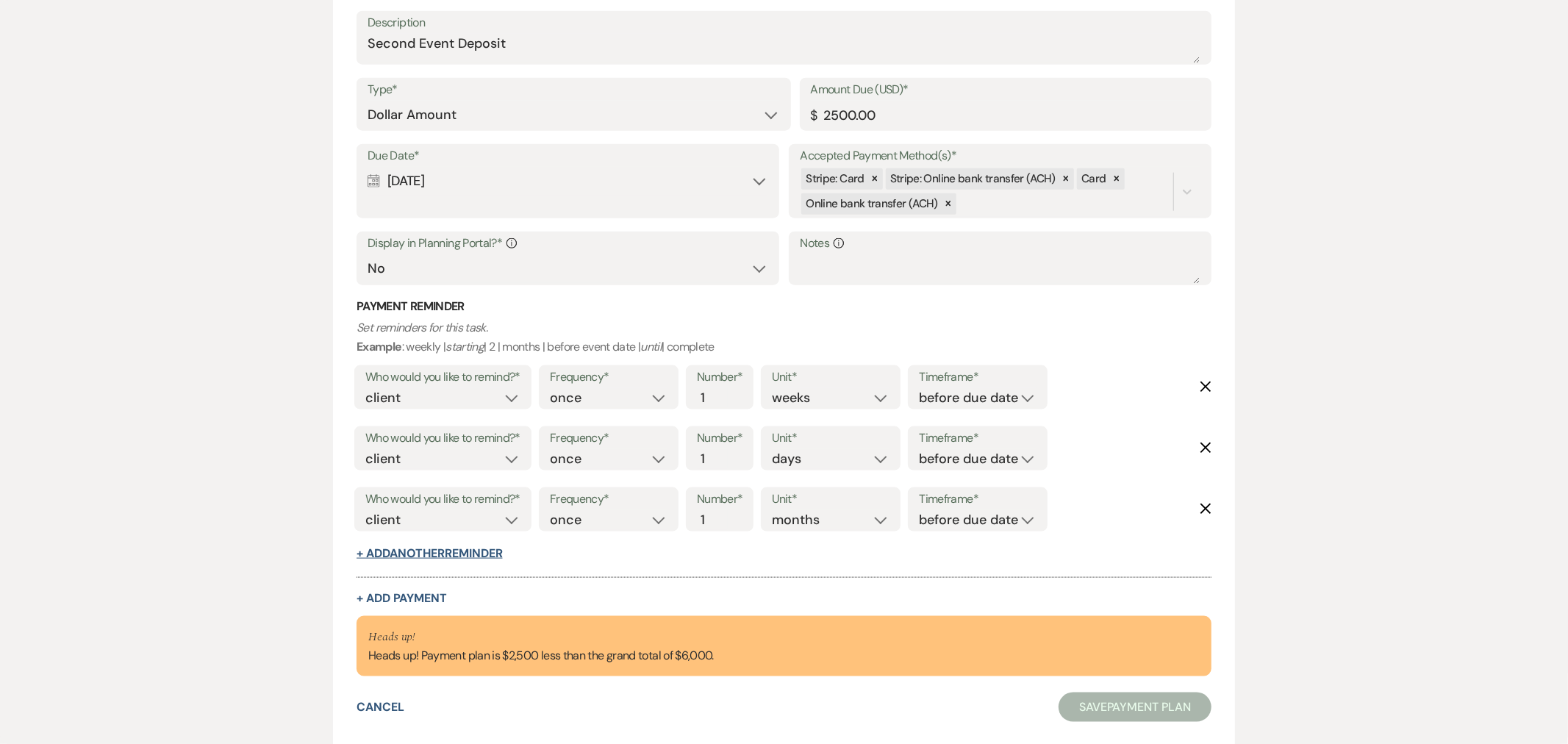
click at [425, 556] on button "+ Add Another Reminder" at bounding box center [430, 554] width 146 height 11
select select "client"
select select "days"
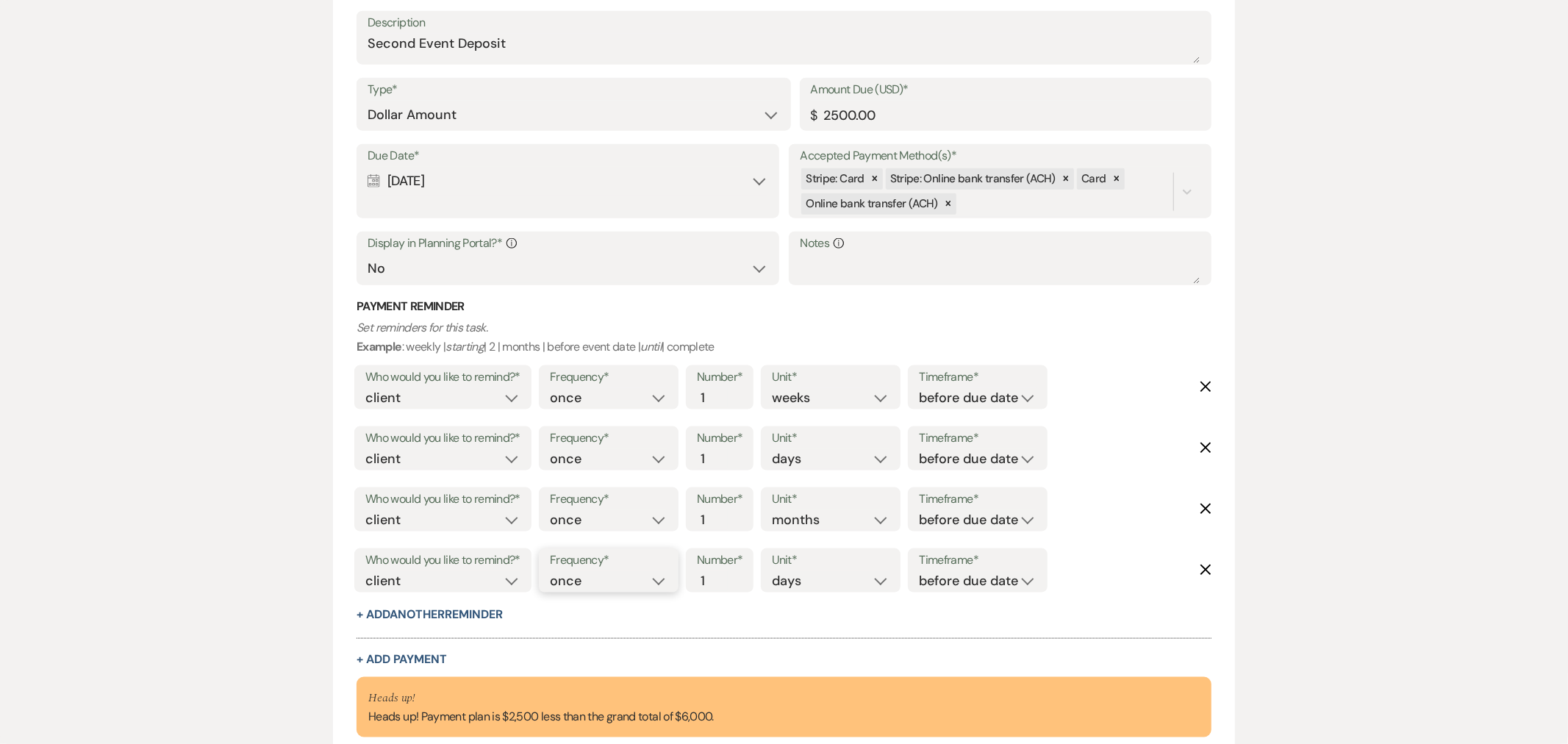
click at [567, 577] on select "once daily weekly monthly" at bounding box center [608, 581] width 117 height 20
select select "daily"
click at [553, 572] on select "once daily weekly monthly" at bounding box center [608, 581] width 117 height 20
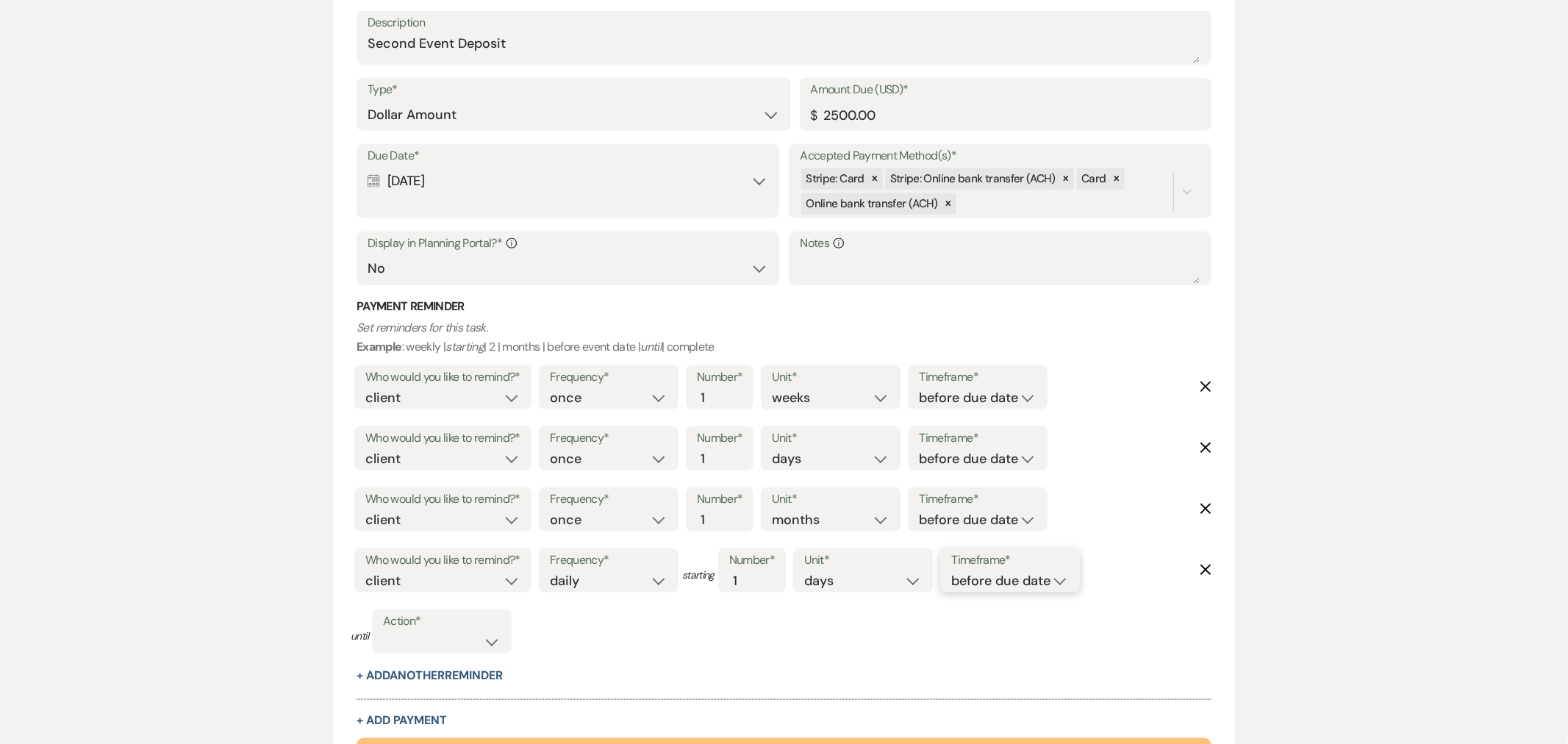
click at [972, 576] on select "before due date after due date on due date on custom date" at bounding box center [1010, 581] width 117 height 20
select select "onDueDate"
click at [951, 572] on select "before due date after due date on due date on custom date" at bounding box center [1010, 581] width 117 height 20
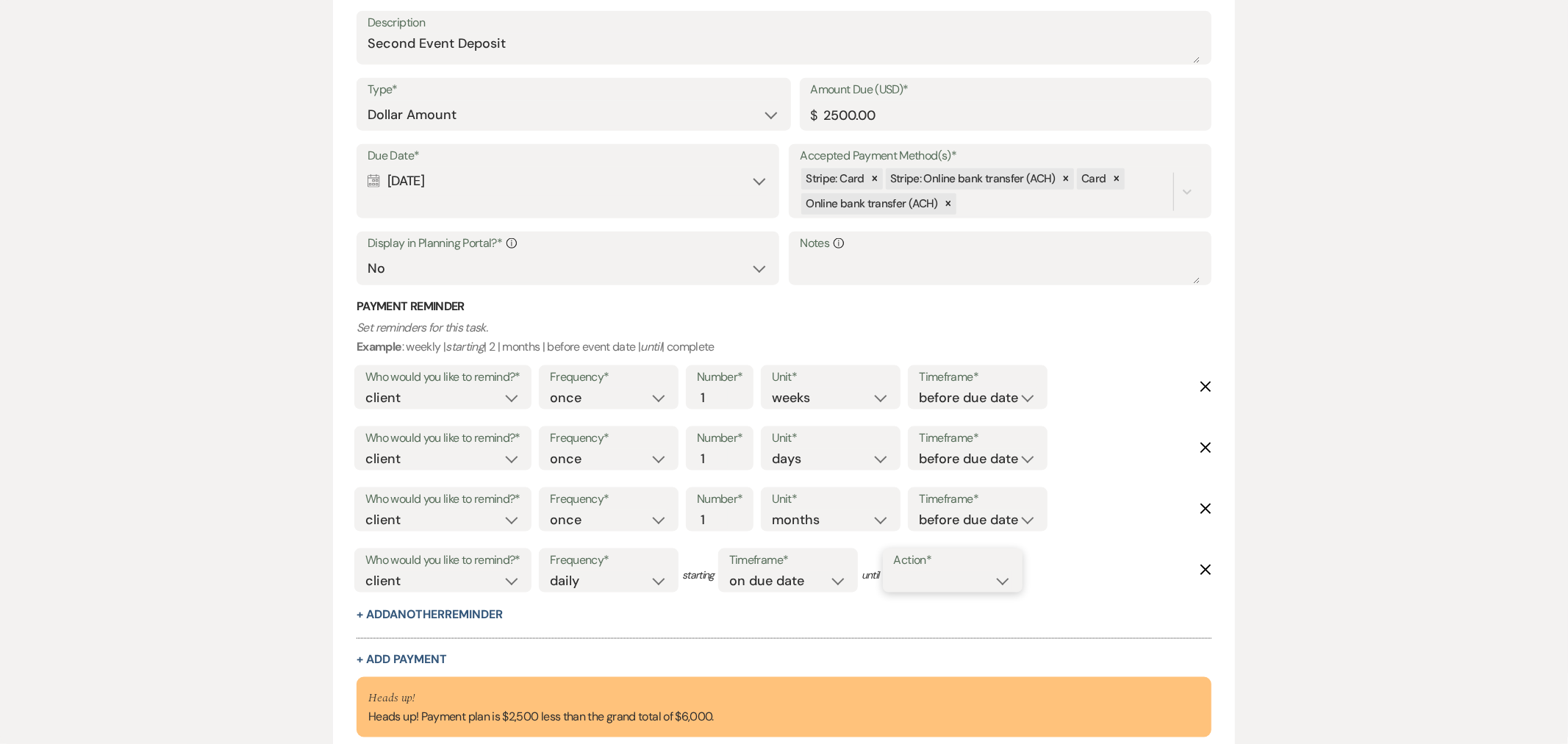
drag, startPoint x: 946, startPoint y: 579, endPoint x: 951, endPoint y: 589, distance: 11.2
click at [946, 579] on select "complete due date custom date" at bounding box center [953, 581] width 117 height 20
select select "complete"
click at [898, 572] on select "complete due date custom date" at bounding box center [953, 581] width 117 height 20
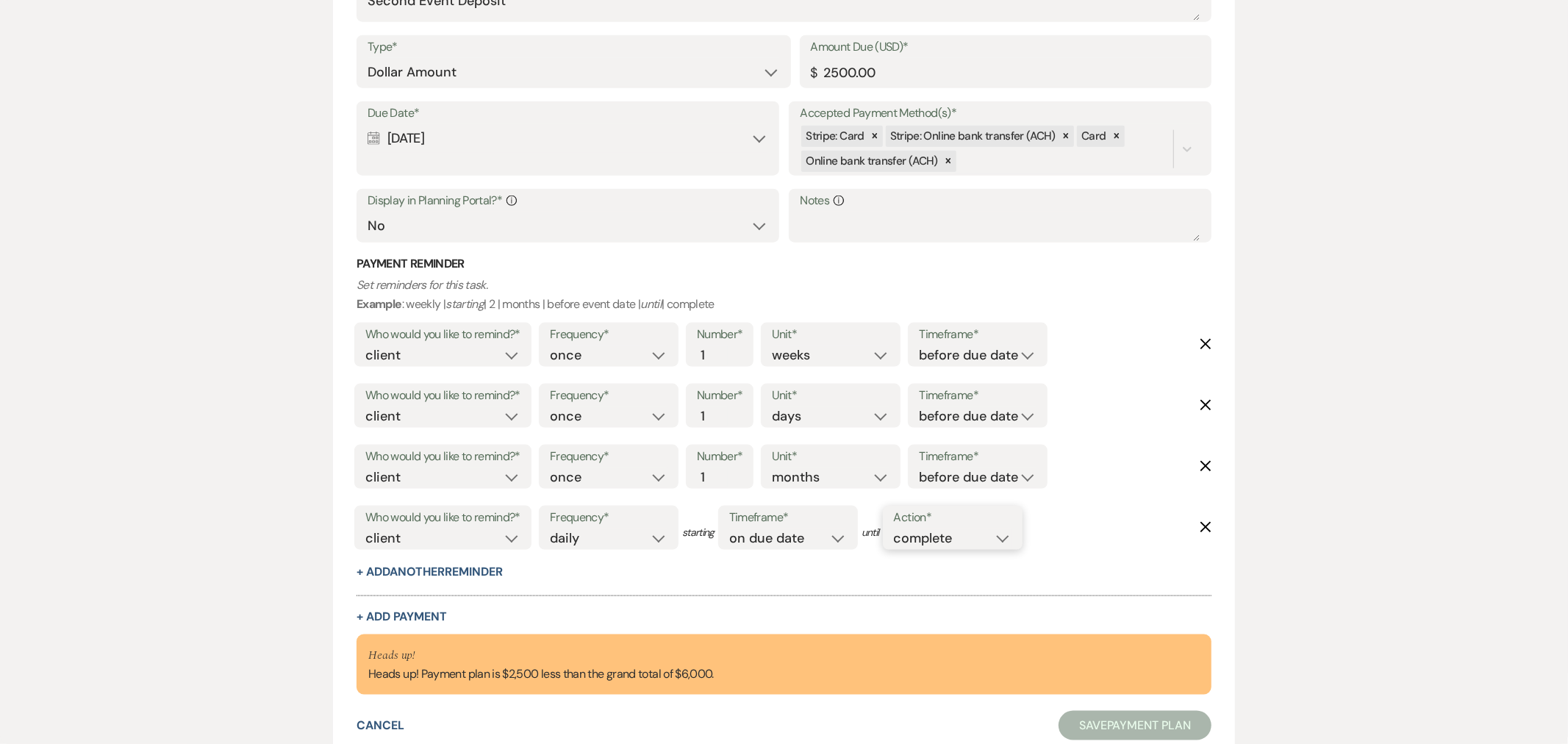
scroll to position [1506, 0]
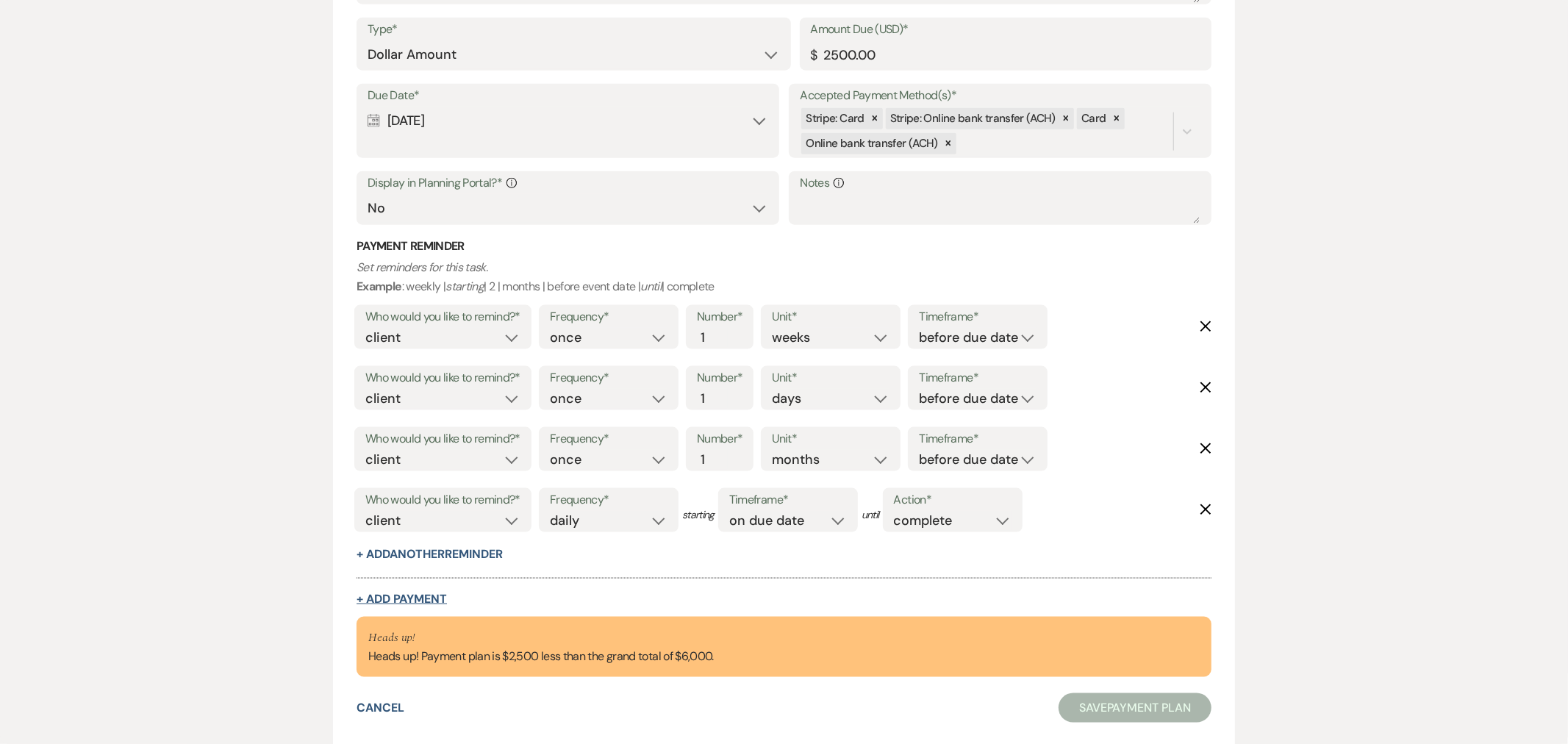
click at [415, 593] on button "+ Add Payment" at bounding box center [402, 599] width 91 height 11
select select "2"
select select "flat"
select select "false"
select select "client"
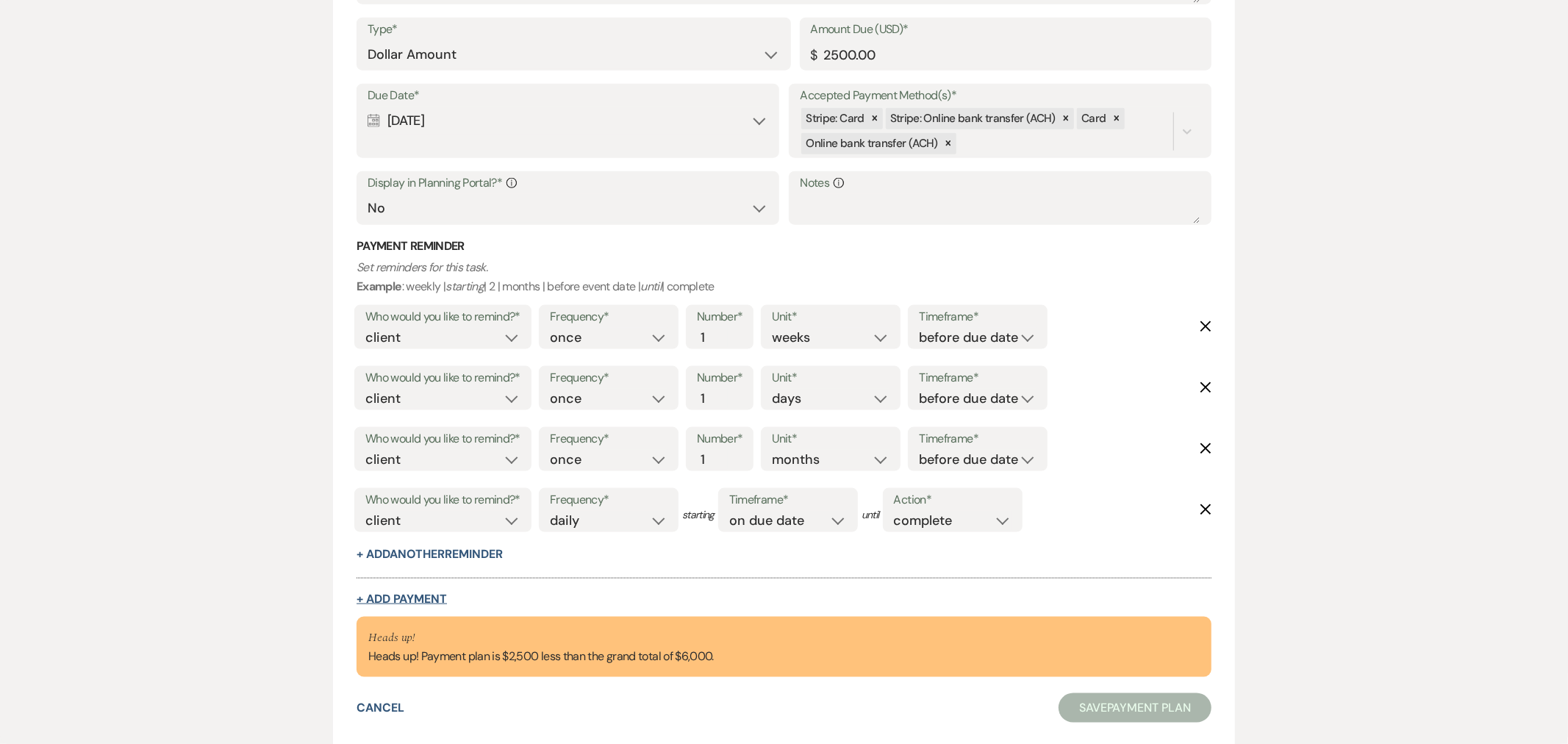
select select "weeks"
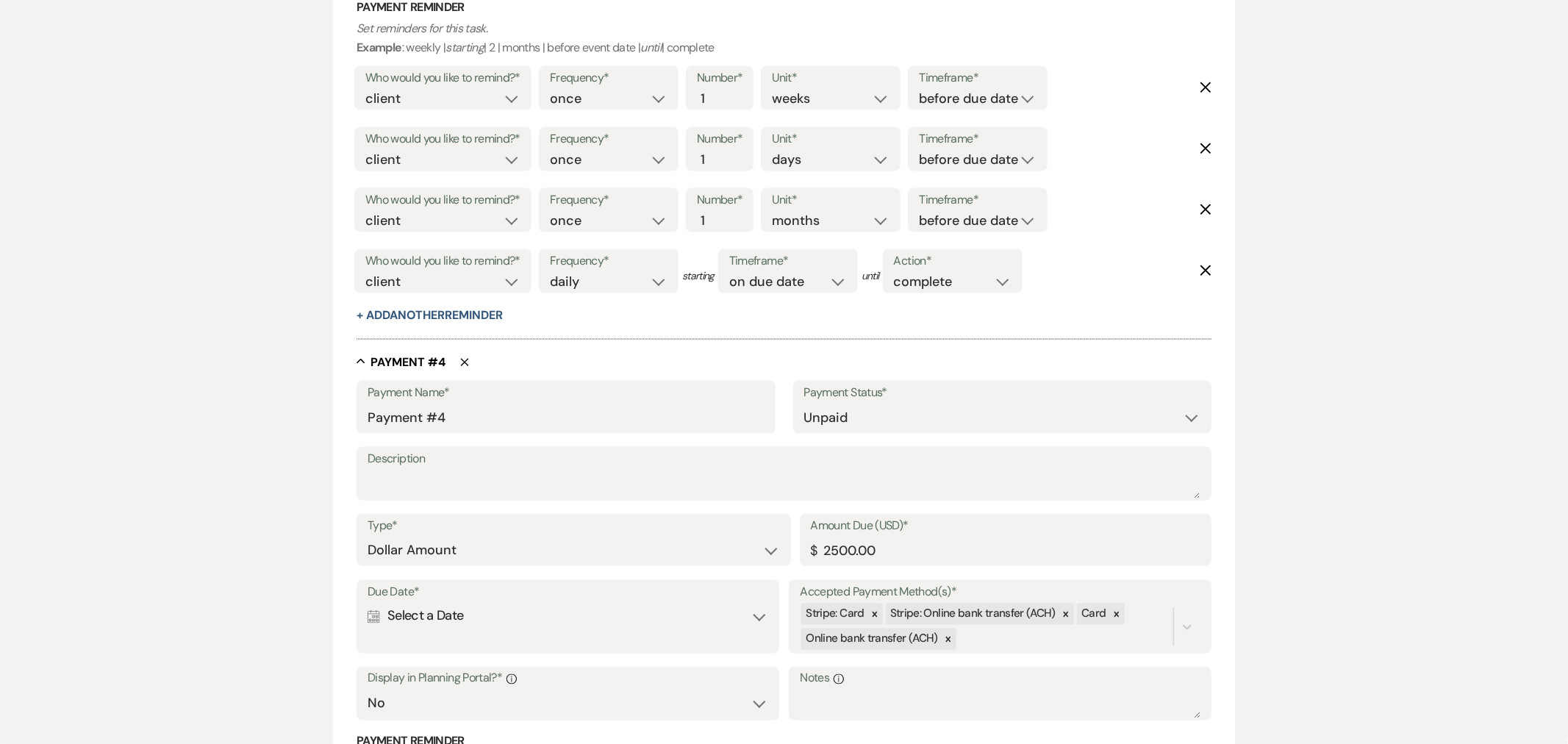
scroll to position [1915, 0]
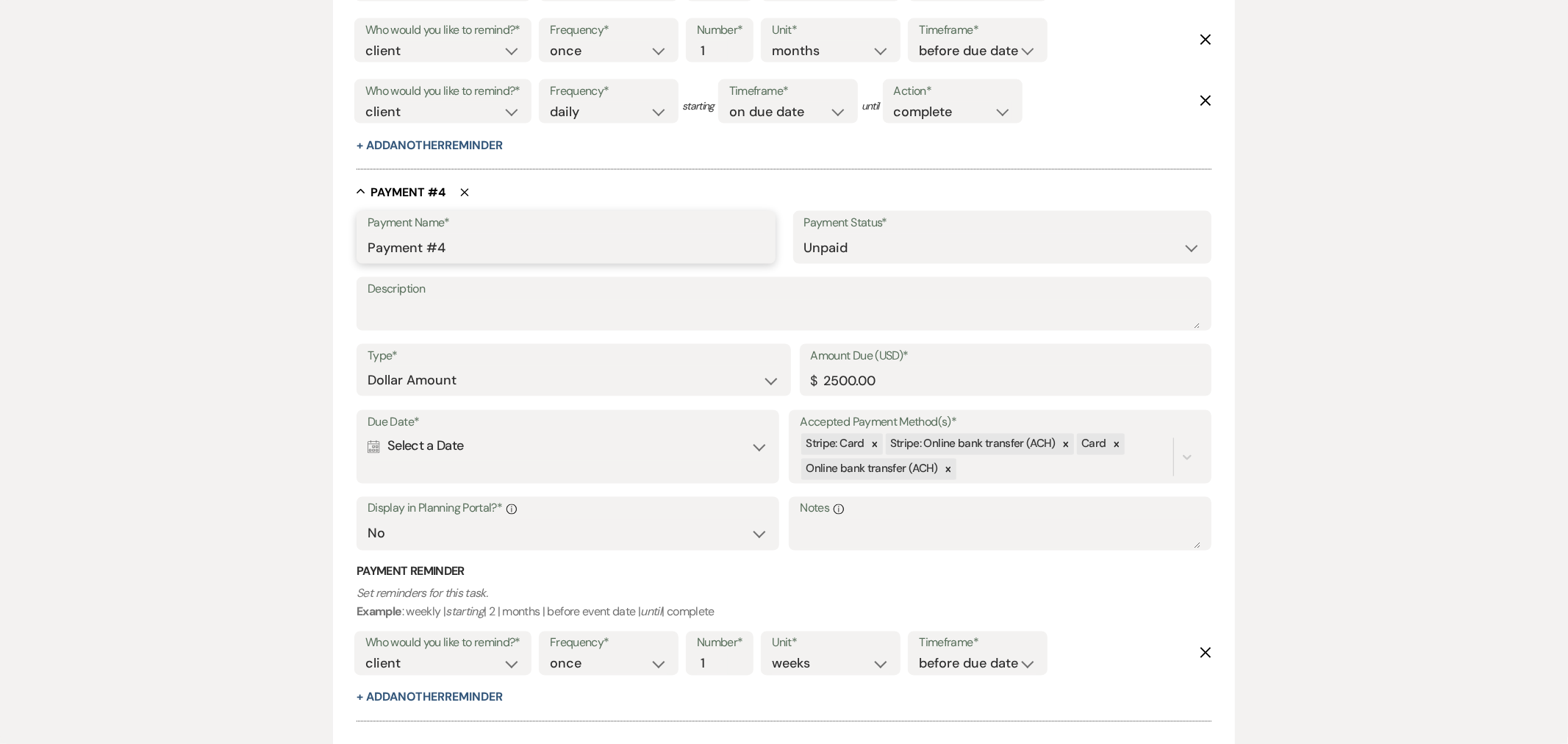
drag, startPoint x: 381, startPoint y: 248, endPoint x: 344, endPoint y: 247, distance: 37.0
click at [379, 250] on input "Remaining Event Deposit" at bounding box center [566, 248] width 396 height 28
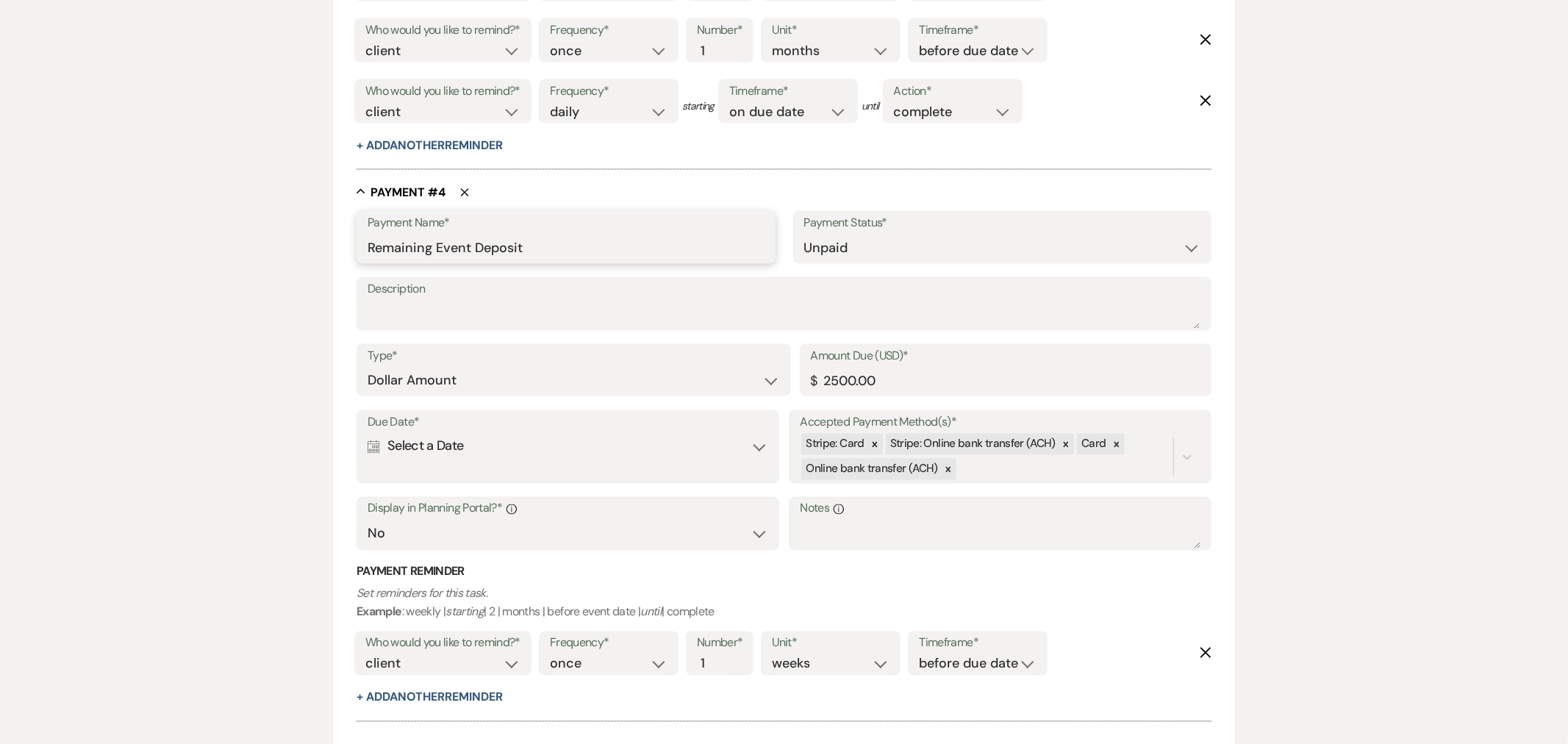
type input "Remaining Event Deposit"
paste textarea "Remaining Event Deposit"
type textarea "Remaining Event Deposit"
click at [757, 447] on div "Calendar Select a Date Expand" at bounding box center [568, 447] width 400 height 28
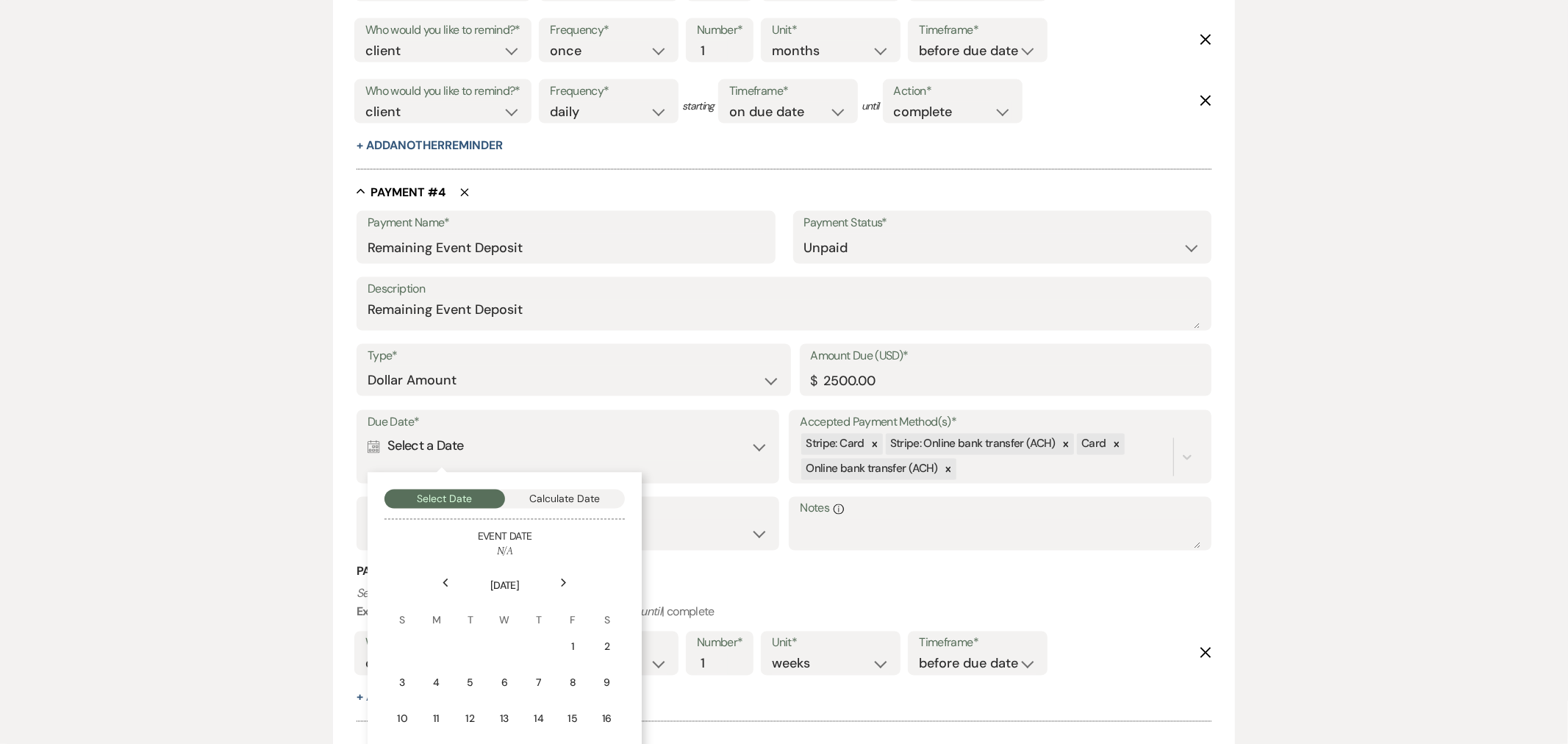
click at [562, 579] on icon "Next" at bounding box center [564, 583] width 8 height 9
click at [563, 579] on icon "Next" at bounding box center [564, 583] width 8 height 9
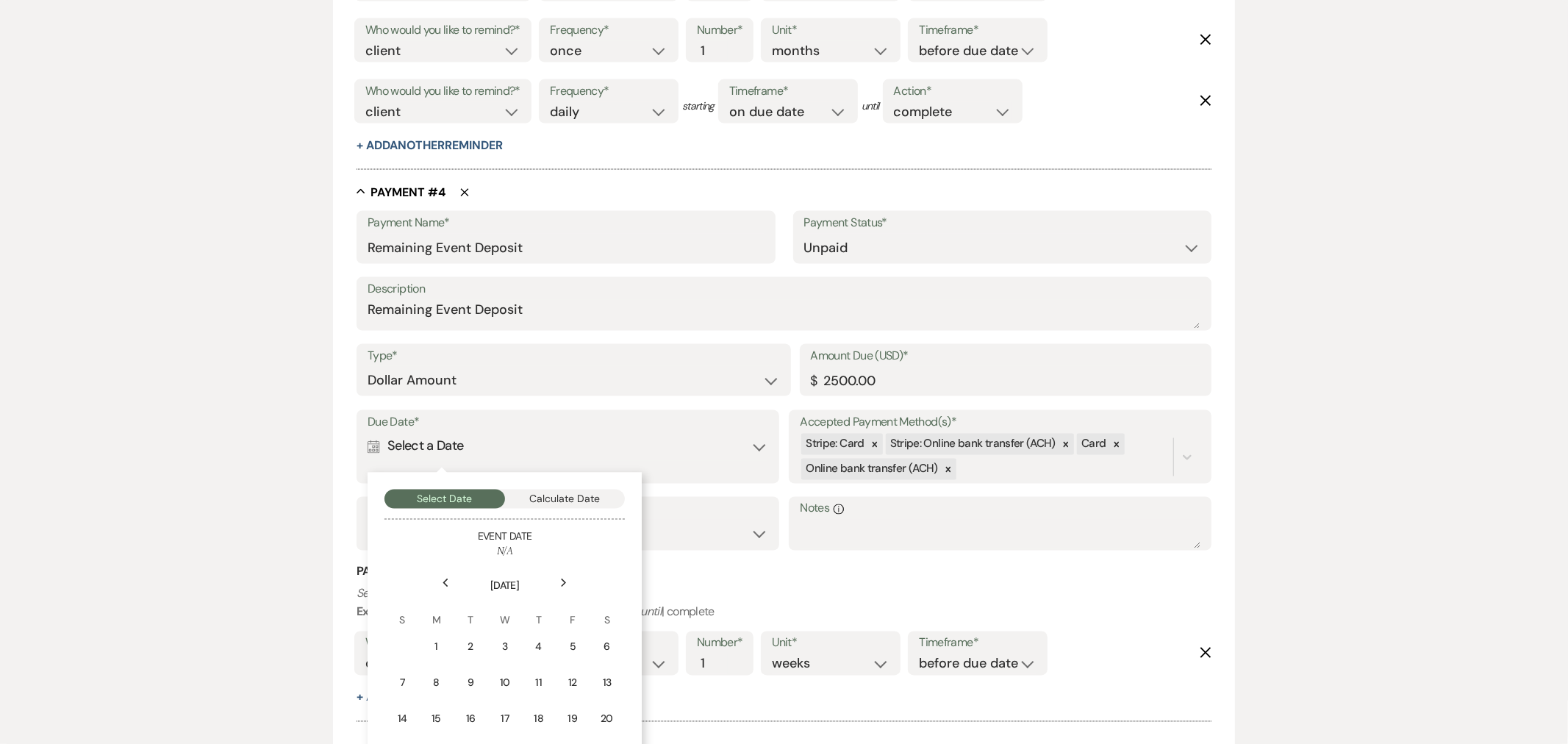
click at [564, 579] on icon "Next" at bounding box center [564, 583] width 8 height 9
click at [564, 576] on div "Next" at bounding box center [564, 583] width 24 height 24
click at [564, 576] on div "Next" at bounding box center [564, 583] width 24 height 24
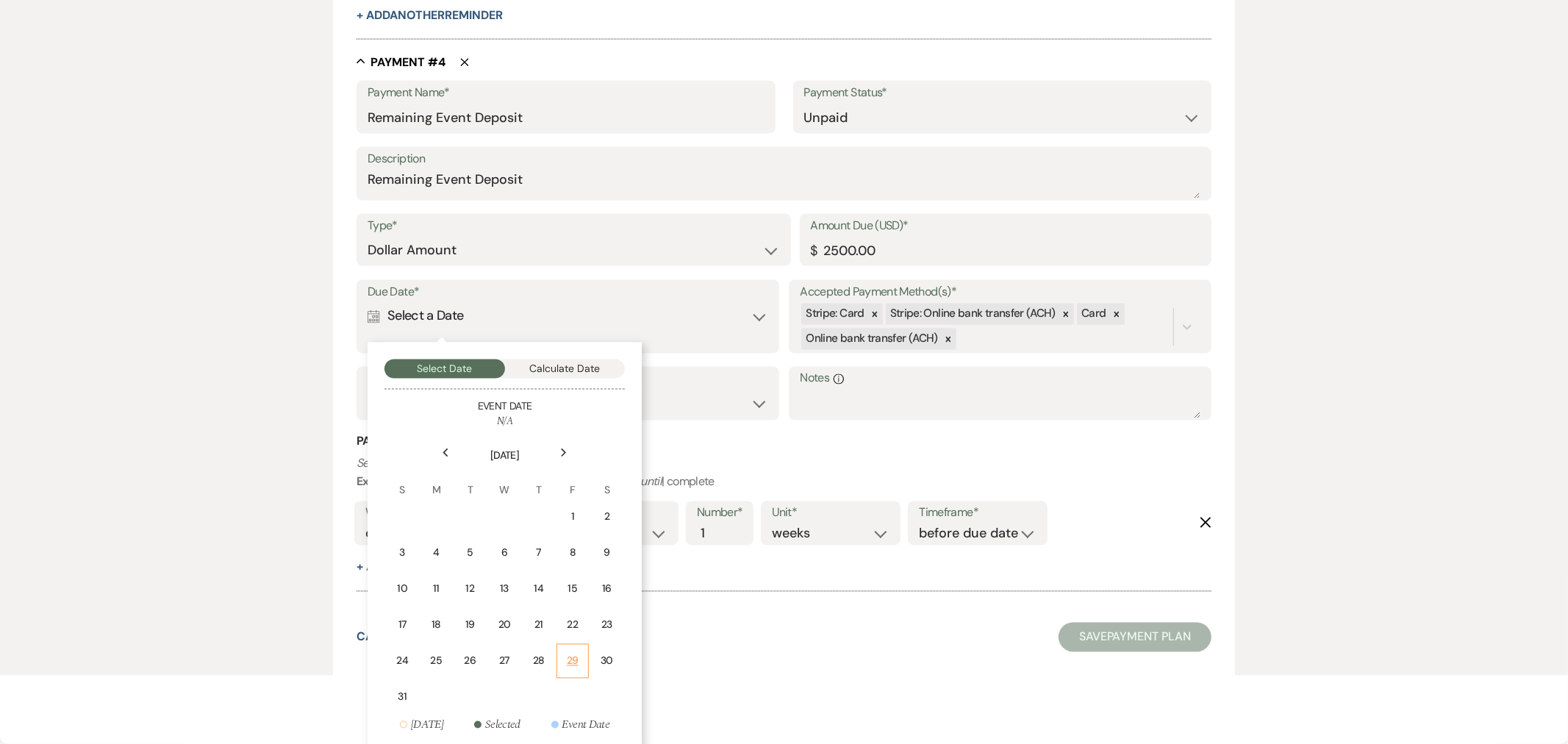
click at [576, 654] on div "29" at bounding box center [573, 662] width 13 height 15
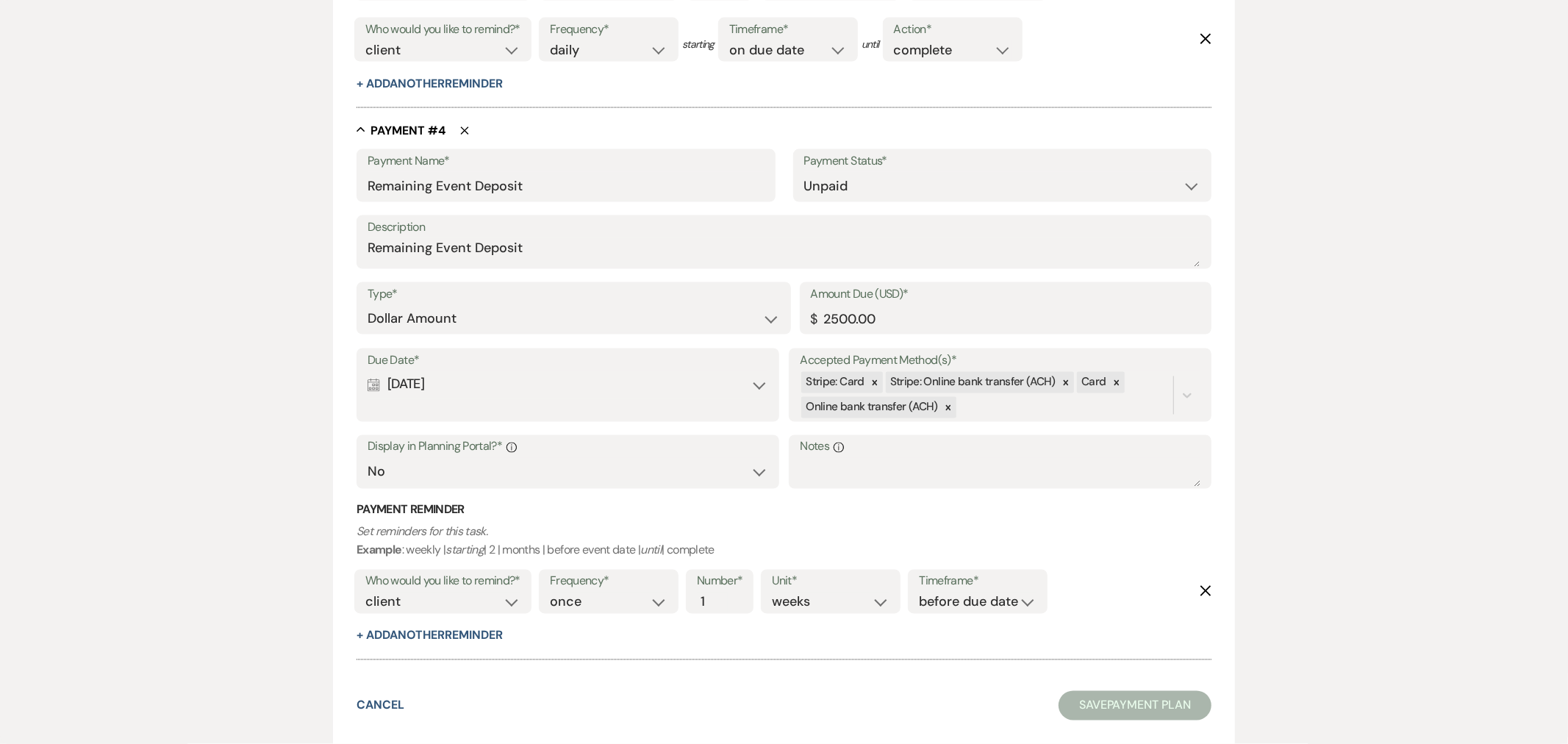
scroll to position [1975, 0]
click at [449, 637] on button "+ Add Another Reminder" at bounding box center [430, 637] width 146 height 11
select select "client"
select select "days"
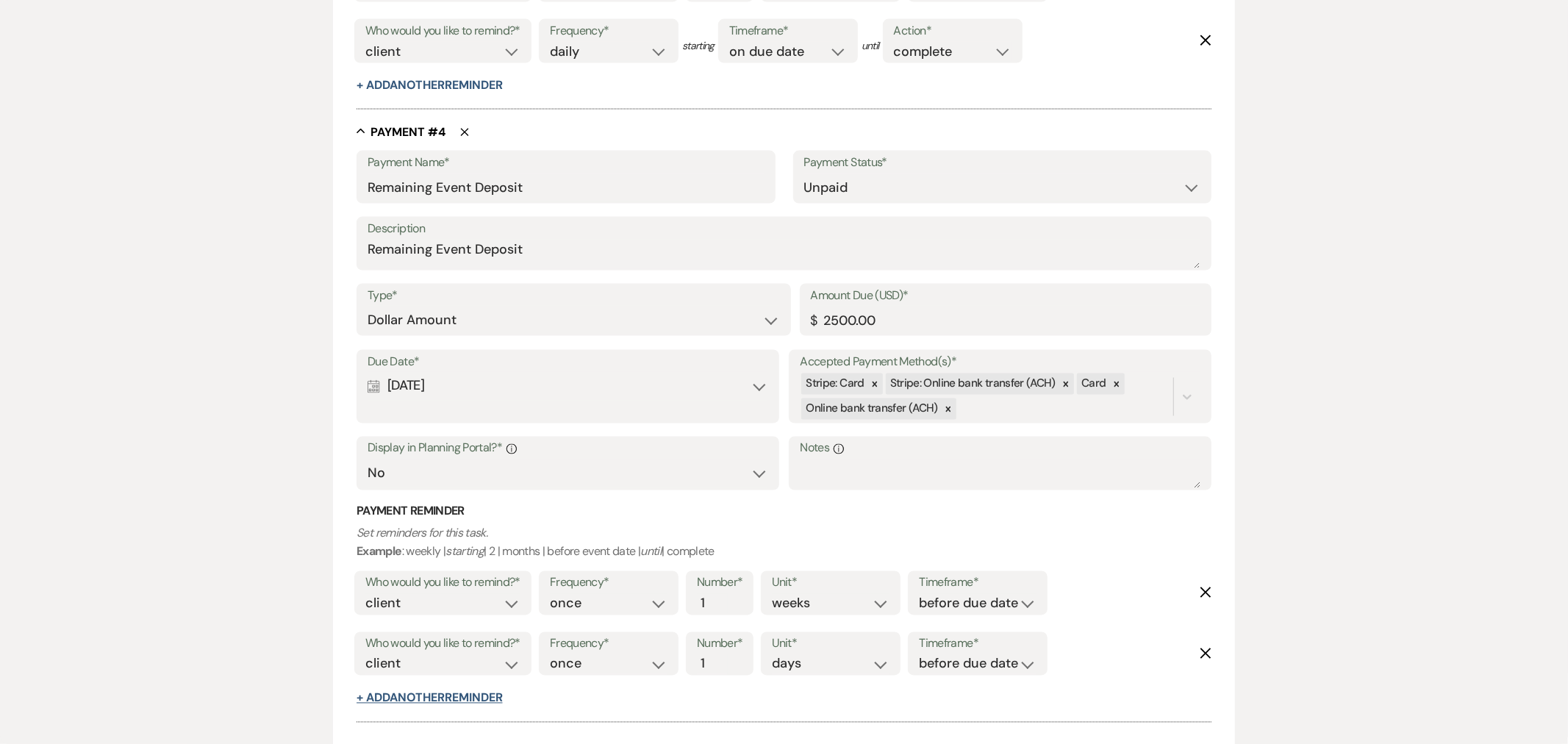
click at [441, 693] on button "+ Add Another Reminder" at bounding box center [430, 699] width 146 height 11
select select "client"
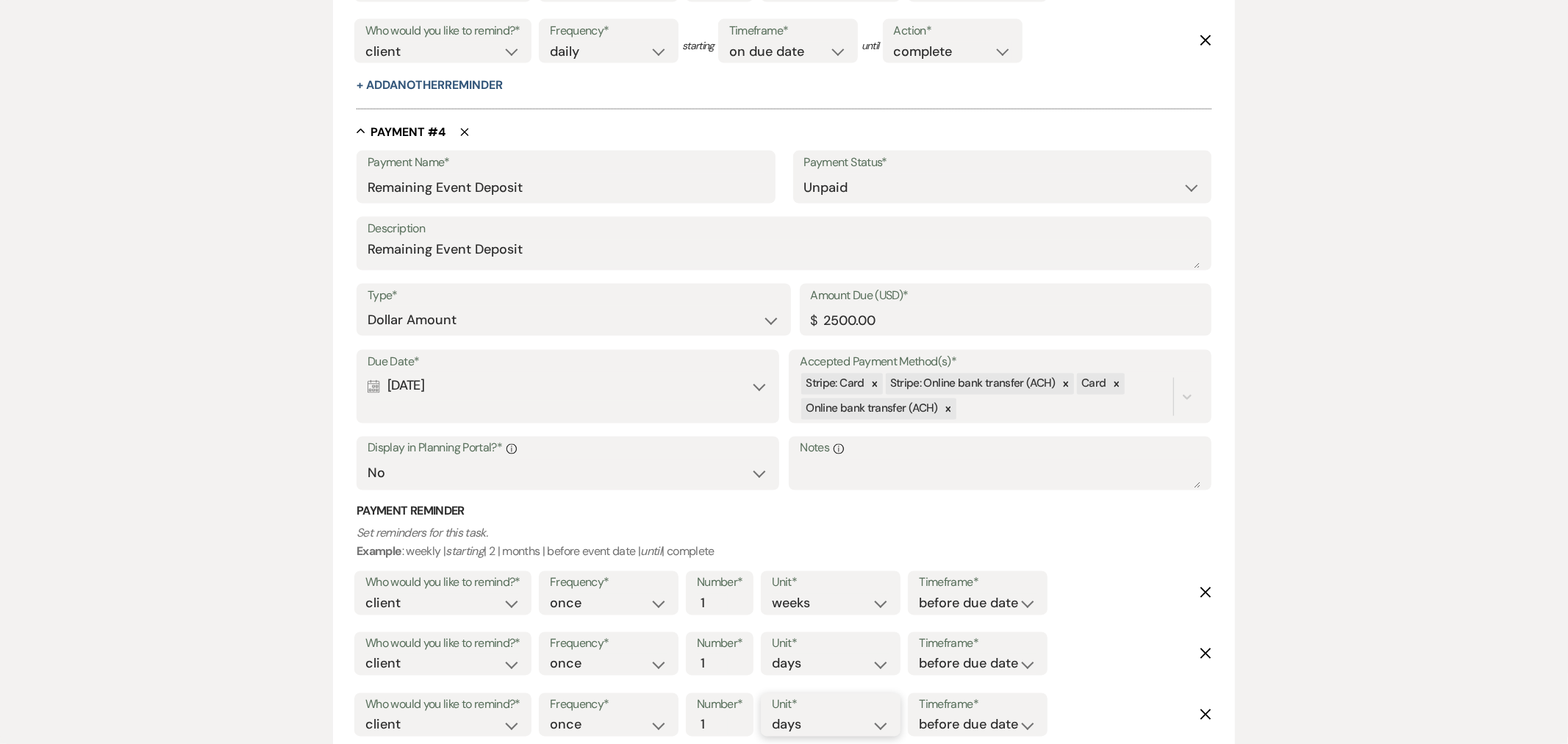
click at [785, 717] on select "days weeks months" at bounding box center [831, 725] width 117 height 20
select select "months"
click at [775, 716] on select "days weeks months" at bounding box center [831, 725] width 117 height 20
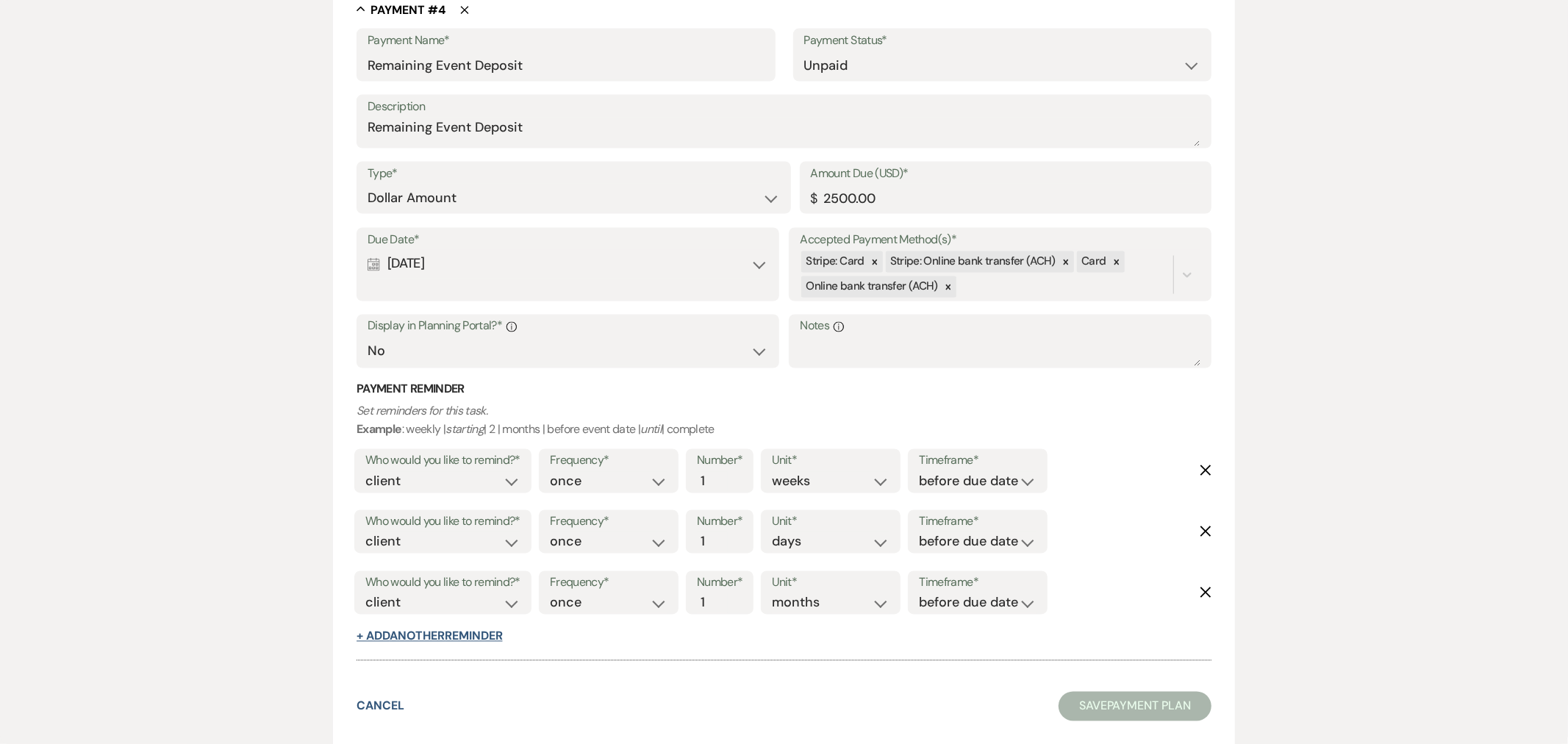
click at [437, 637] on button "+ Add Another Reminder" at bounding box center [430, 637] width 146 height 11
select select "client"
select select "days"
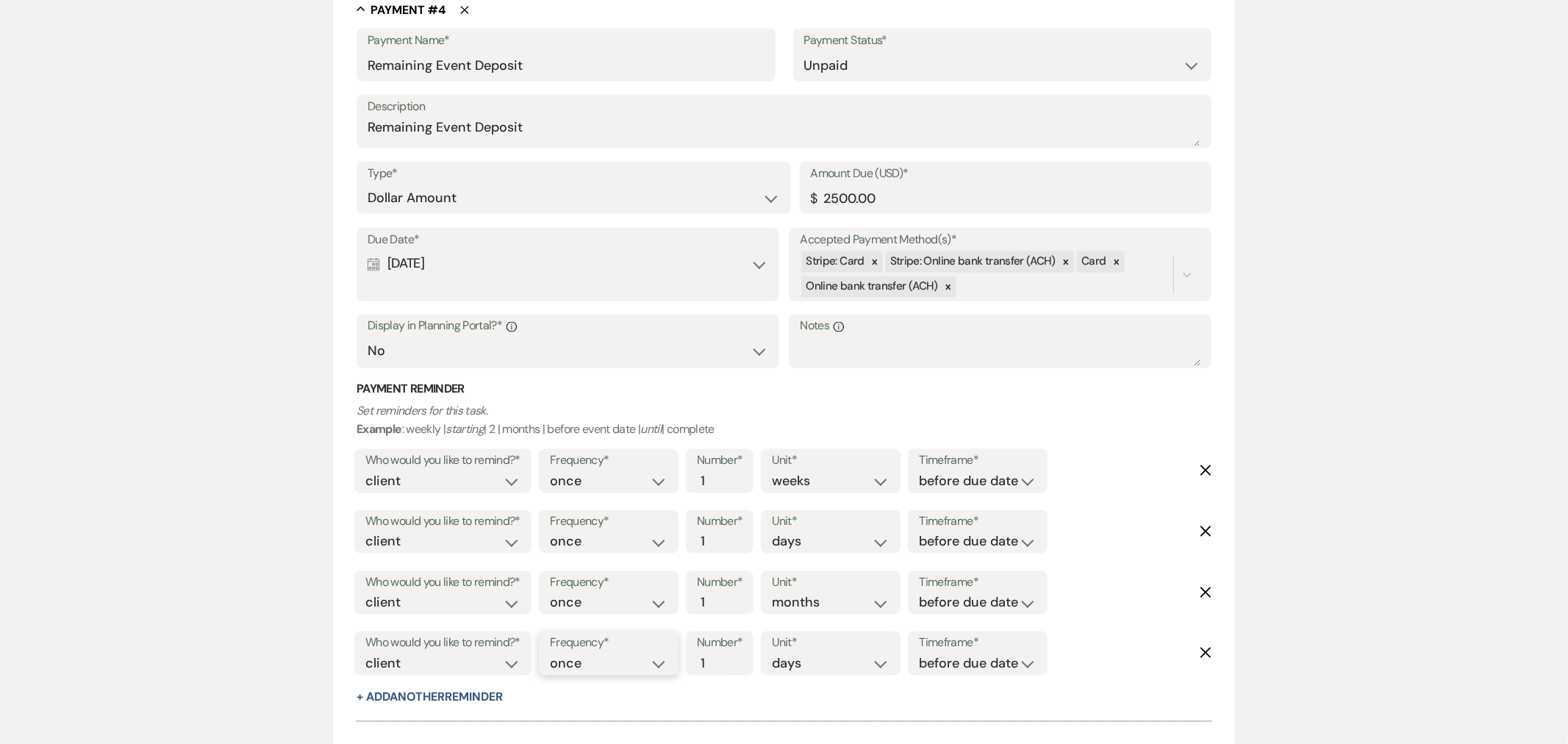
click at [608, 664] on select "once daily weekly monthly" at bounding box center [608, 664] width 117 height 20
select select "daily"
click at [553, 655] on select "once daily weekly monthly" at bounding box center [608, 664] width 117 height 20
click at [997, 664] on select "before due date after due date on due date on custom date" at bounding box center [1010, 664] width 117 height 20
select select "onDueDate"
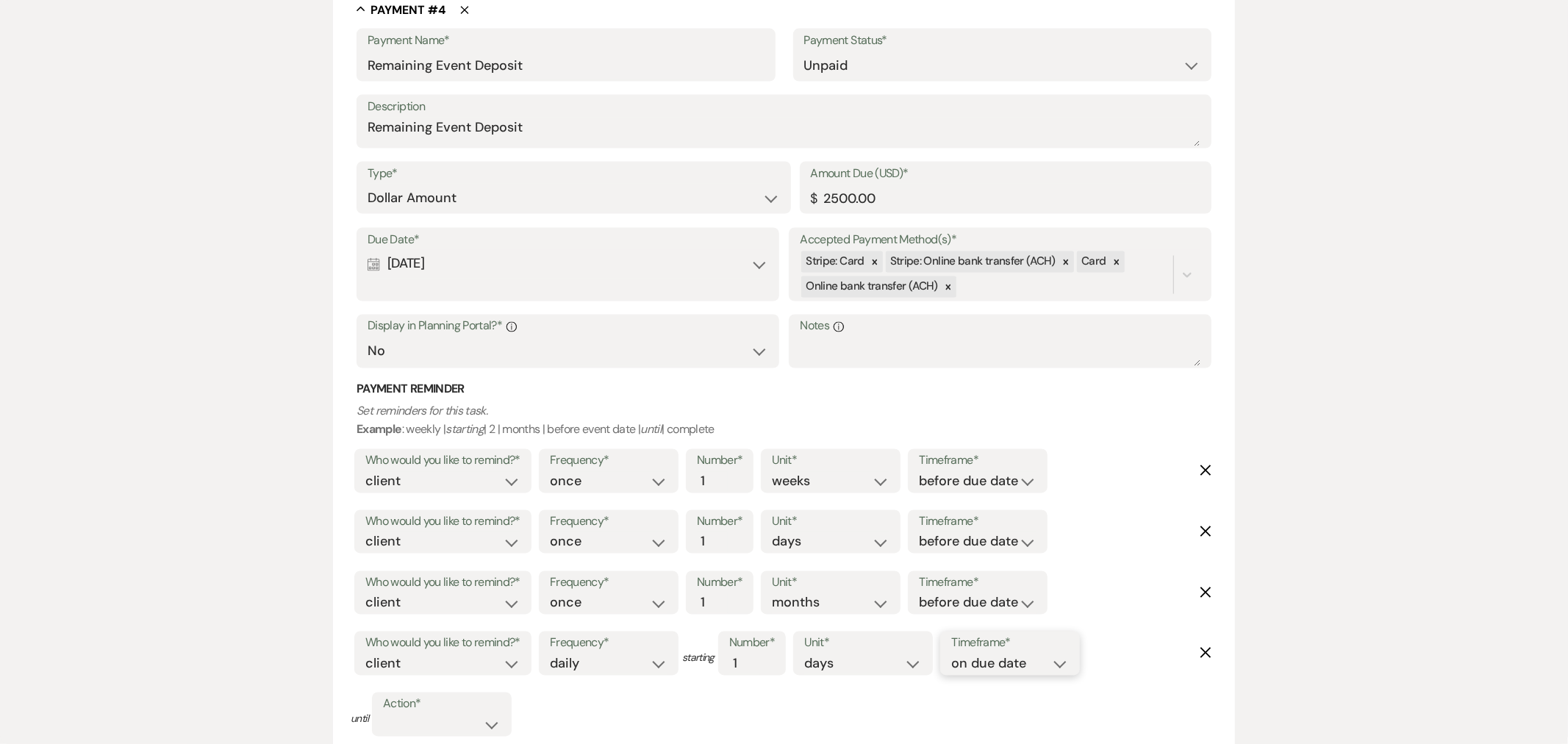
click at [951, 655] on select "before due date after due date on due date on custom date" at bounding box center [1010, 664] width 117 height 20
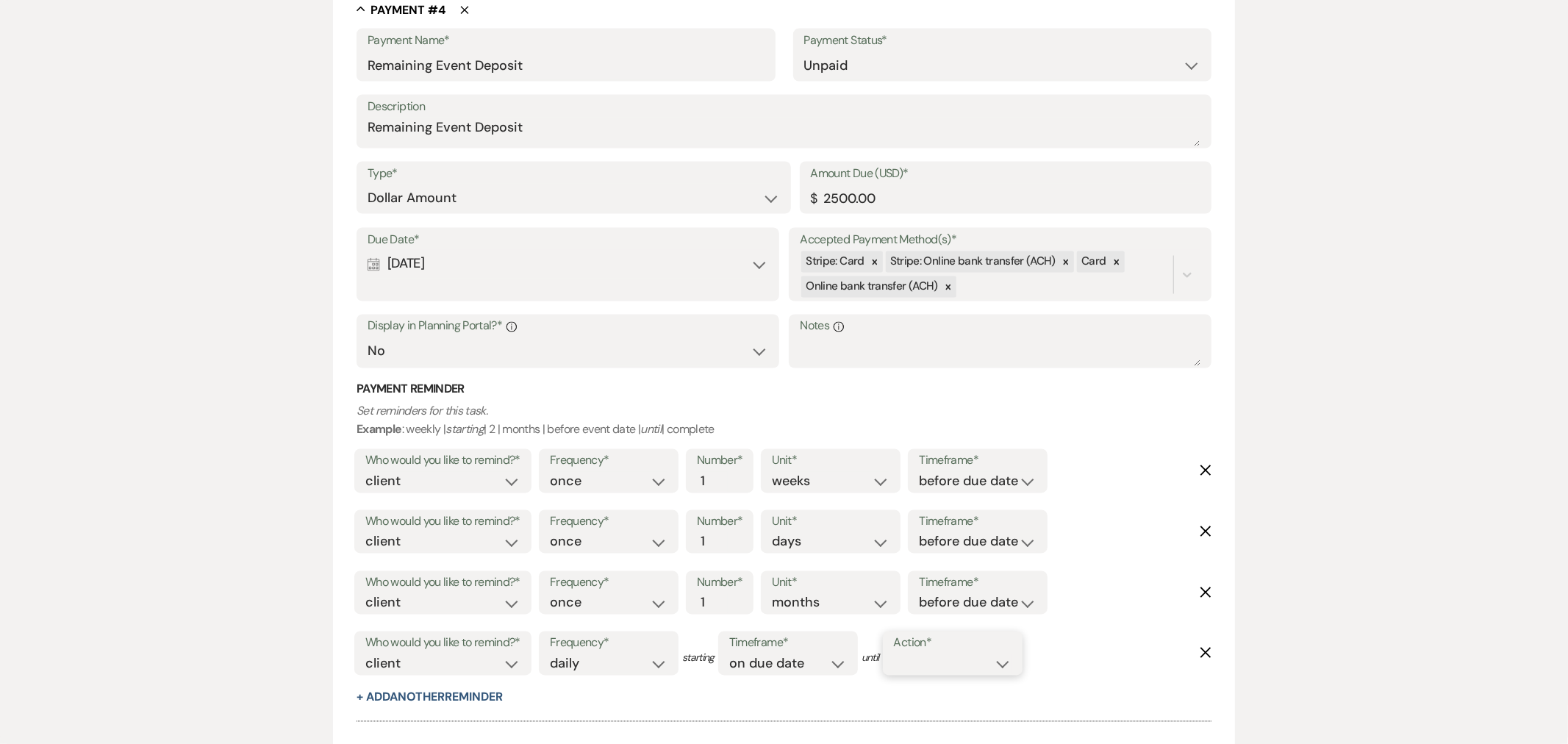
click at [949, 664] on select "complete due date custom date" at bounding box center [953, 664] width 117 height 20
select select "complete"
click at [898, 655] on select "complete due date custom date" at bounding box center [953, 664] width 117 height 20
drag, startPoint x: 1339, startPoint y: 511, endPoint x: 1284, endPoint y: 589, distance: 95.4
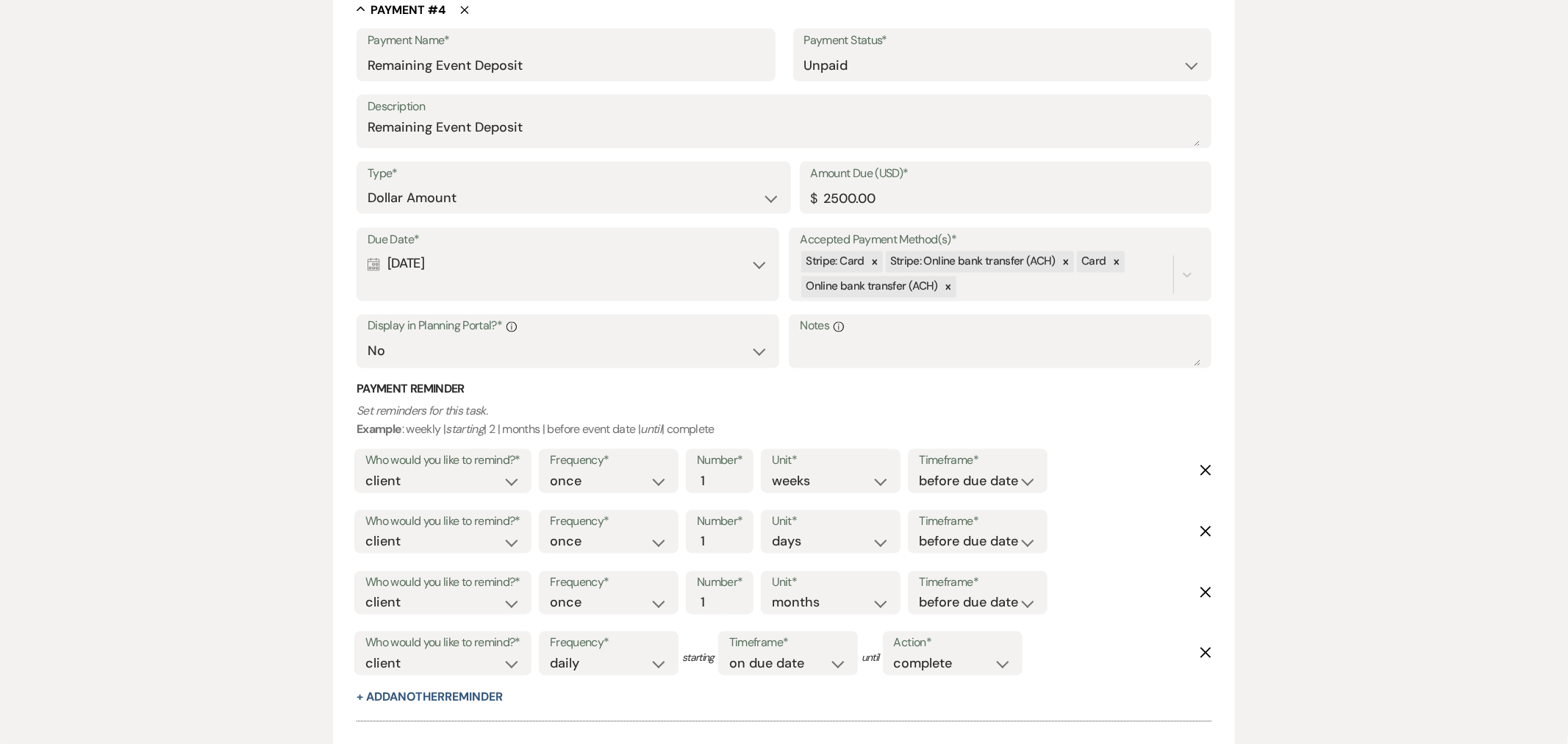
scroll to position [2159, 0]
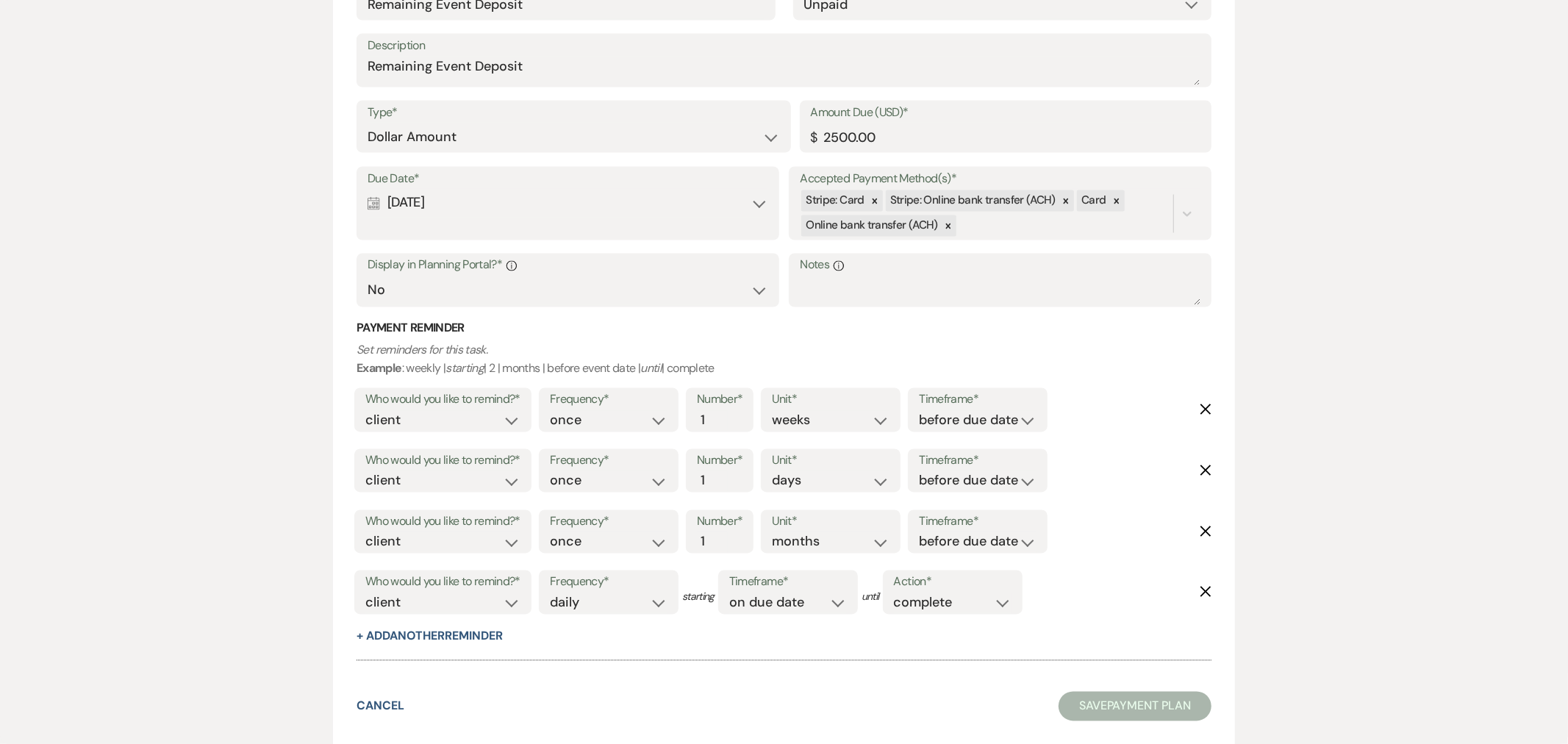
click at [1150, 701] on button "Save Payment Plan" at bounding box center [1136, 706] width 153 height 29
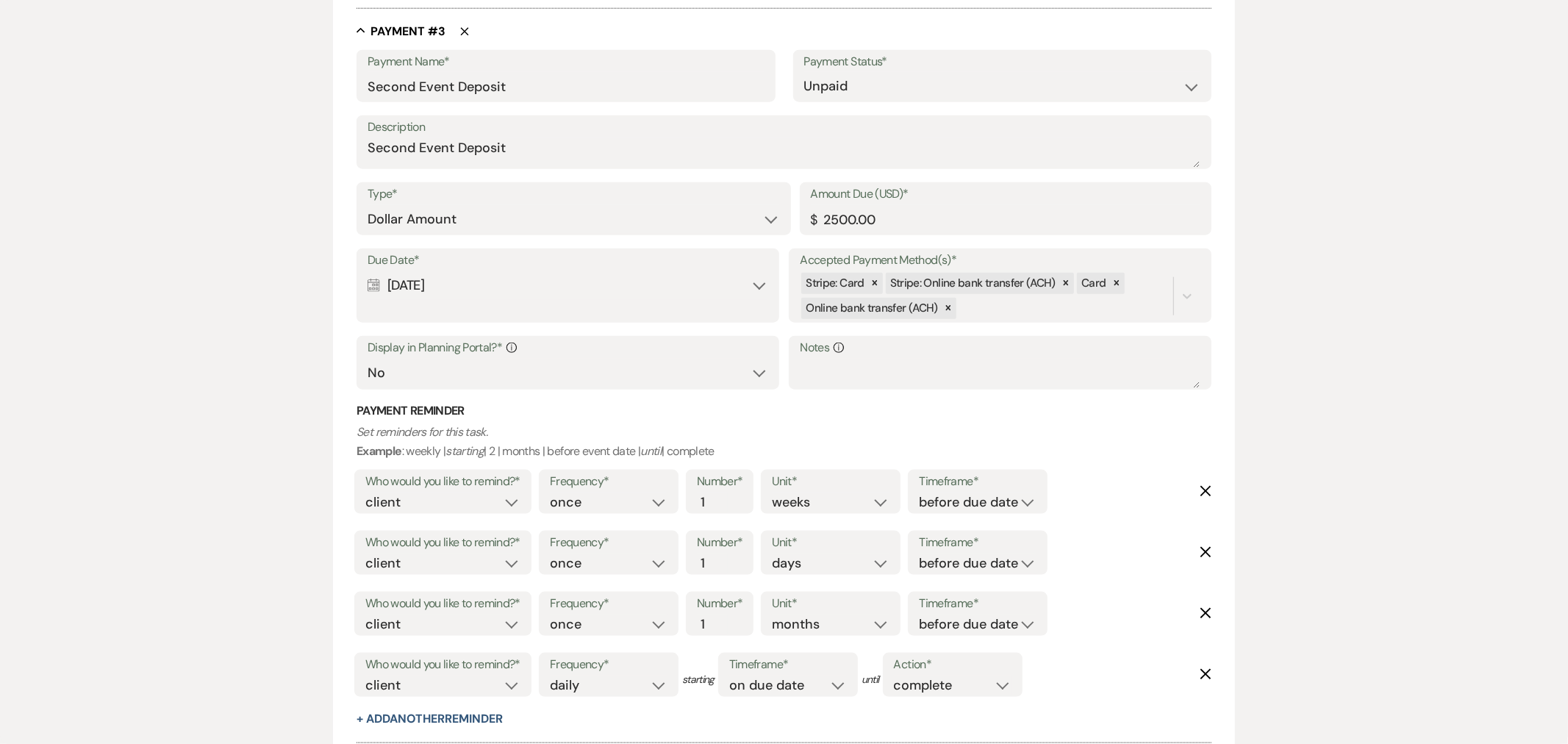
scroll to position [770, 0]
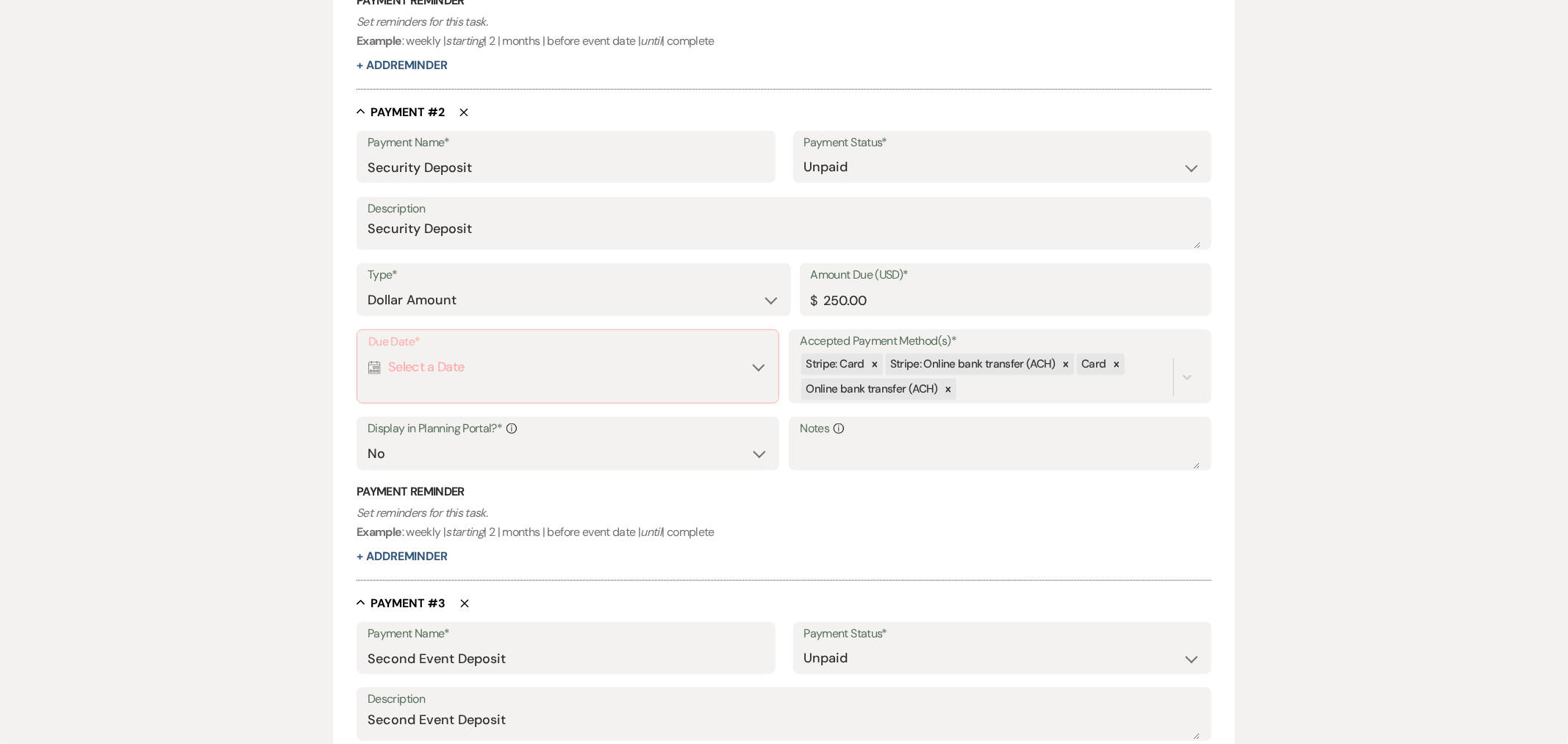
click at [415, 388] on div "Due Date* Calendar Select a Date Expand" at bounding box center [568, 366] width 422 height 74
click at [755, 371] on div "Calendar Select a Date Expand" at bounding box center [567, 367] width 398 height 28
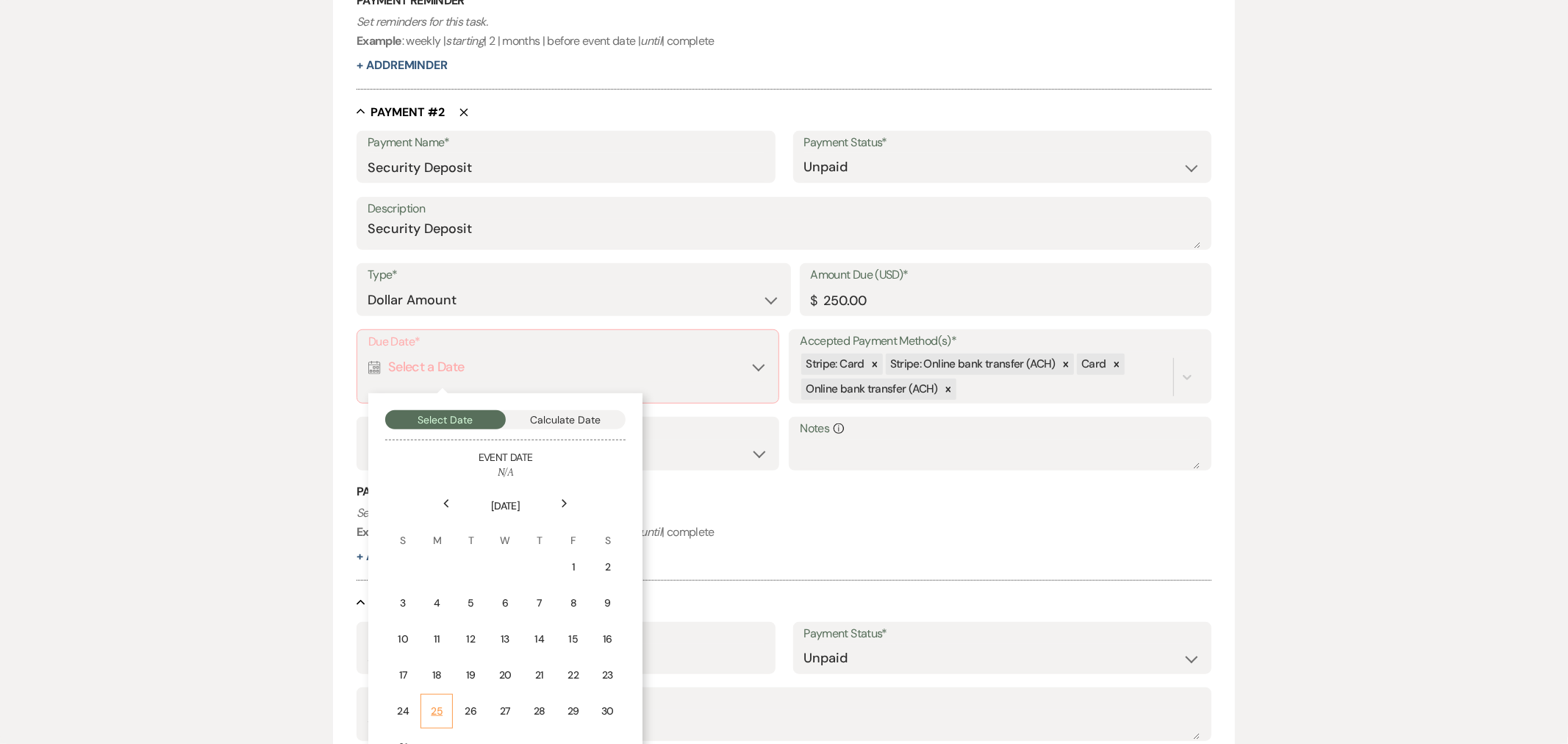
click at [437, 704] on div "25" at bounding box center [437, 712] width 13 height 15
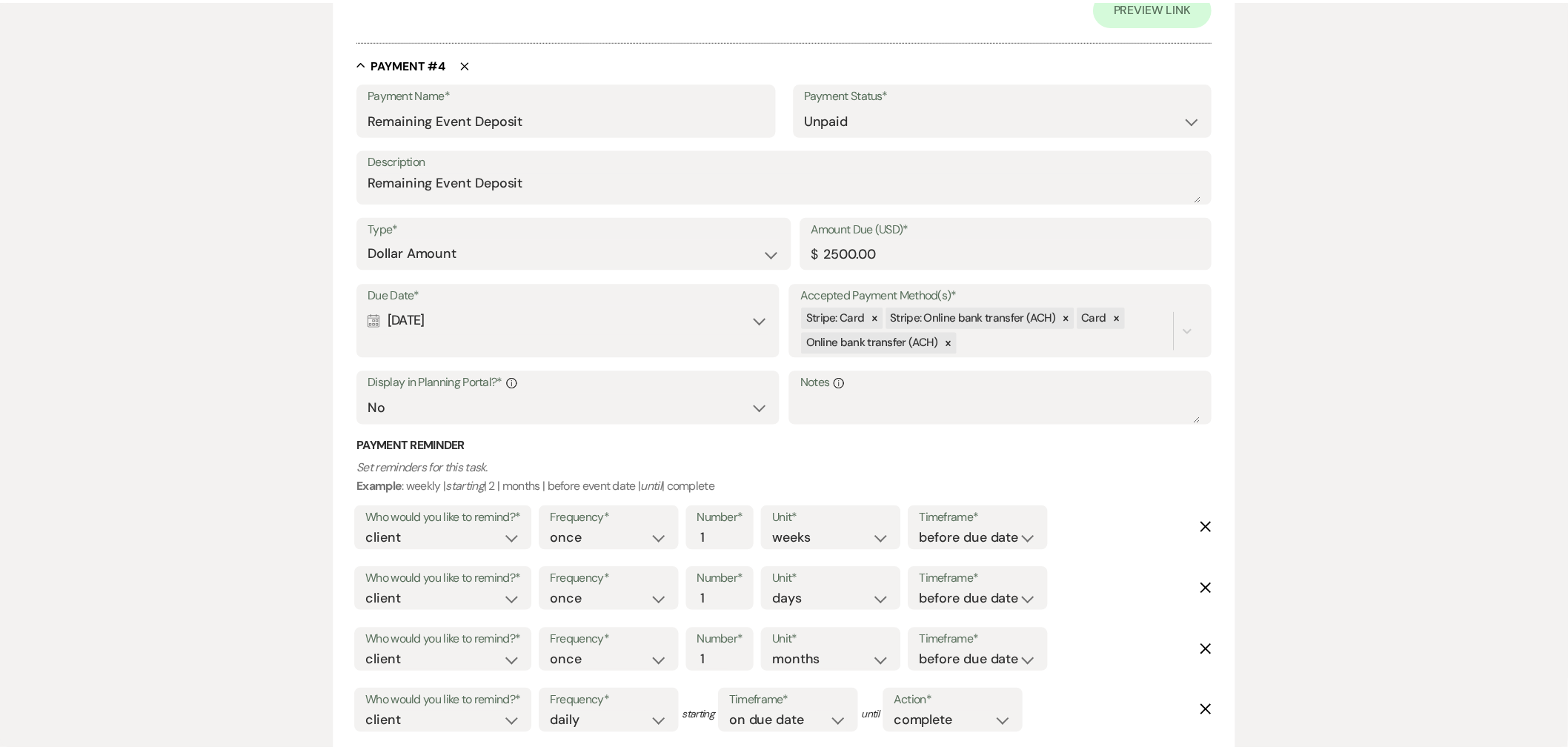
scroll to position [2318, 0]
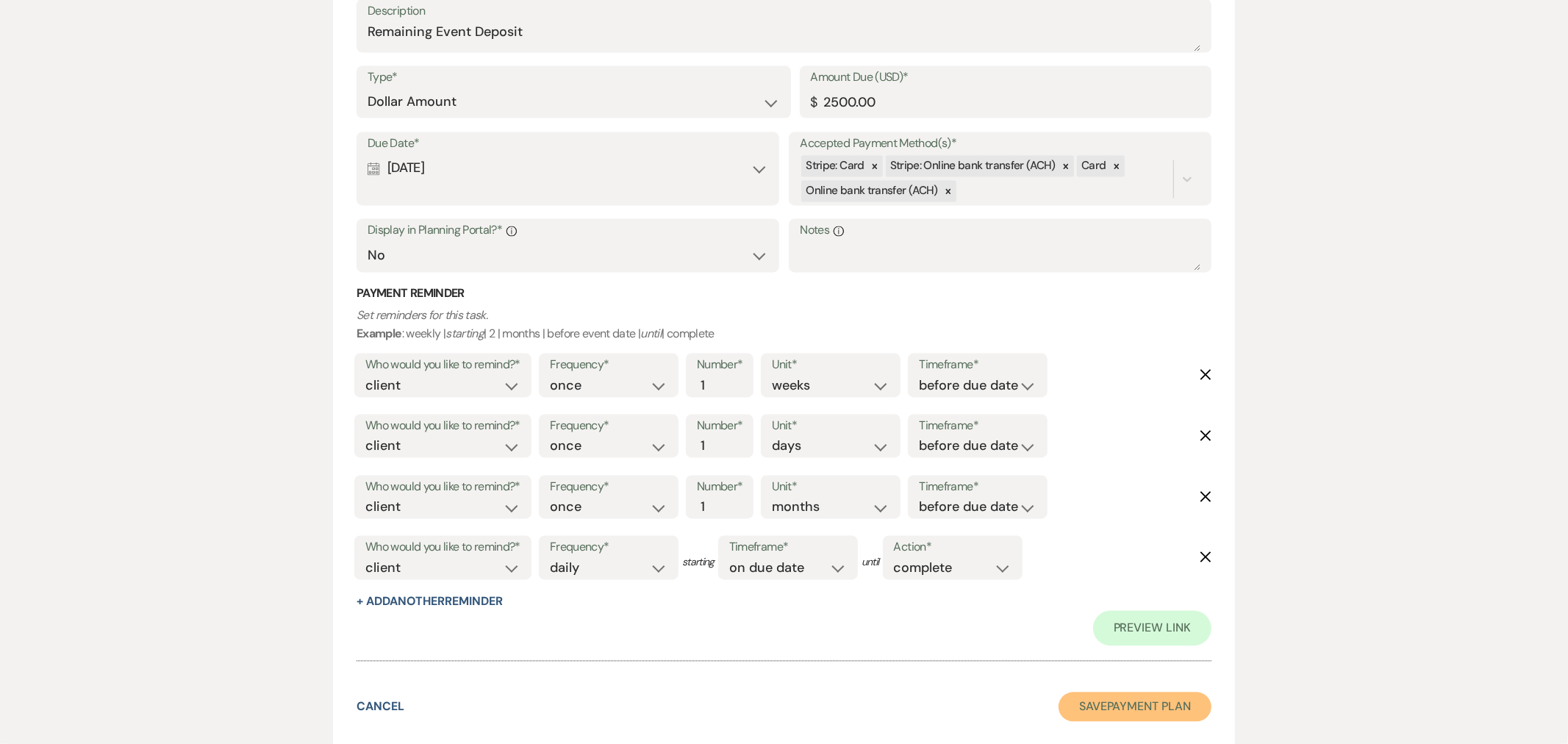
click at [1114, 712] on button "Save Payment Plan" at bounding box center [1136, 707] width 153 height 29
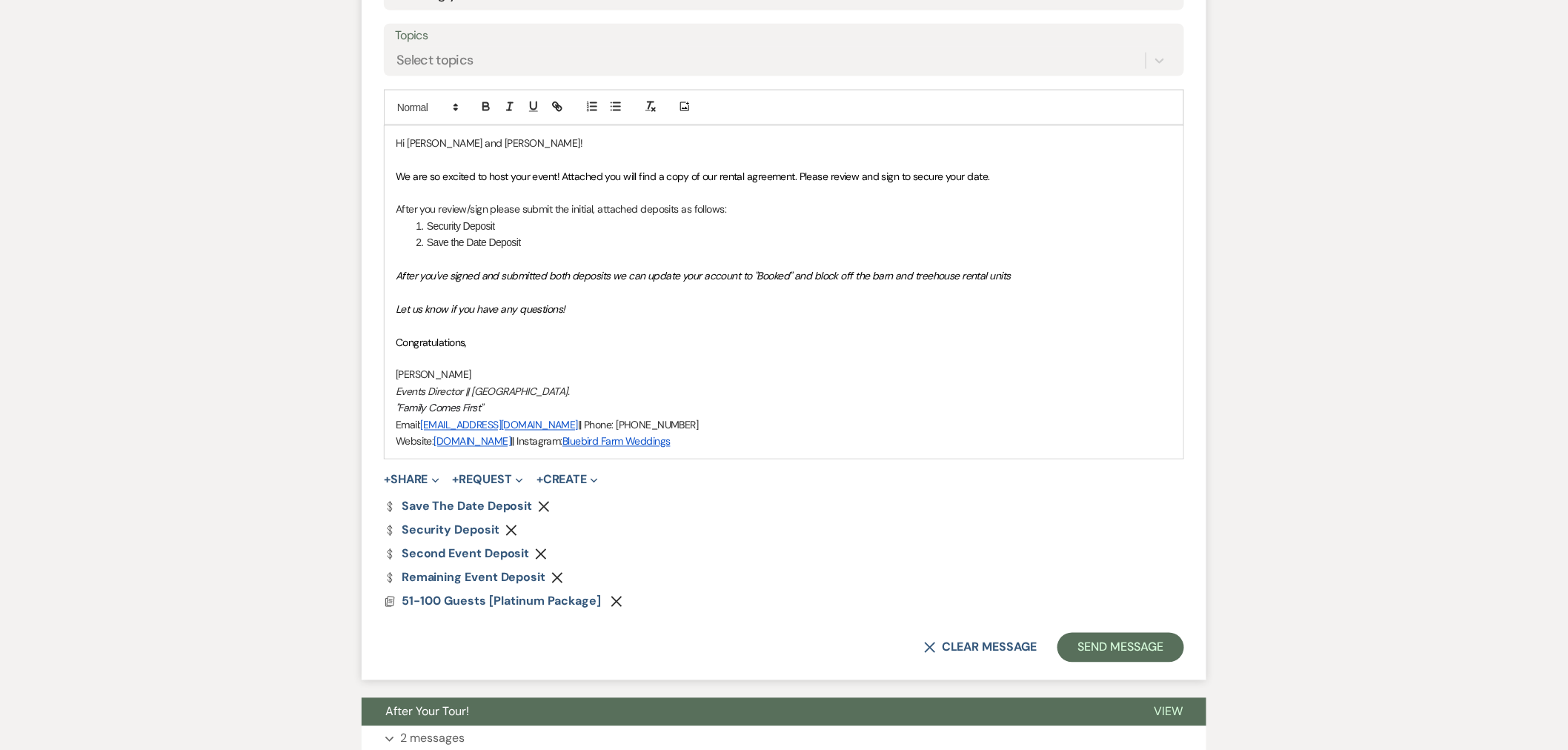
click at [559, 572] on button "Remove" at bounding box center [560, 577] width 18 height 12
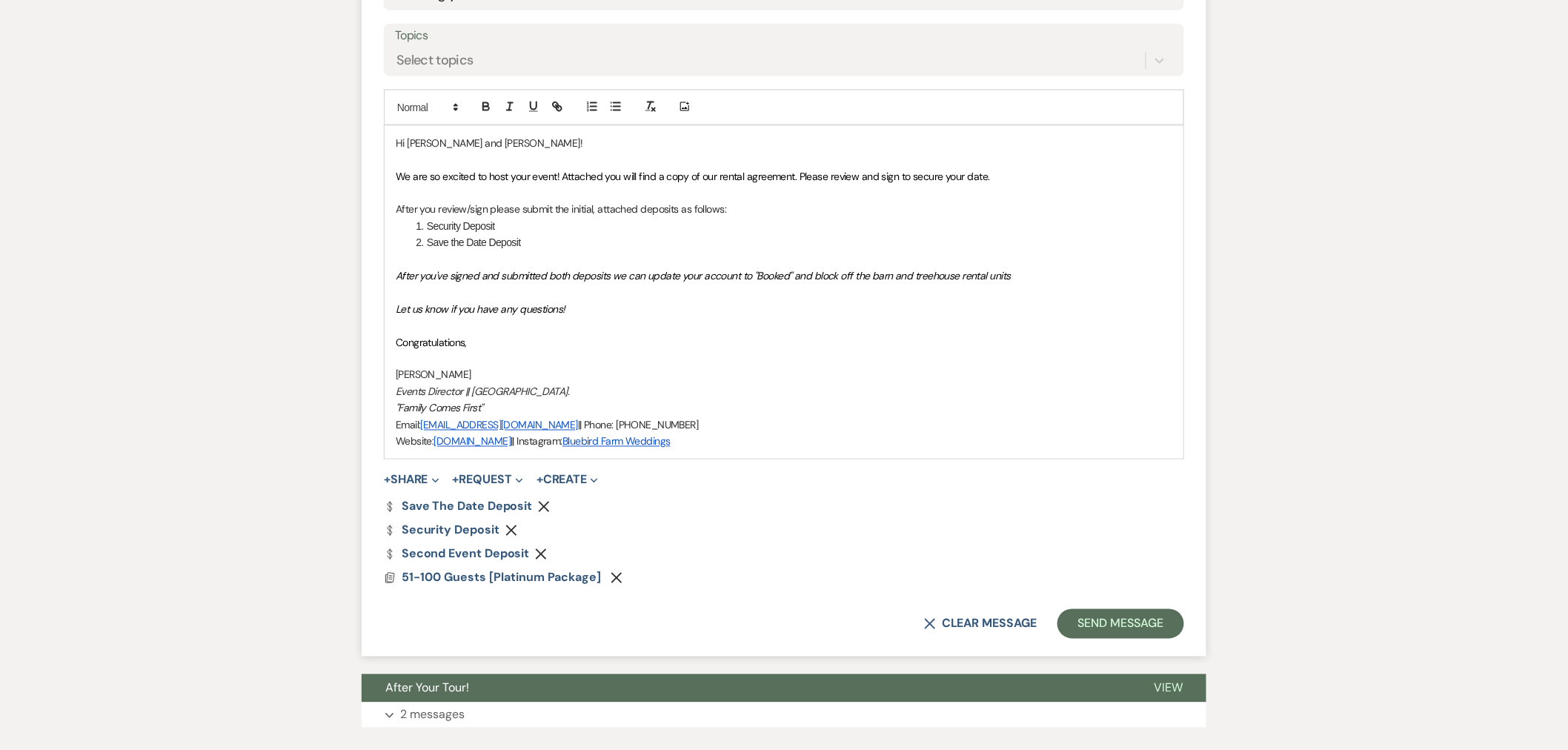
click at [543, 557] on icon "Remove" at bounding box center [541, 554] width 11 height 11
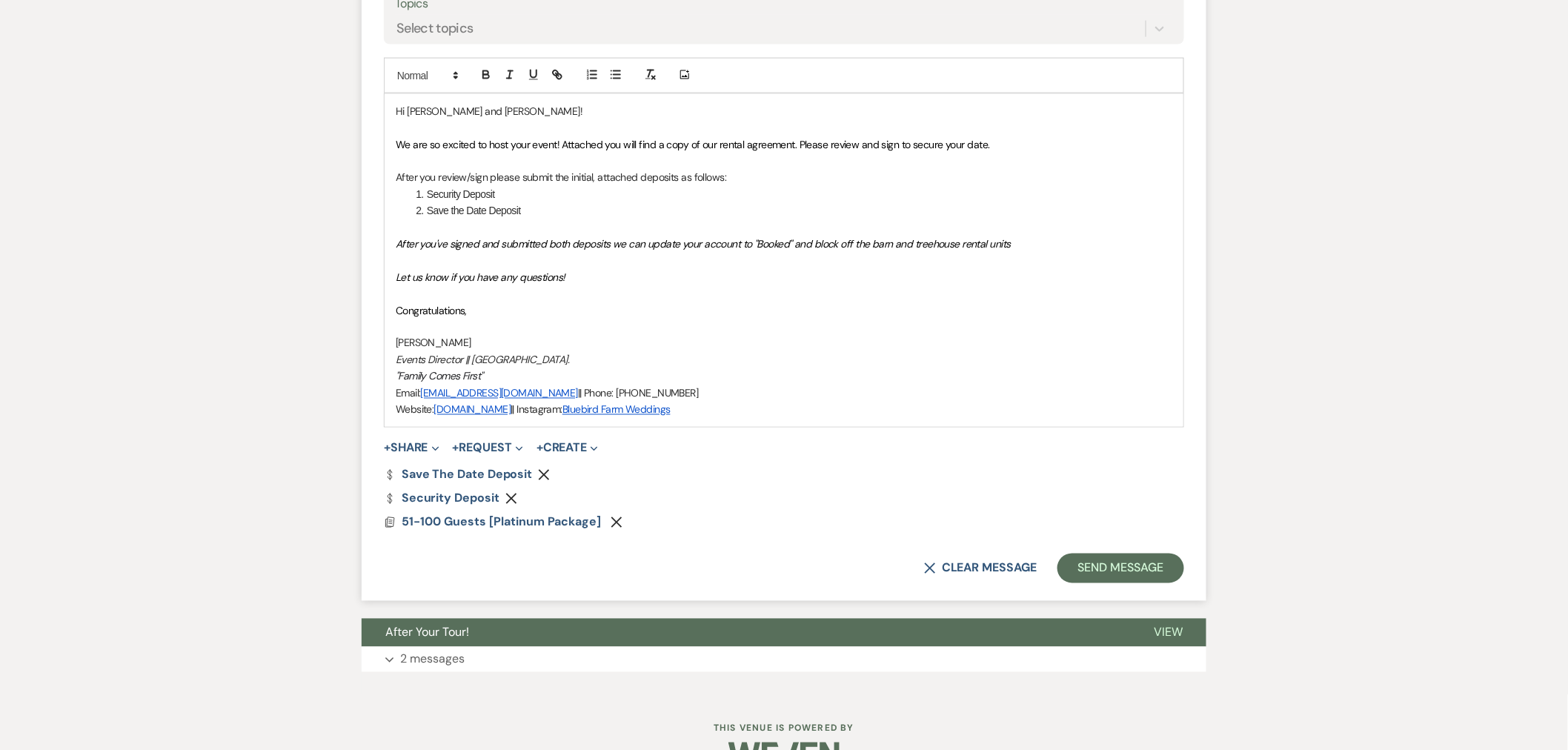
scroll to position [893, 0]
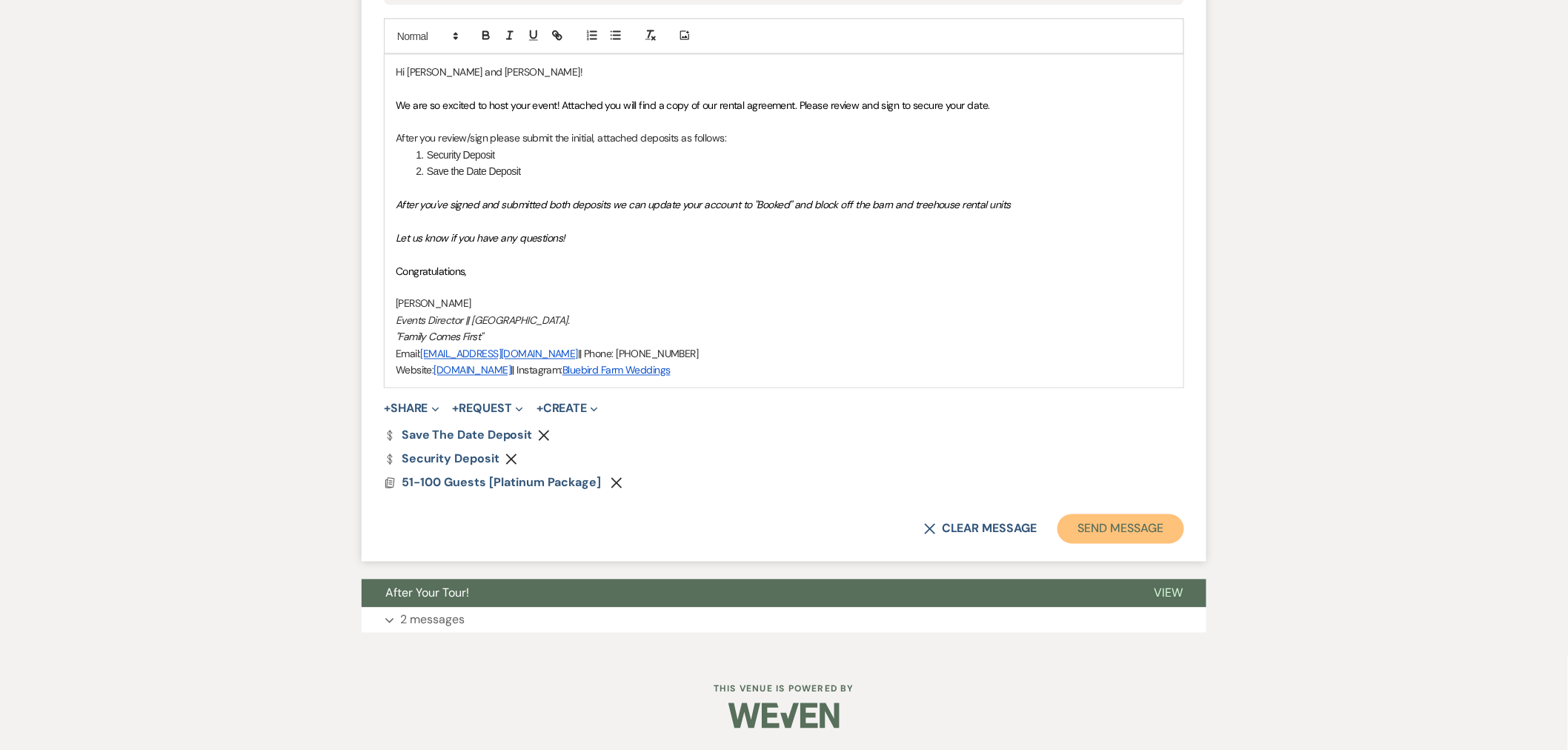
click at [1138, 535] on button "Send Message" at bounding box center [1121, 529] width 127 height 30
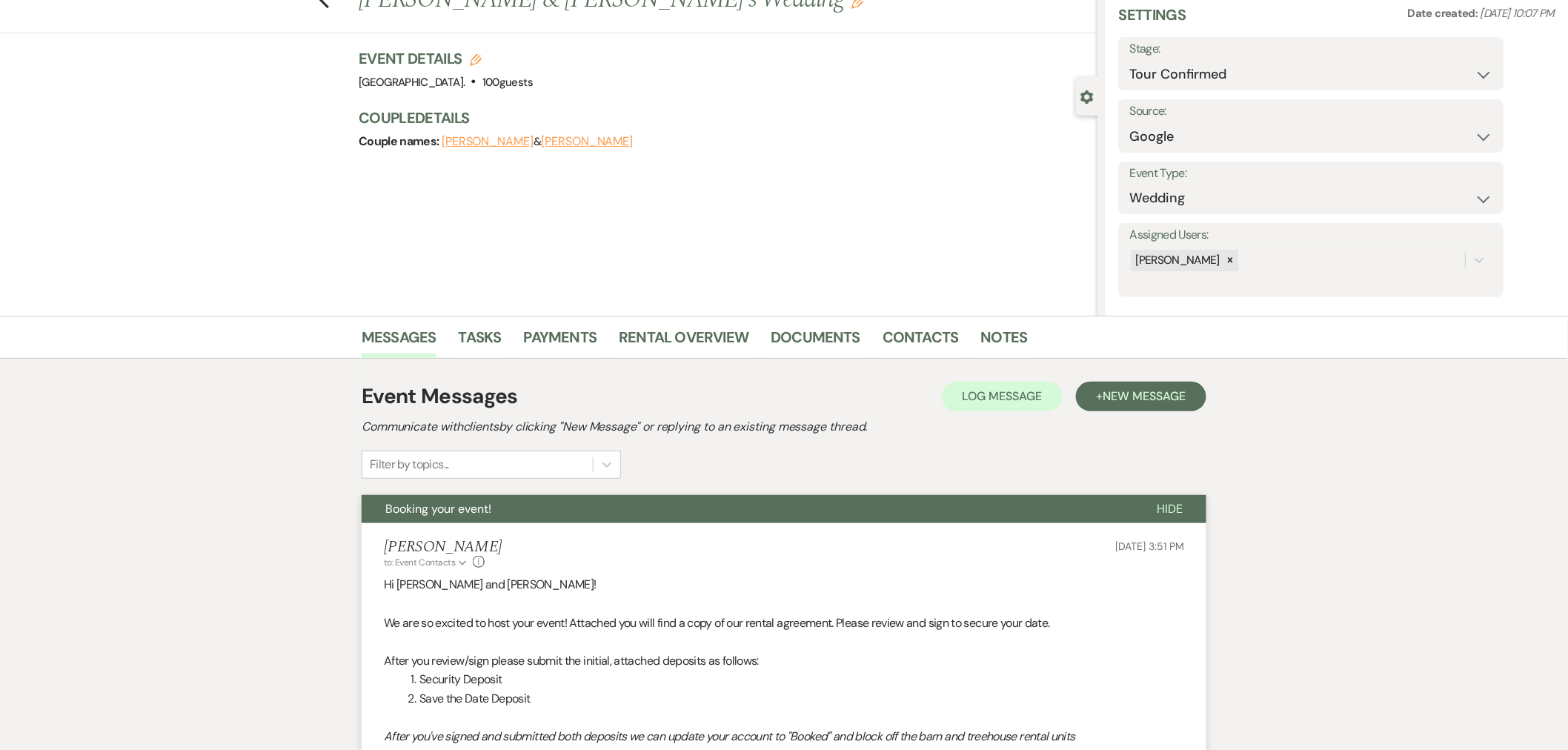
scroll to position [0, 0]
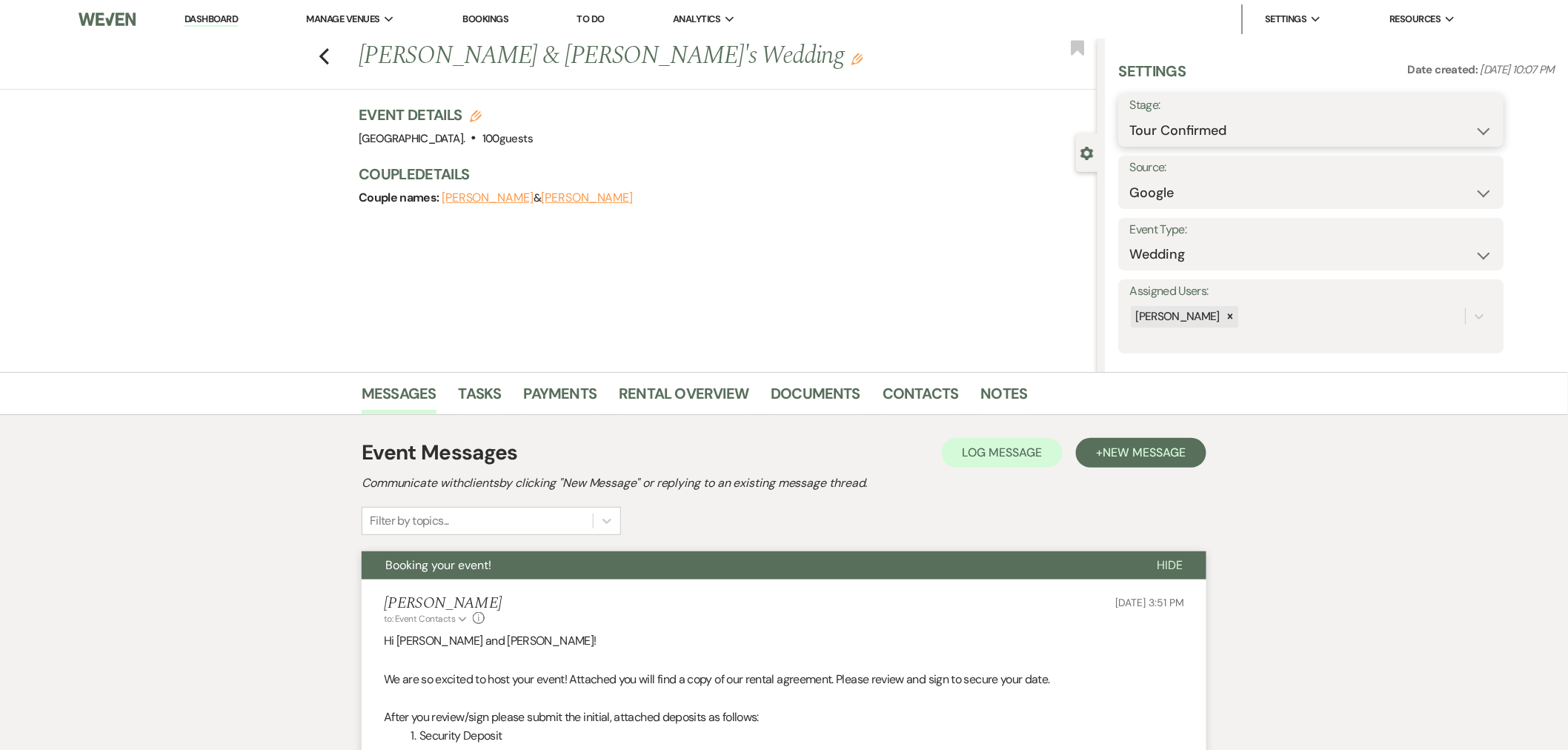
click at [1189, 134] on select "Inquiry Follow Up Tour Requested Tour Confirmed Toured Proposal Sent Booked Lost" at bounding box center [1310, 131] width 363 height 29
select select "6"
click at [1129, 116] on select "Inquiry Follow Up Tour Requested Tour Confirmed Toured Proposal Sent Booked Lost" at bounding box center [1310, 131] width 363 height 29
click at [1458, 135] on div "Save" at bounding box center [1459, 120] width 92 height 53
click at [1473, 112] on button "Save" at bounding box center [1463, 119] width 84 height 30
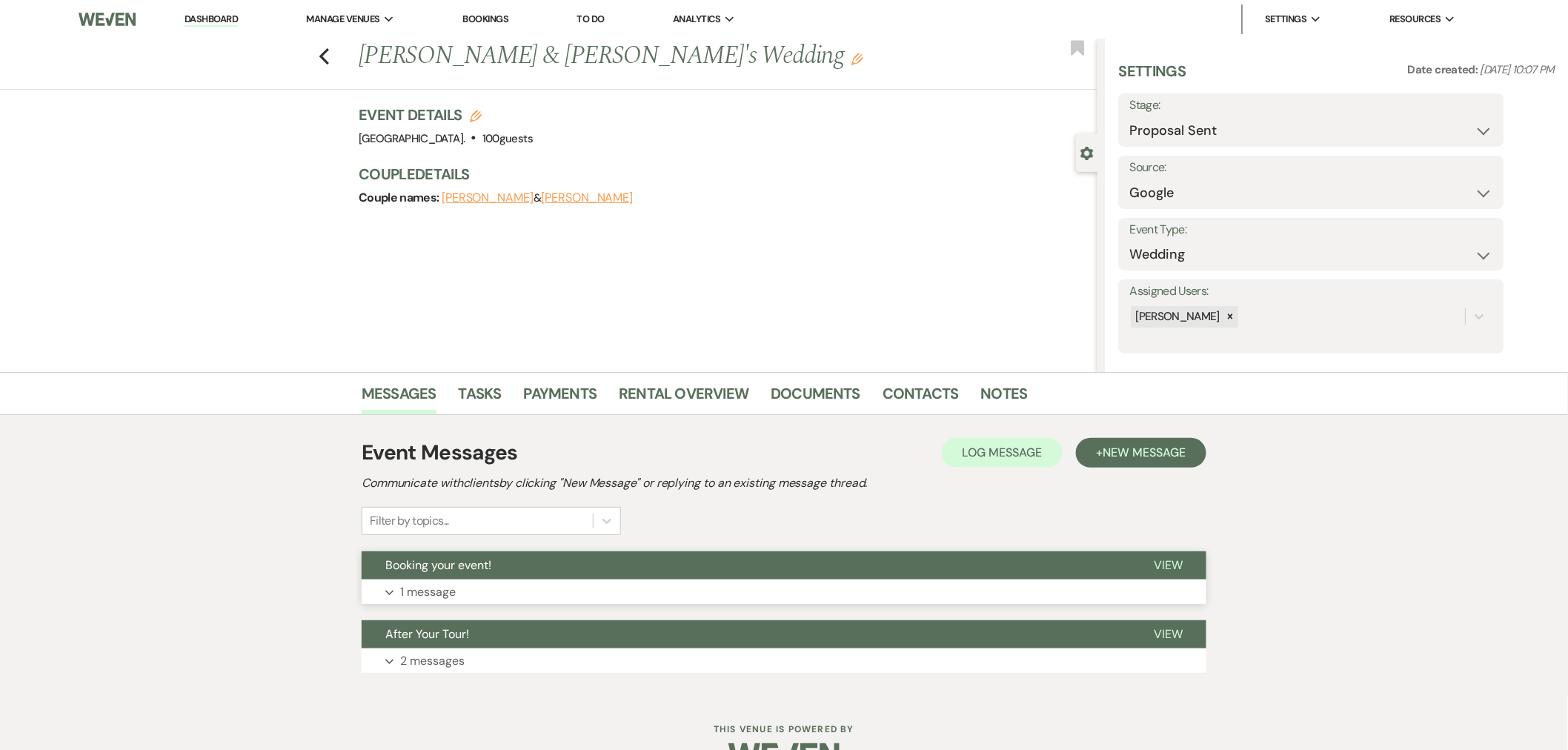
drag, startPoint x: 0, startPoint y: 0, endPoint x: 624, endPoint y: 562, distance: 839.8
click at [624, 562] on button "Booking your event!" at bounding box center [746, 566] width 769 height 29
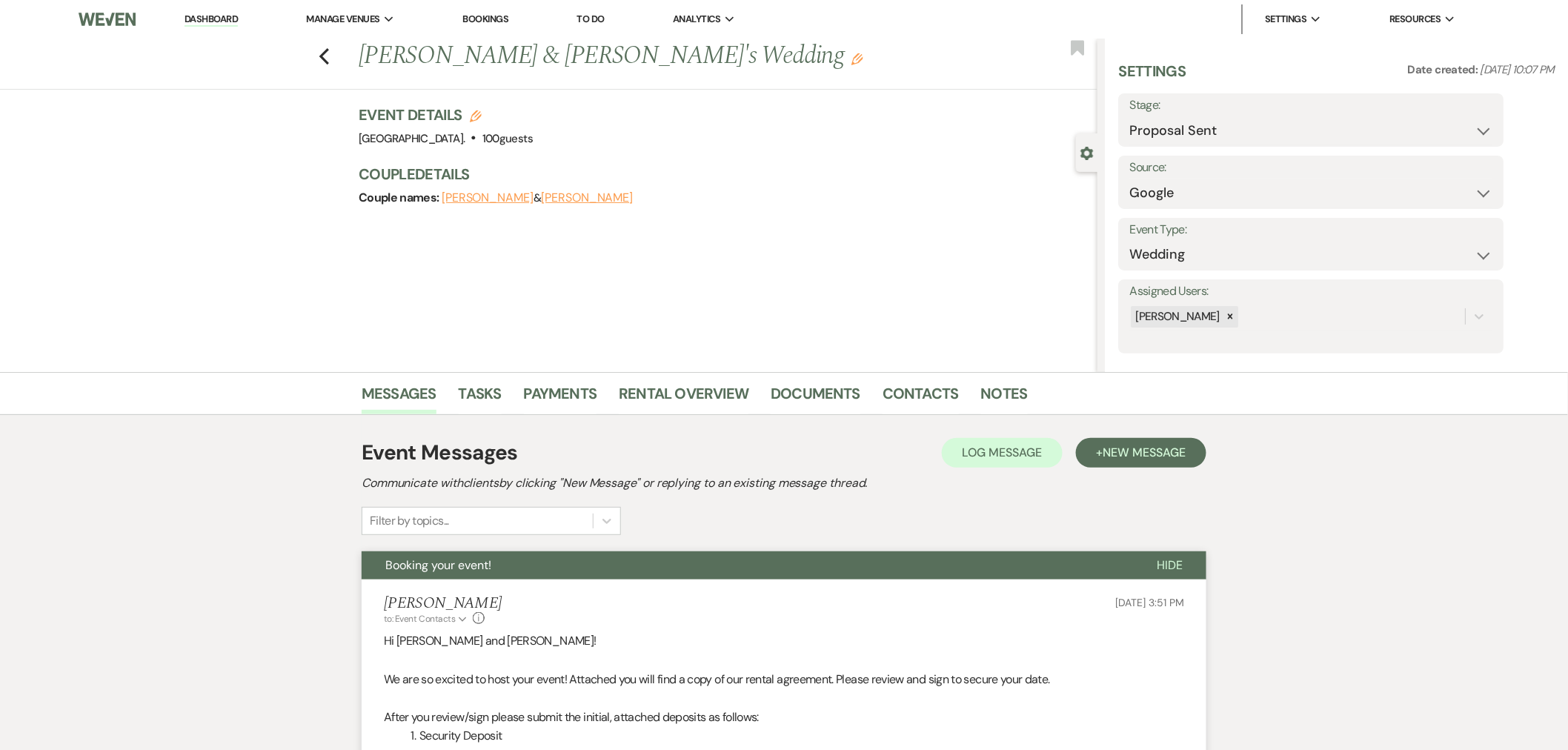
scroll to position [329, 0]
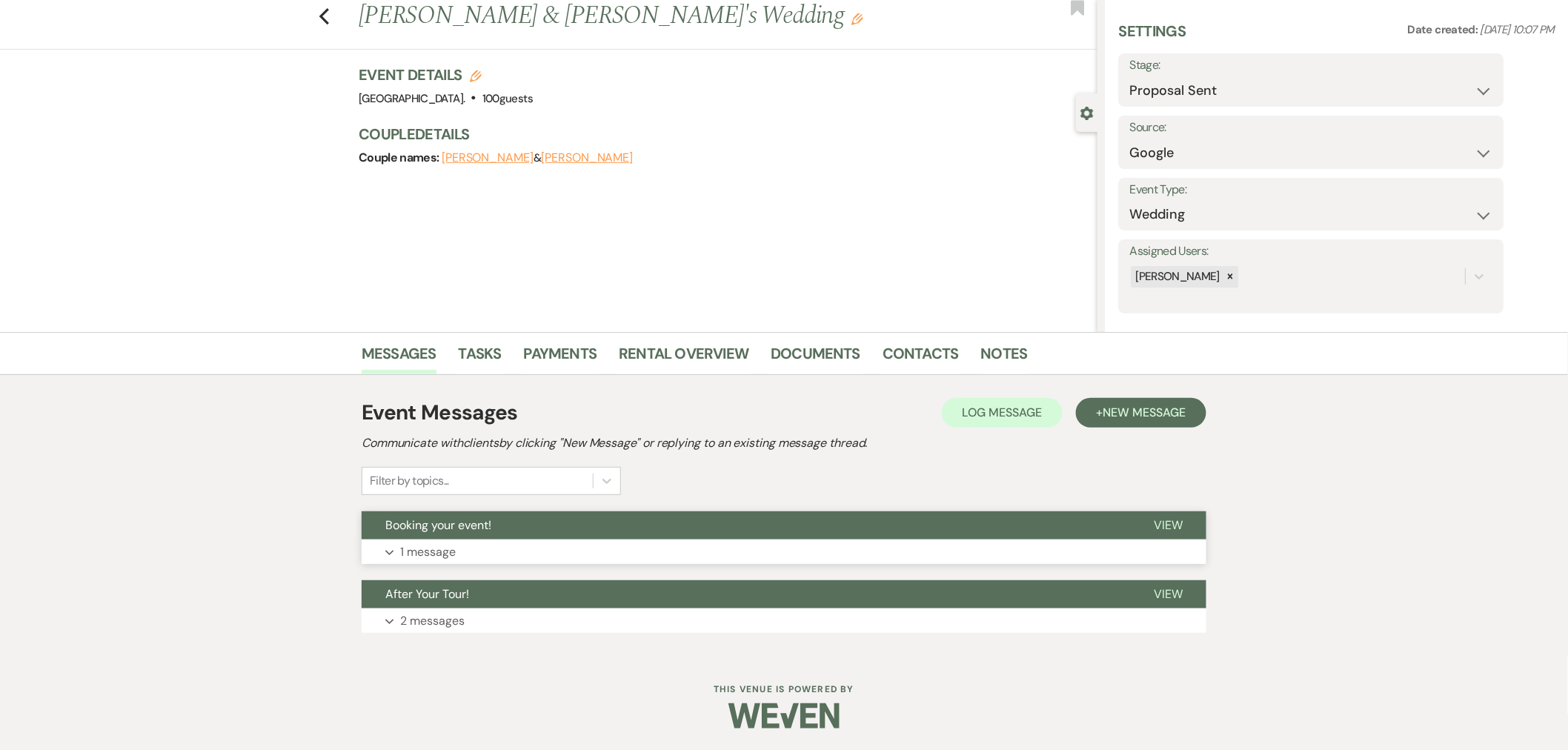
click at [662, 544] on button "Expand 1 message" at bounding box center [784, 552] width 845 height 25
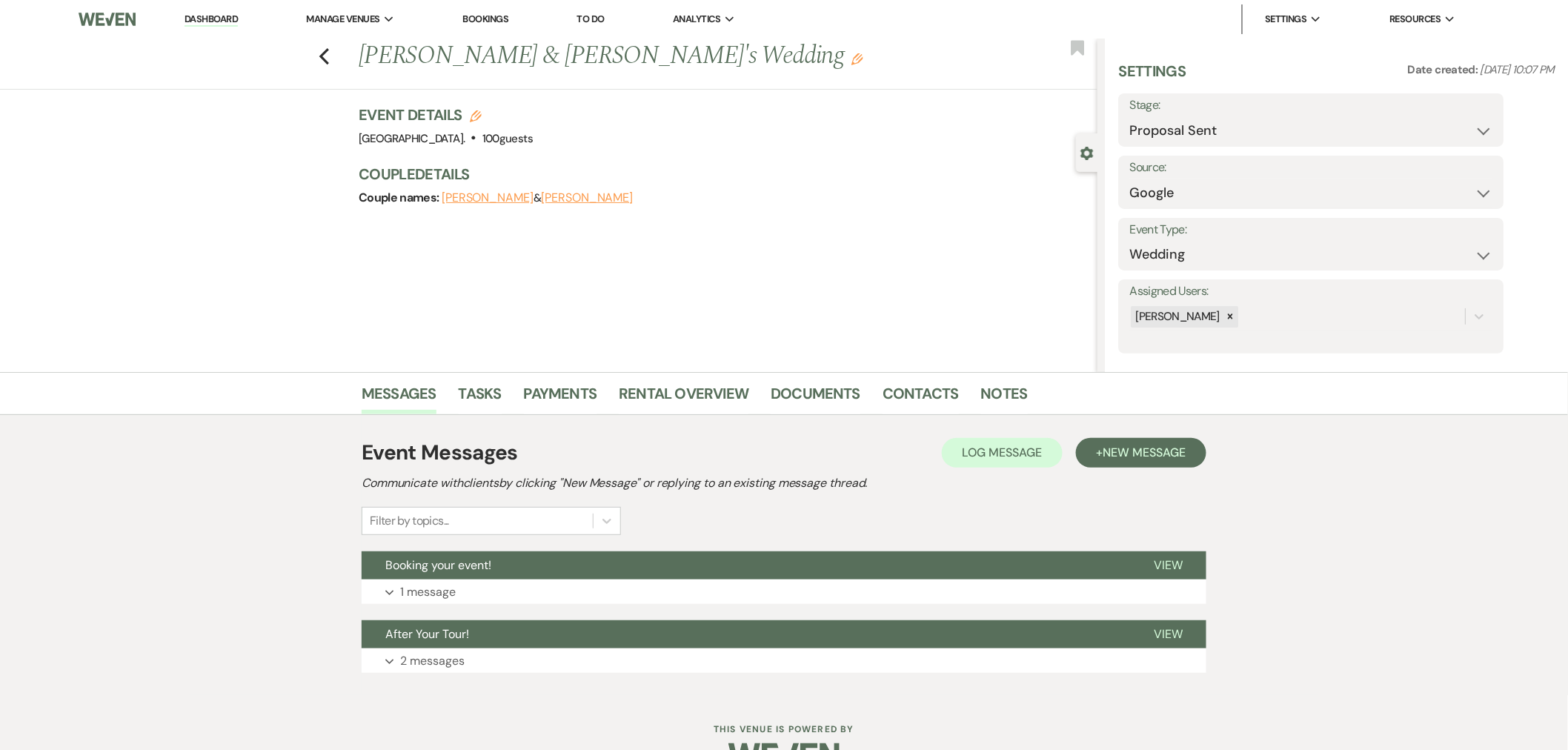
click at [482, 115] on icon "Edit" at bounding box center [476, 116] width 11 height 11
select select "417"
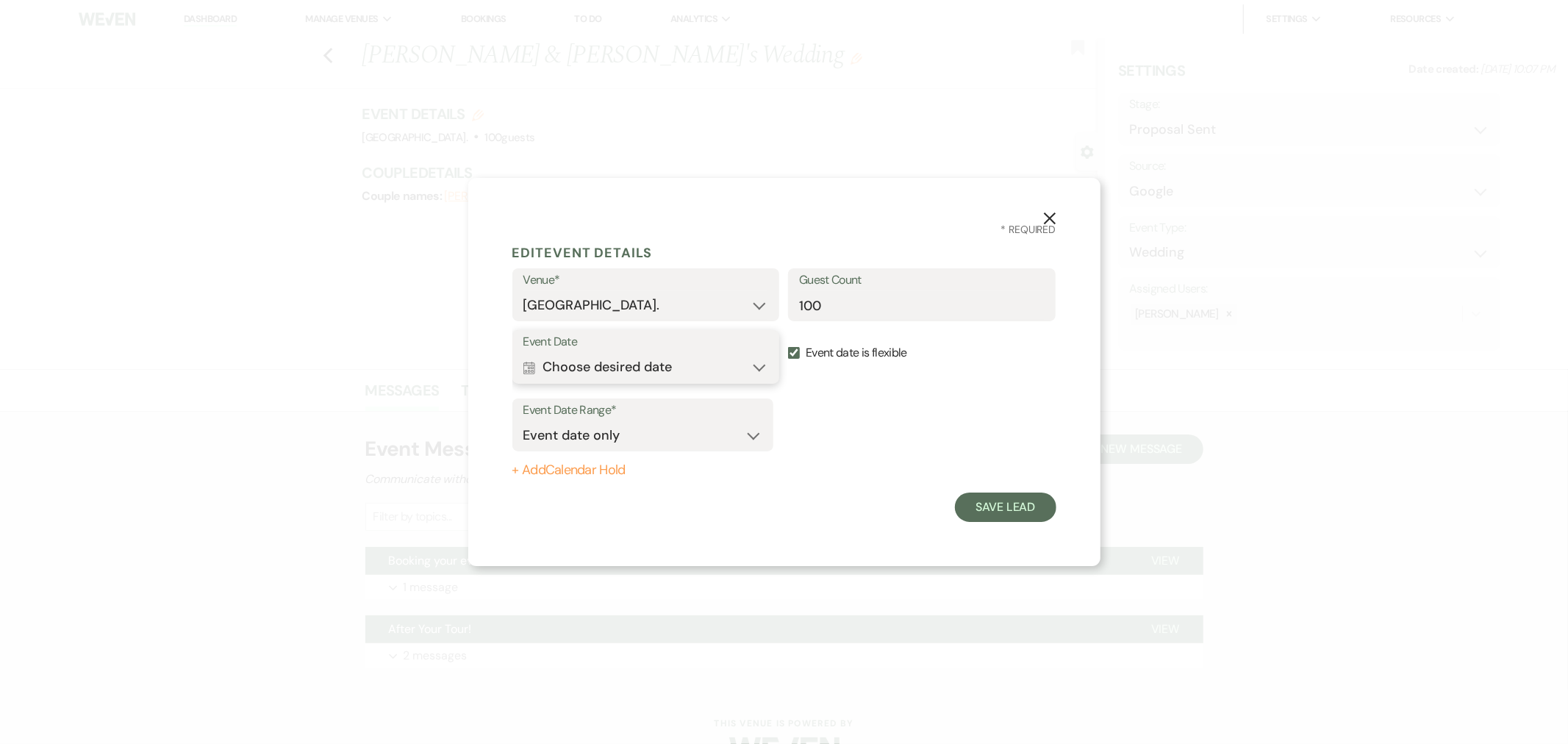
click at [708, 358] on button "Calendar Choose desired date Expand" at bounding box center [646, 367] width 246 height 29
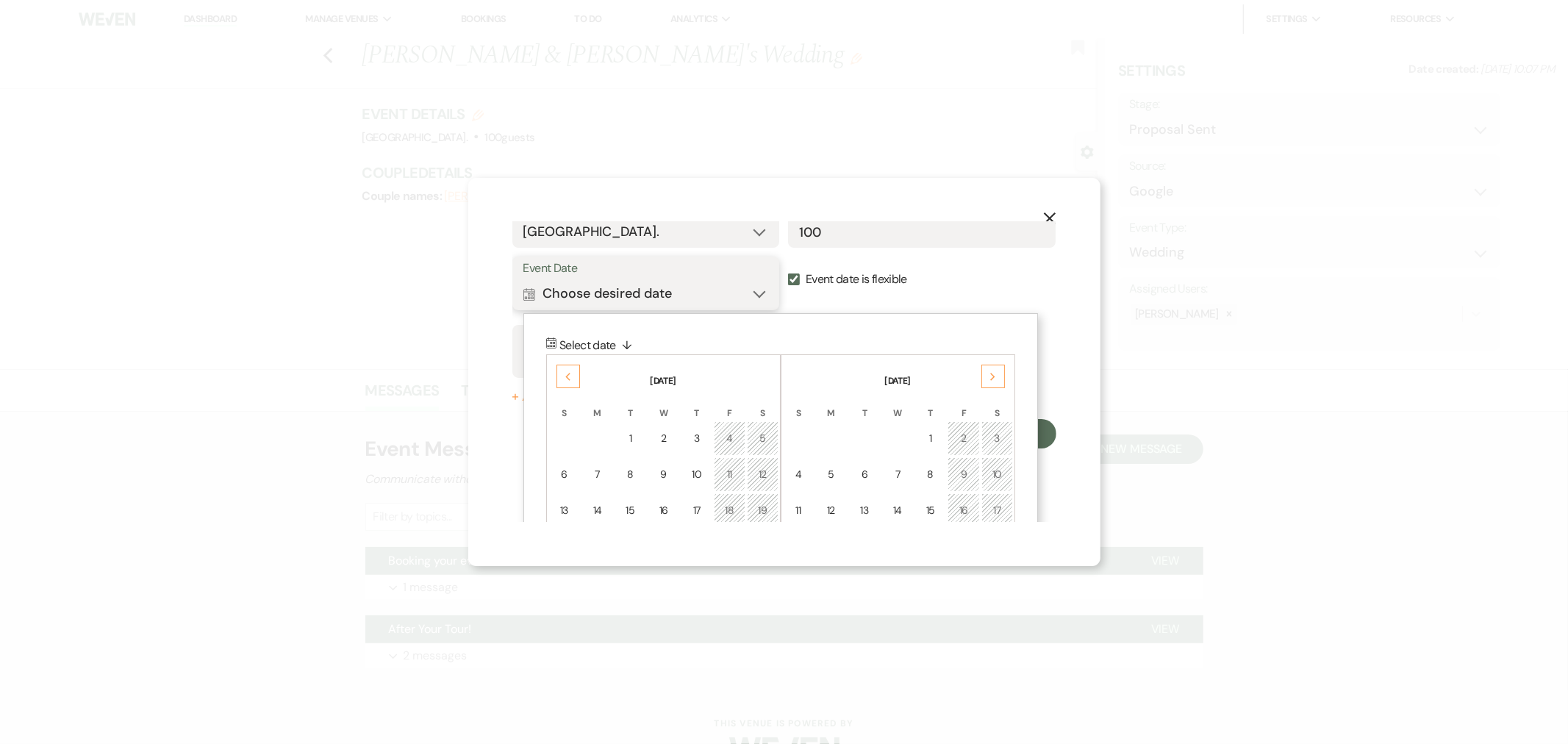
scroll to position [208, 0]
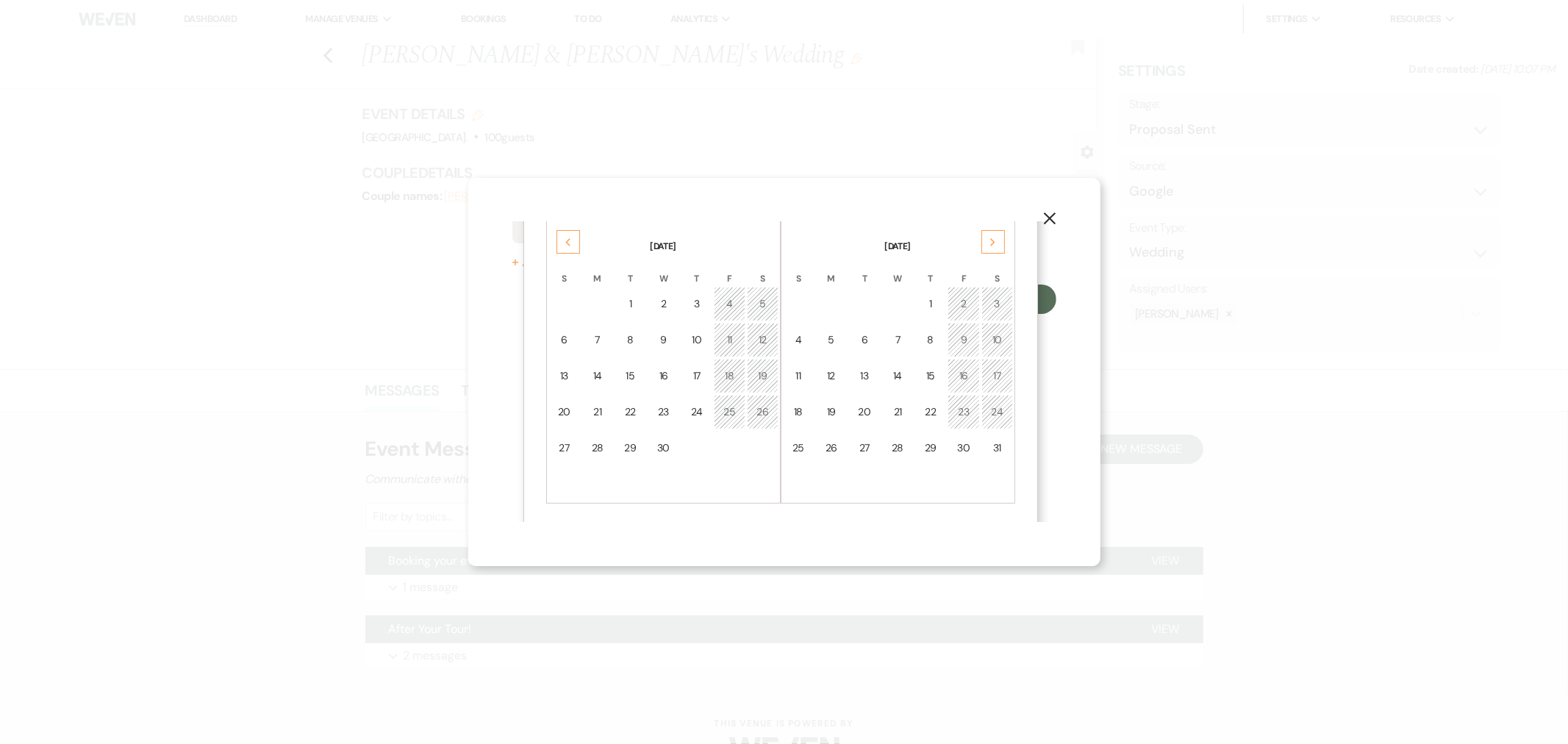
click at [997, 240] on div "Next" at bounding box center [993, 241] width 24 height 24
click at [563, 248] on div "Previous" at bounding box center [568, 241] width 24 height 24
click at [766, 451] on div "29" at bounding box center [763, 448] width 12 height 15
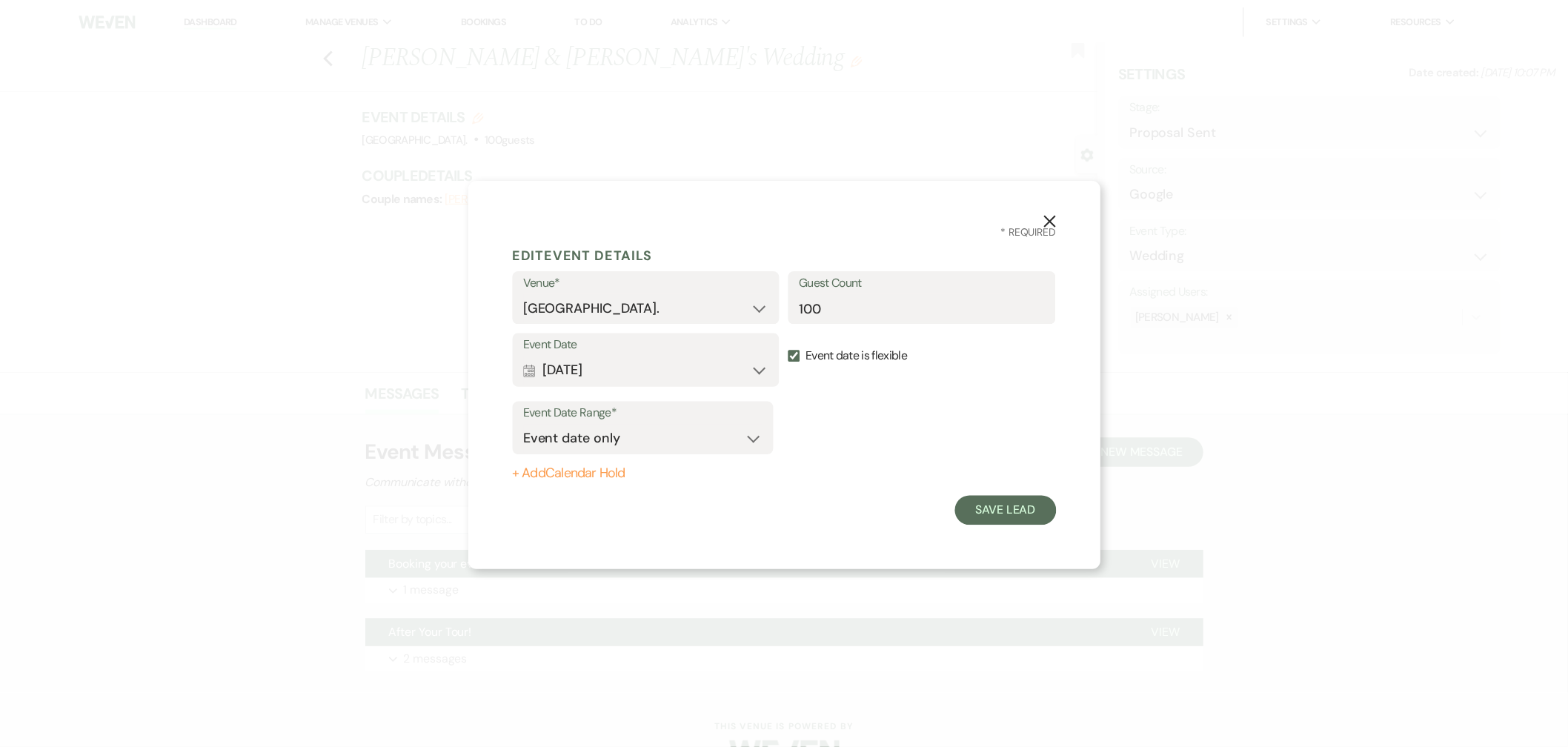
scroll to position [0, 0]
click at [609, 435] on select "Event date only Event date and" at bounding box center [648, 439] width 241 height 29
select select "eventDateAnd"
click at [527, 425] on select "Event date only Event date and" at bounding box center [648, 439] width 241 height 29
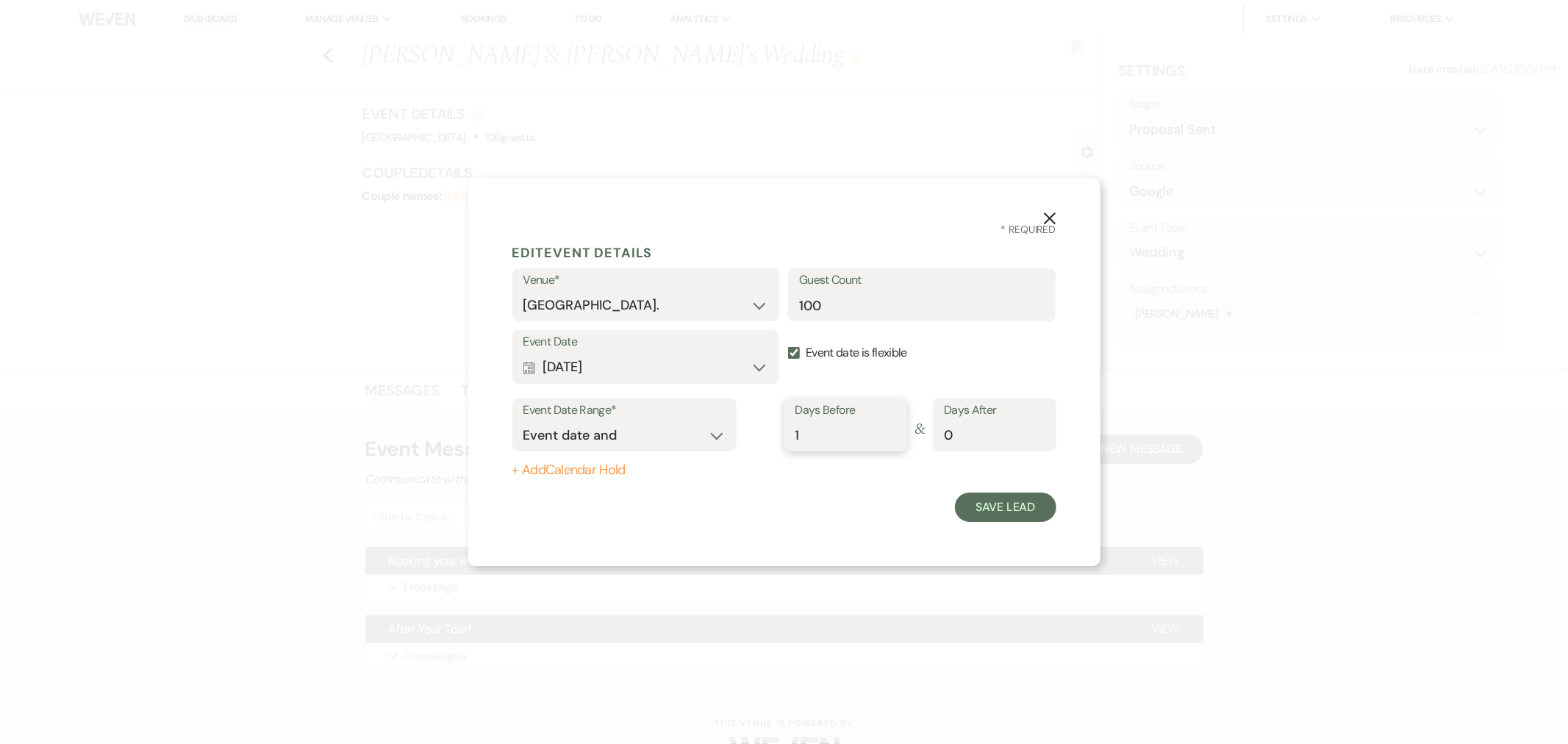
type input "1"
click at [888, 431] on input "1" at bounding box center [846, 435] width 100 height 28
click at [802, 303] on input "100" at bounding box center [923, 306] width 246 height 28
type input "51-100"
click at [1005, 504] on button "Save Lead" at bounding box center [1005, 507] width 100 height 29
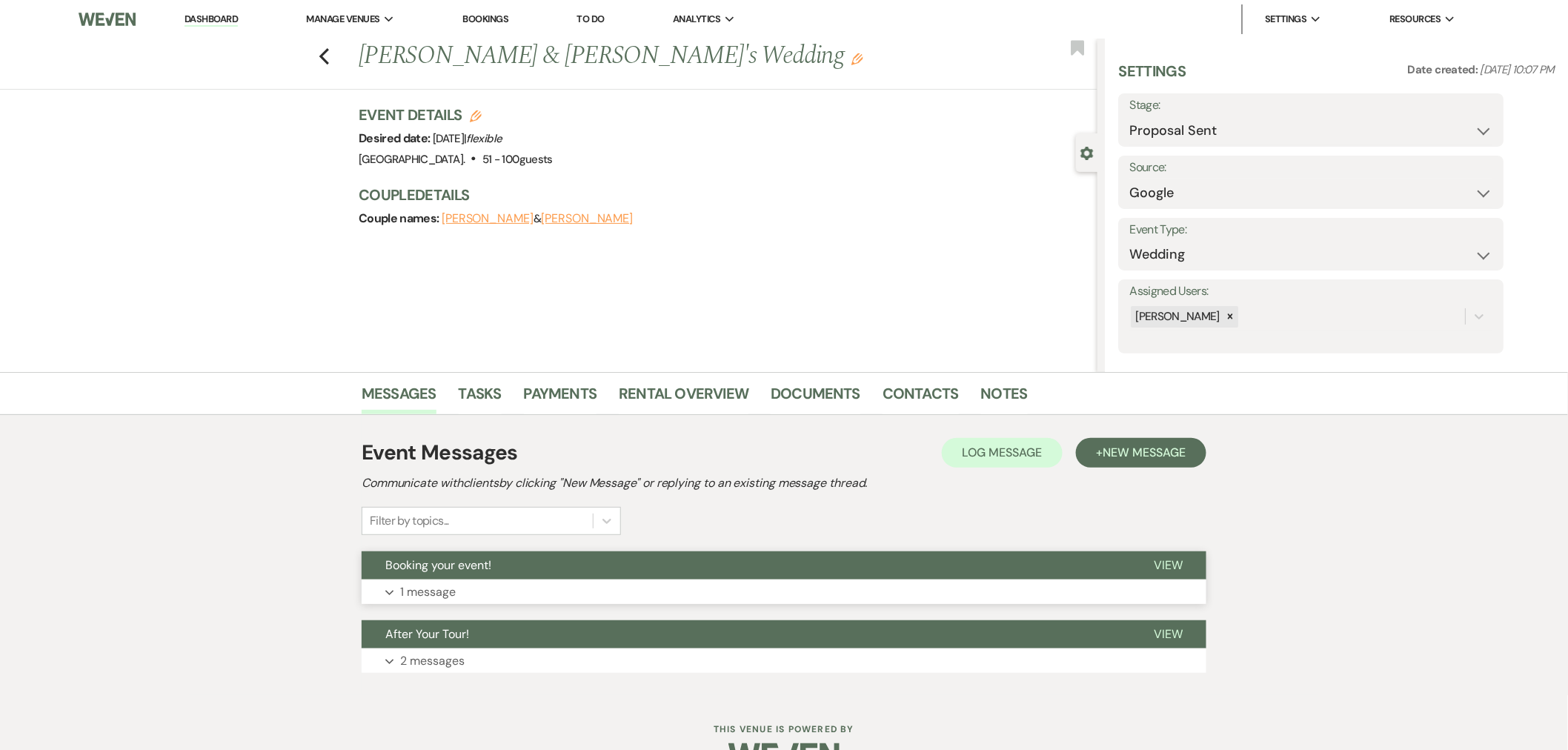
click at [813, 560] on button "Booking your event!" at bounding box center [746, 566] width 769 height 29
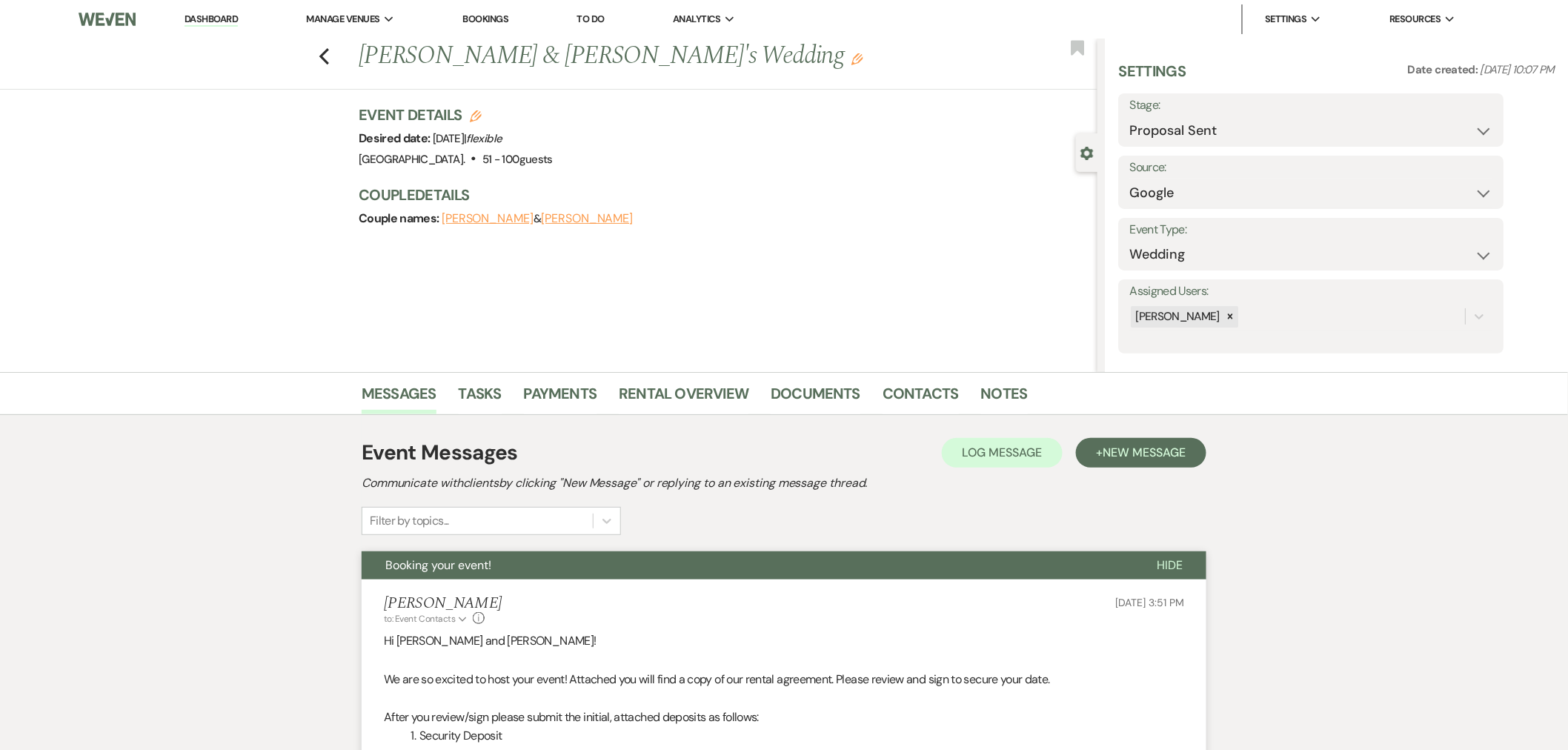
click at [813, 560] on button "Booking your event!" at bounding box center [747, 566] width 772 height 29
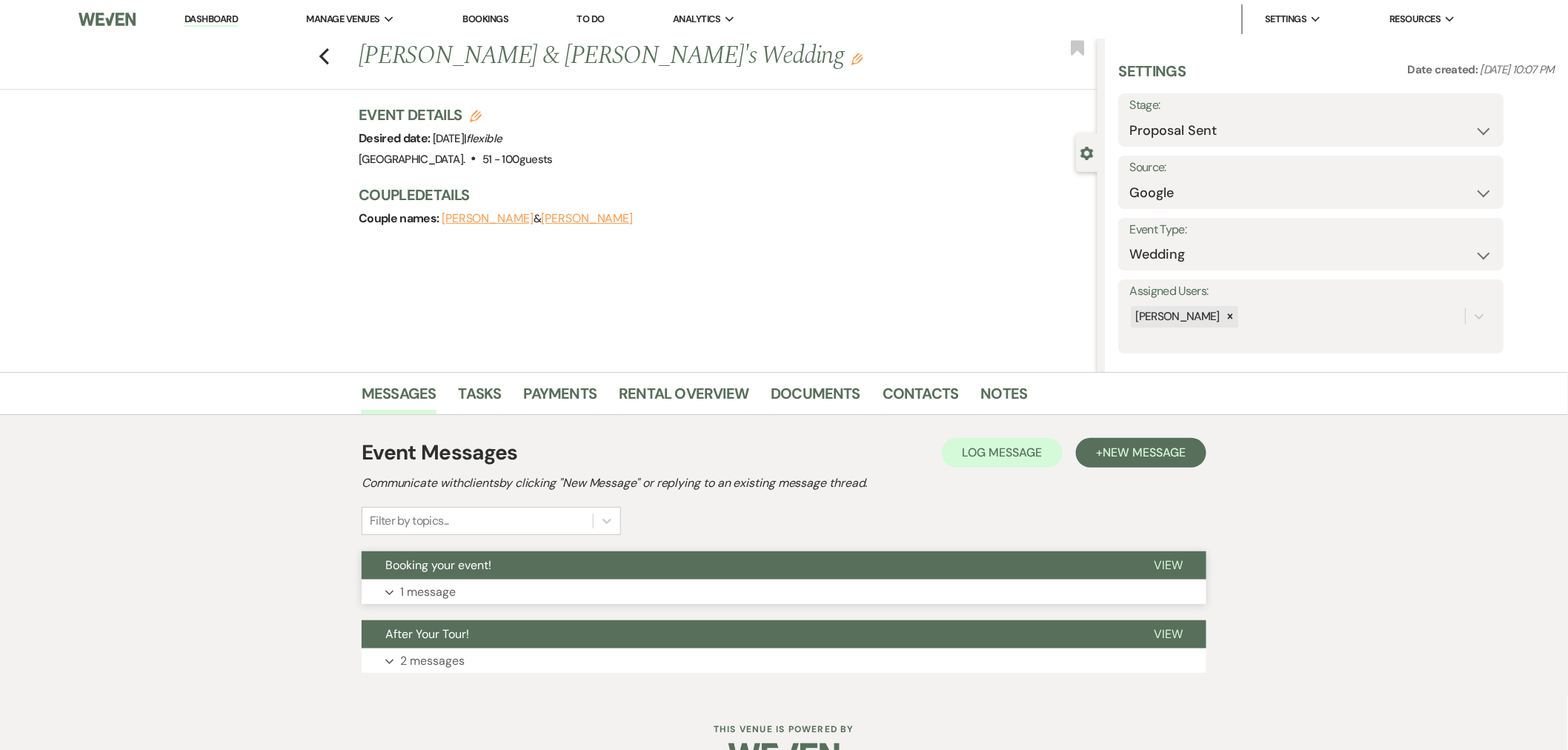
click at [813, 560] on button "Booking your event!" at bounding box center [746, 566] width 769 height 29
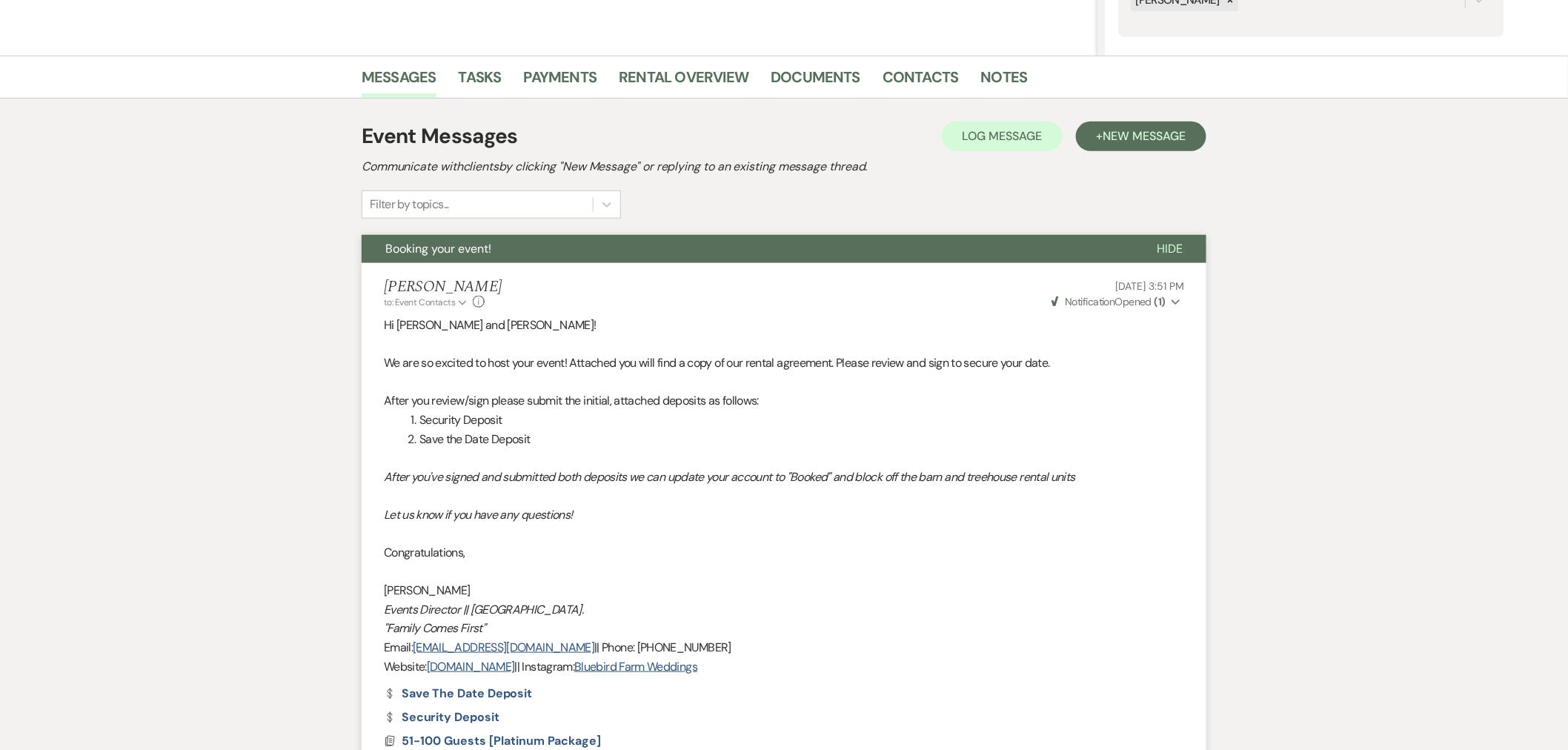
scroll to position [247, 0]
